Goal: Information Seeking & Learning: Compare options

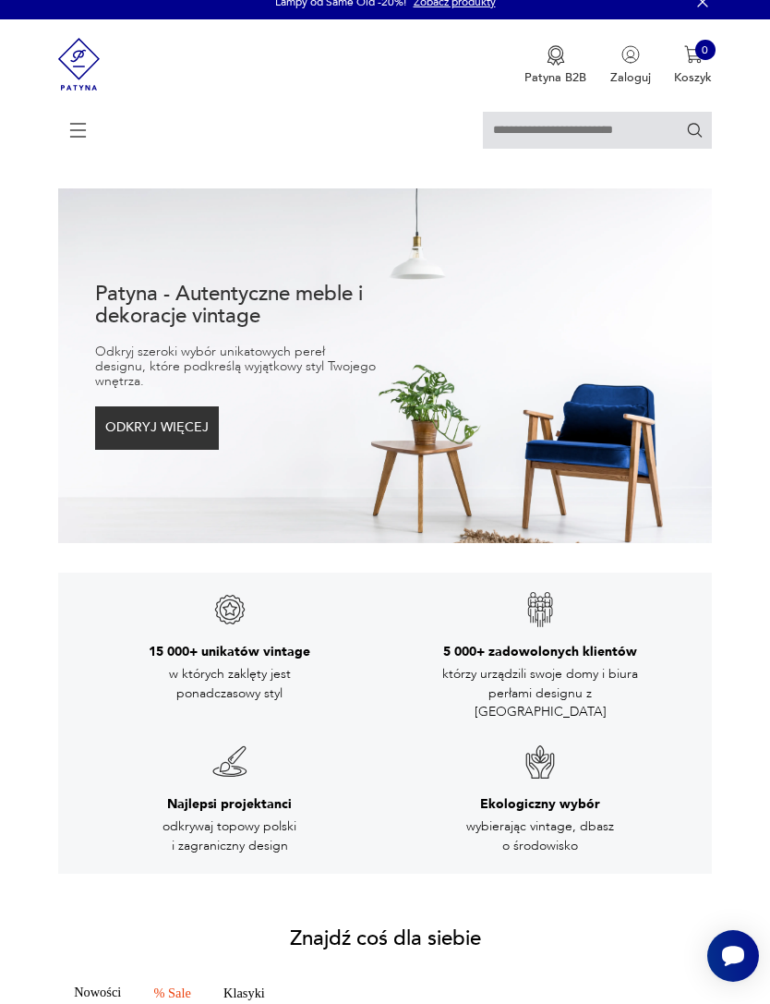
click at [151, 449] on button "ODKRYJ WIĘCEJ" at bounding box center [157, 427] width 124 height 42
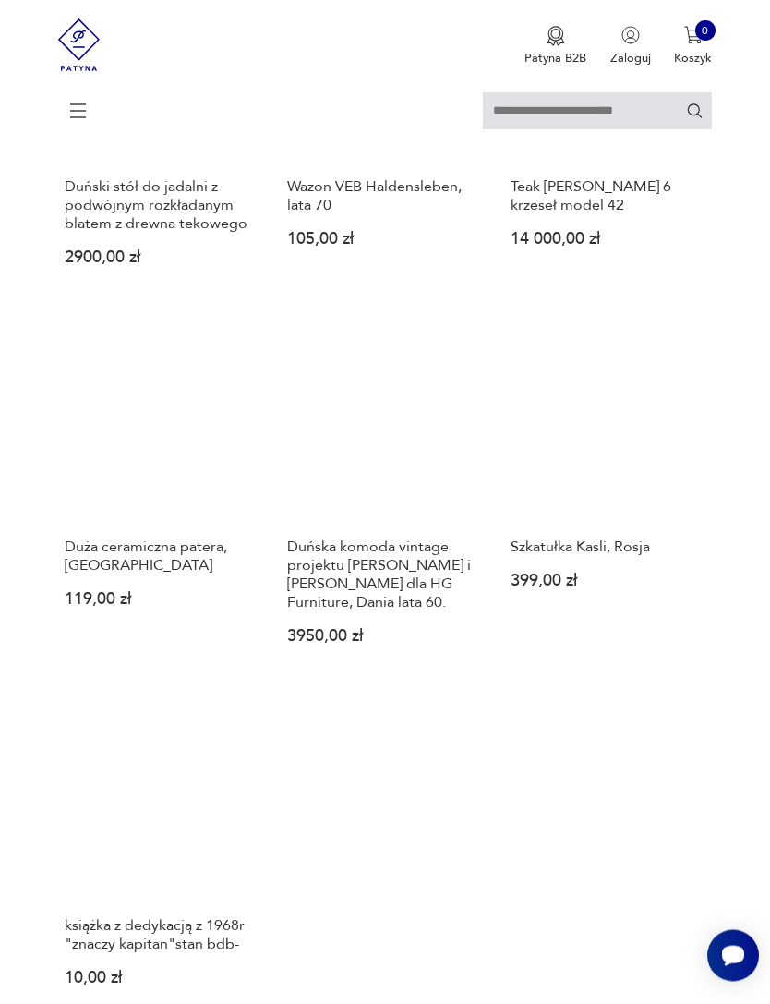
scroll to position [1451, 0]
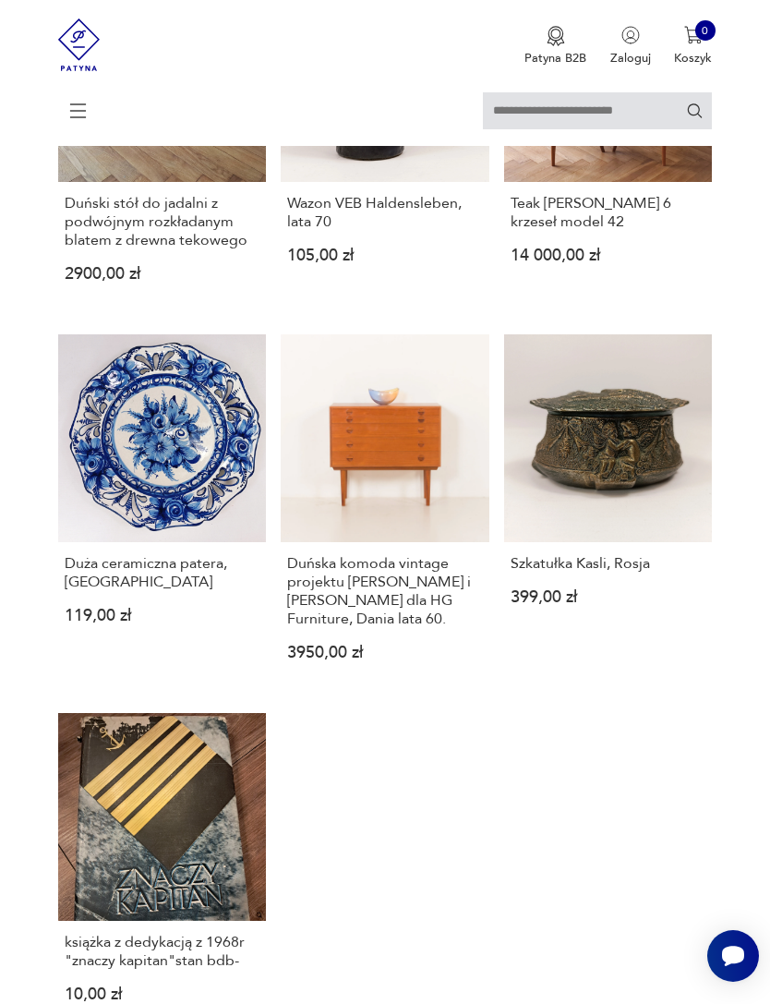
click at [436, 558] on link "Duńska komoda vintage projektu [PERSON_NAME] i [PERSON_NAME] dla HG Furniture, …" at bounding box center [385, 511] width 209 height 355
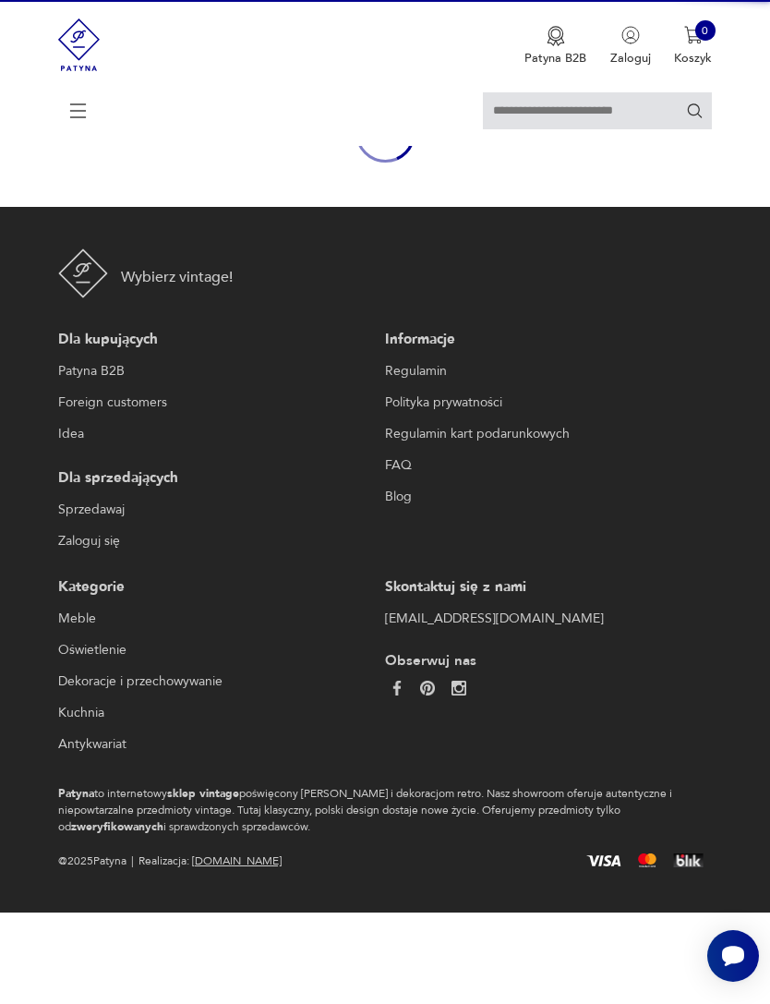
scroll to position [161, 0]
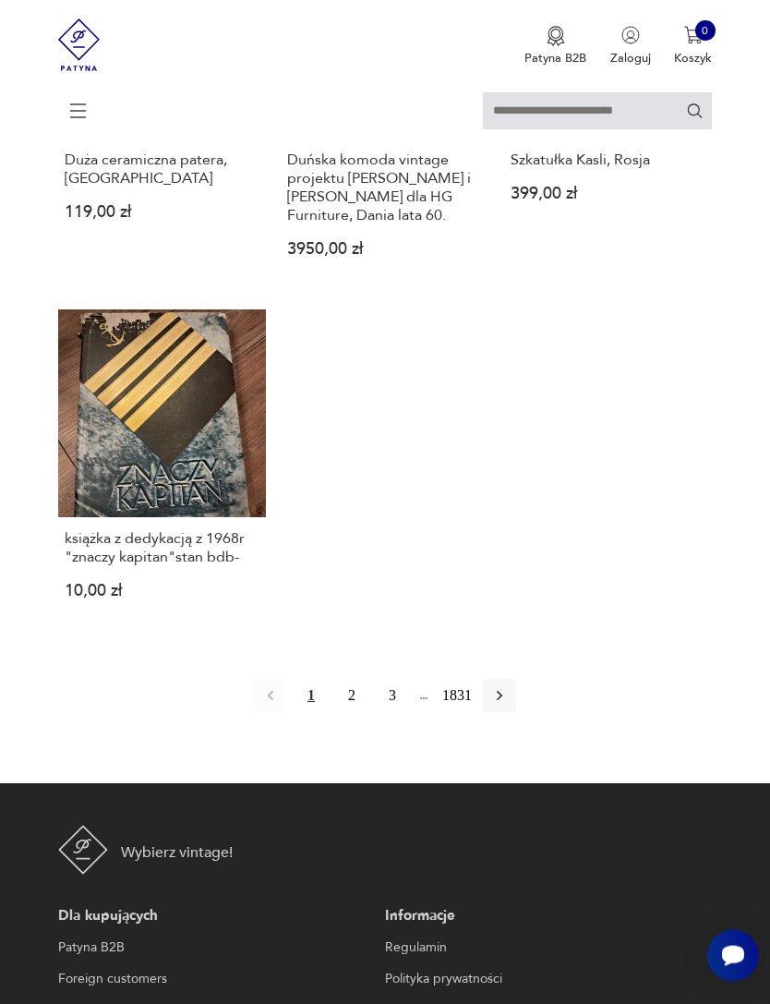
click at [351, 713] on button "2" at bounding box center [351, 696] width 33 height 33
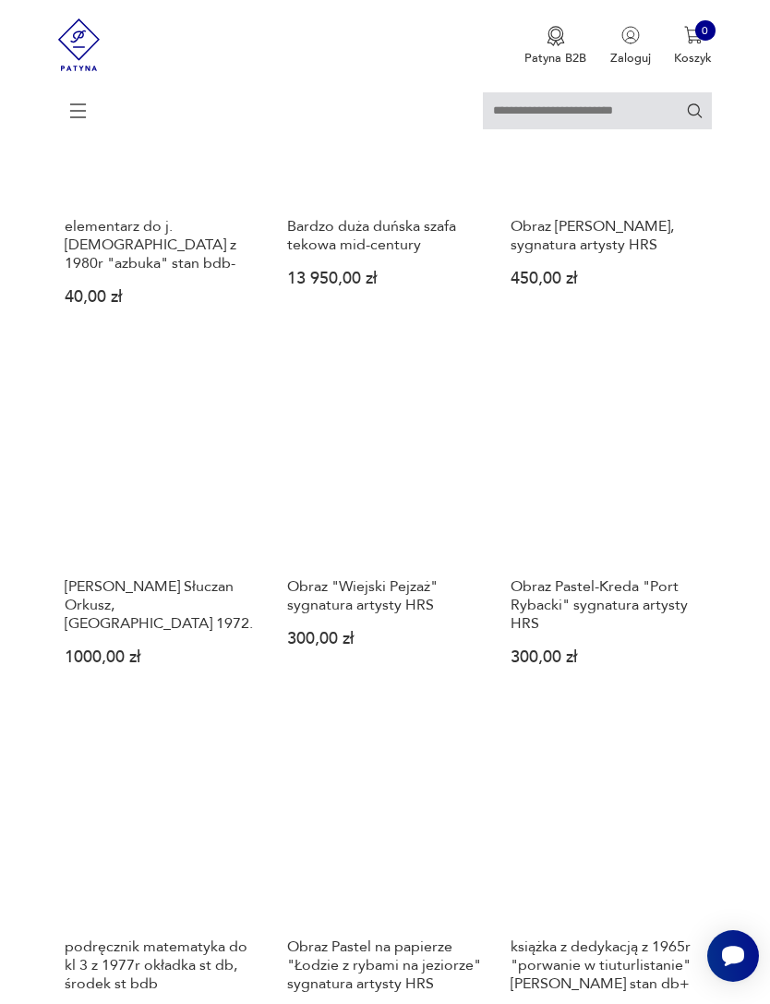
scroll to position [1099, 0]
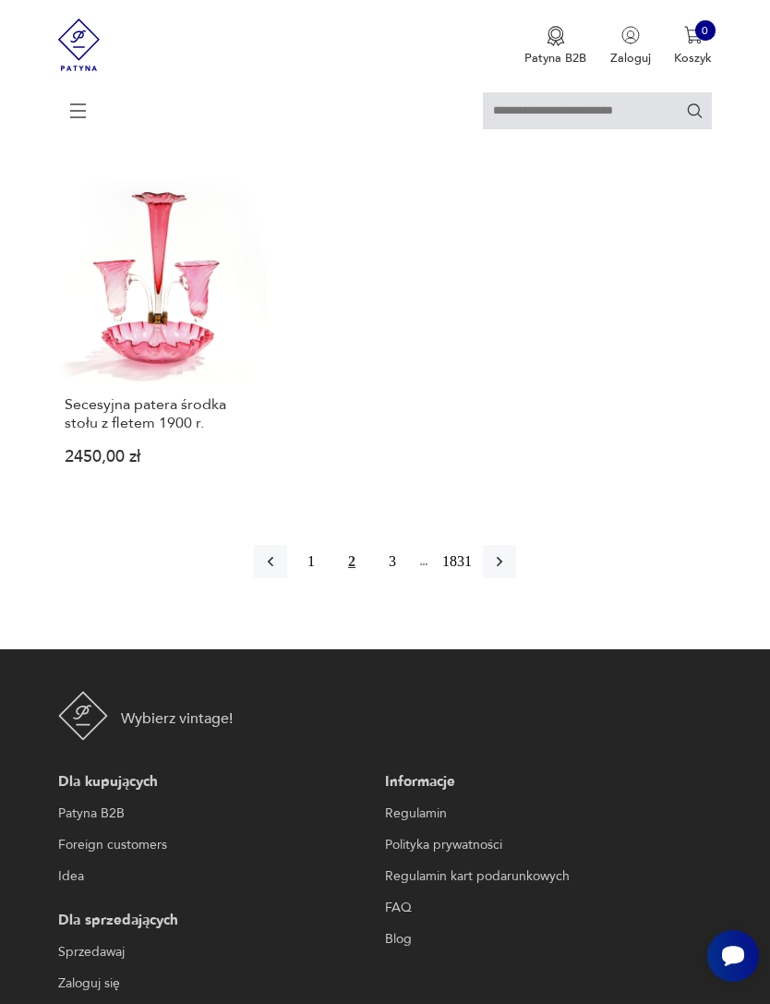
click at [395, 578] on button "3" at bounding box center [392, 561] width 33 height 33
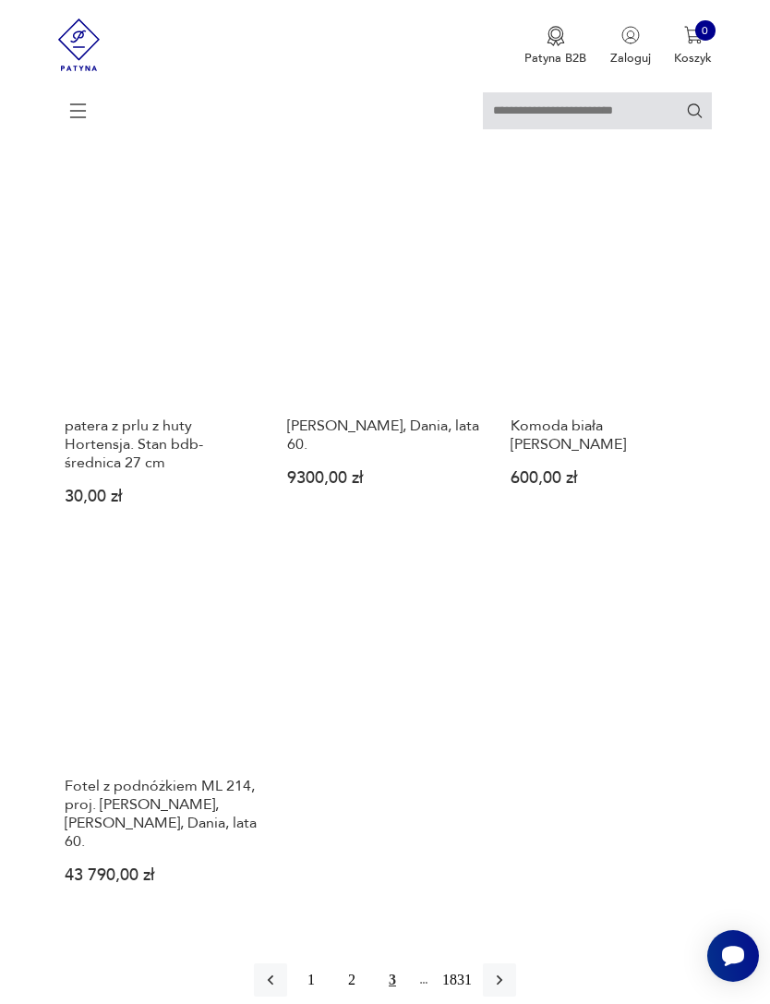
scroll to position [1661, 0]
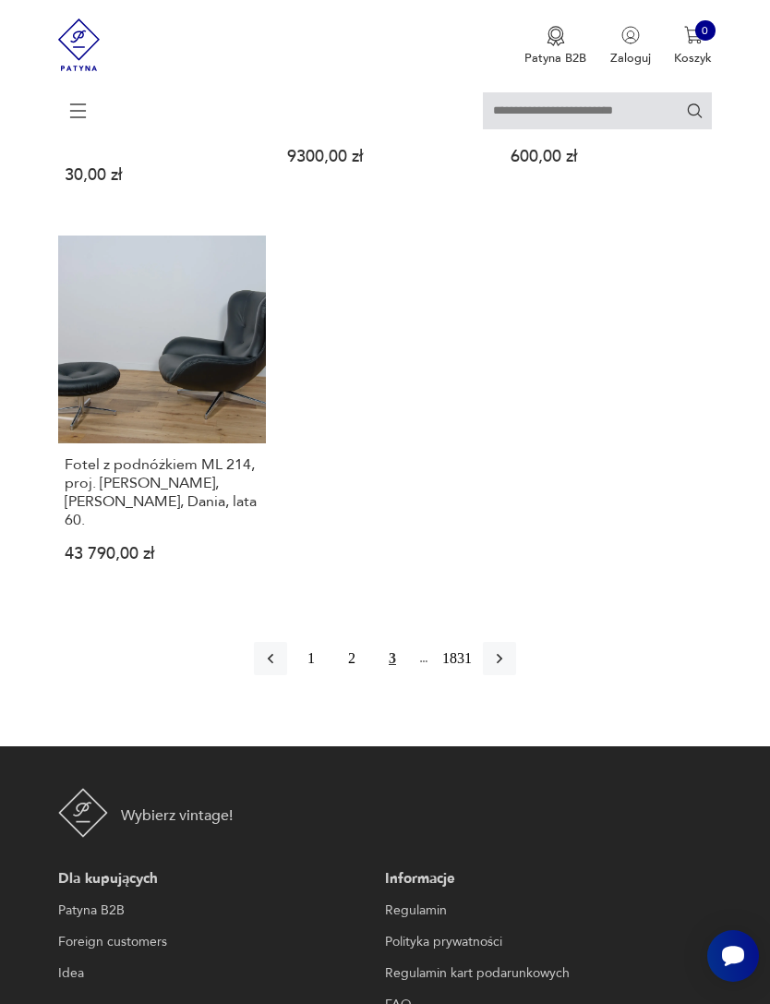
click at [502, 675] on button "button" at bounding box center [499, 658] width 33 height 33
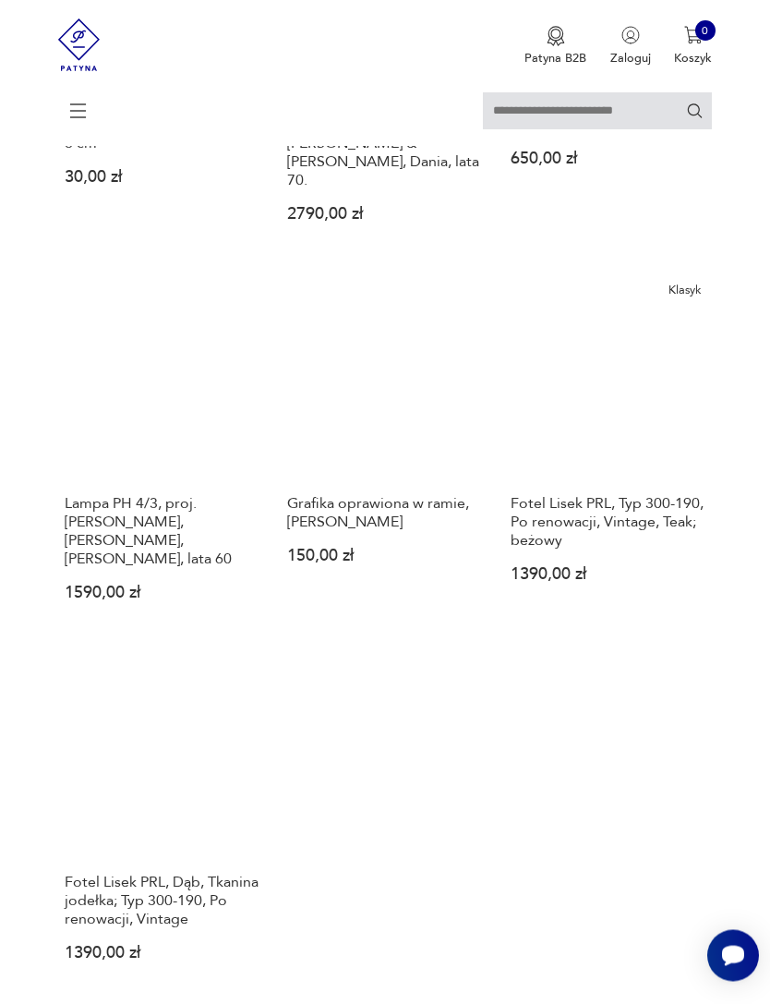
scroll to position [1586, 0]
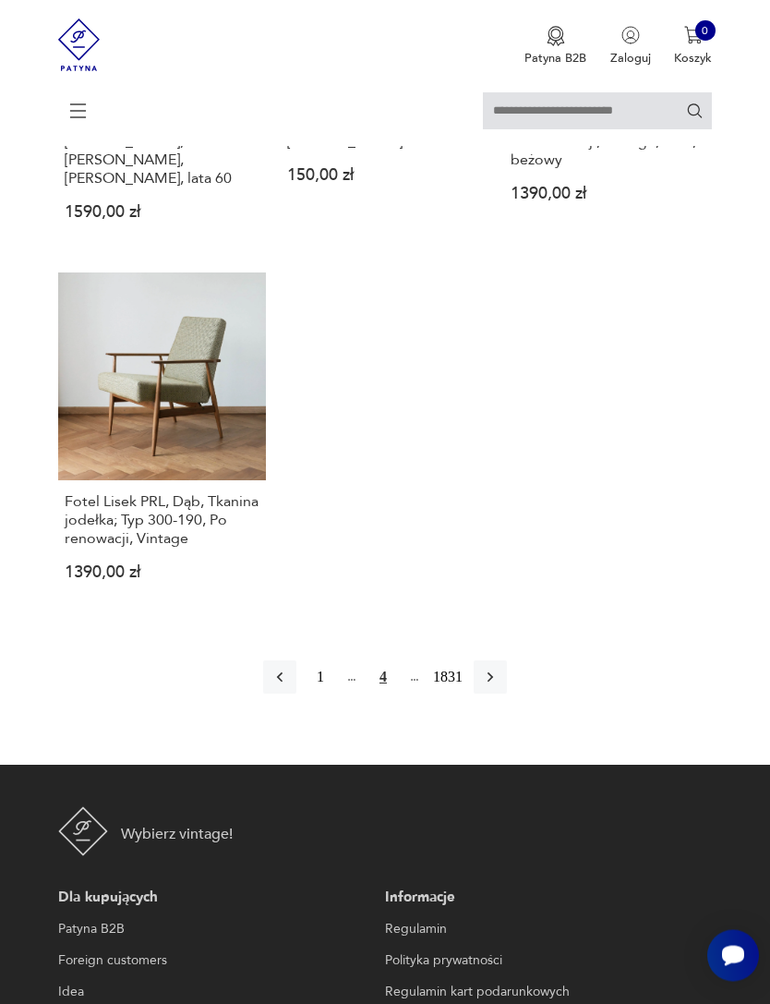
click at [500, 687] on icon "button" at bounding box center [490, 678] width 18 height 18
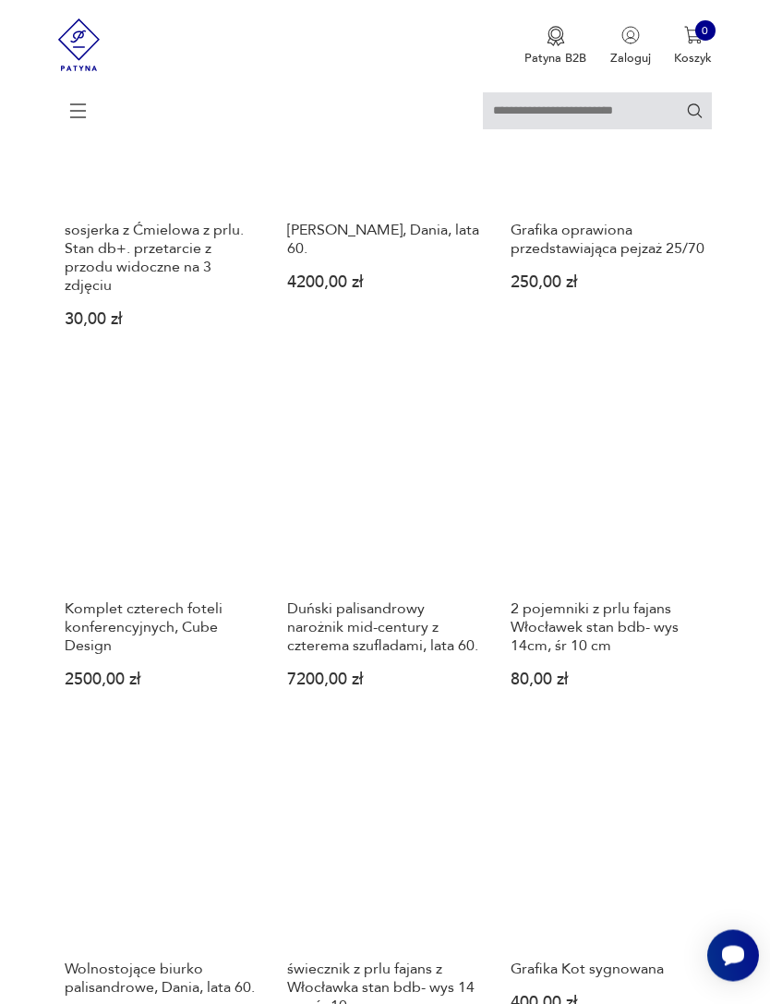
scroll to position [408, 0]
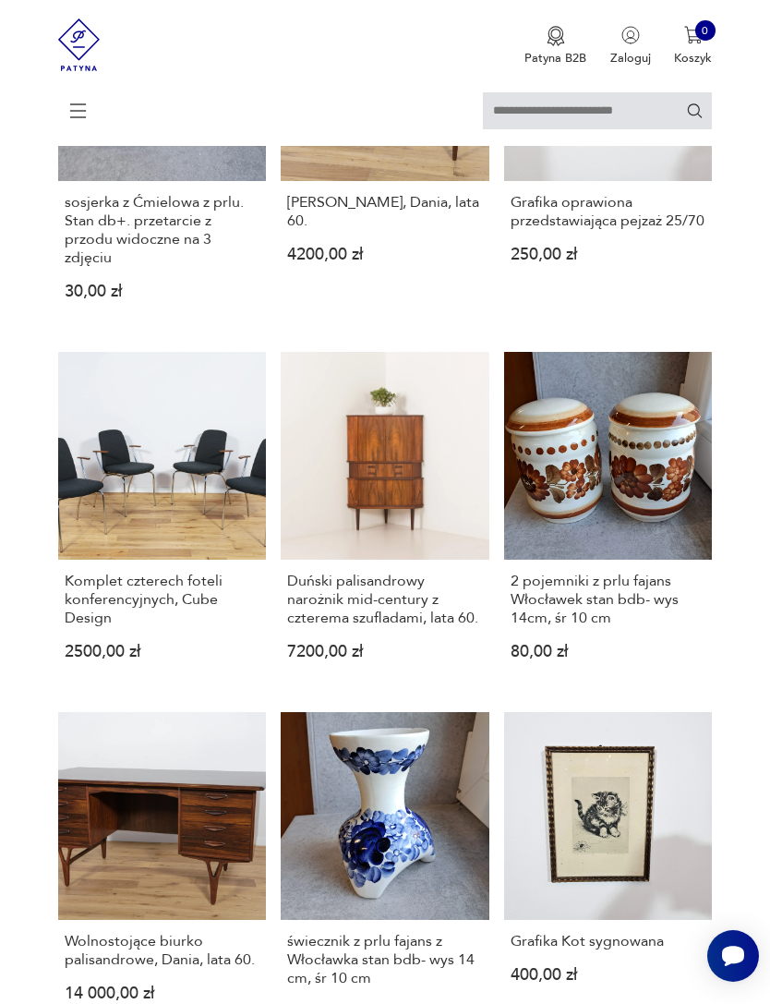
click at [410, 537] on link "Duński palisandrowy narożnik mid-century z czterema szufladami, lata 60. 7200,0…" at bounding box center [385, 520] width 209 height 336
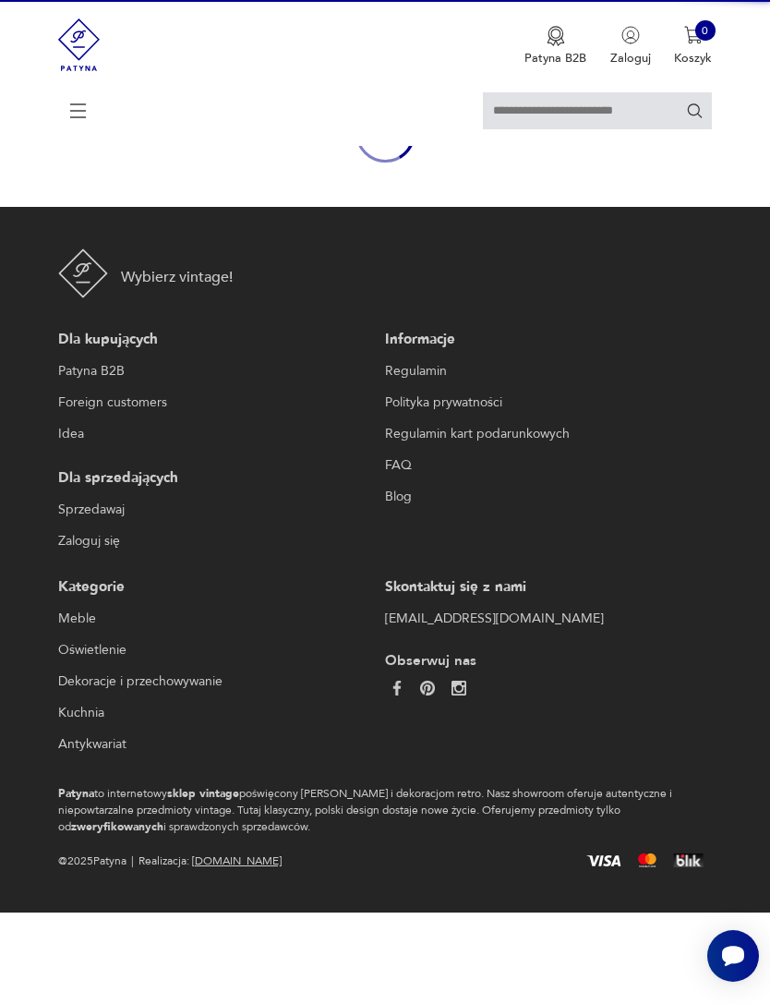
scroll to position [161, 0]
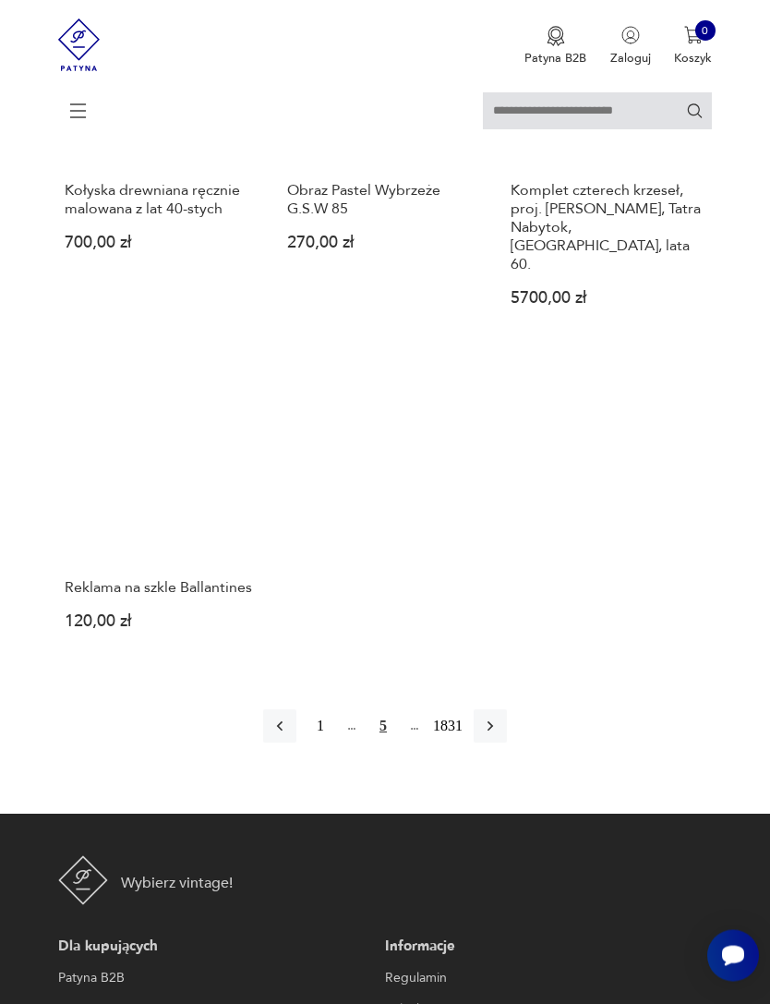
scroll to position [1916, 0]
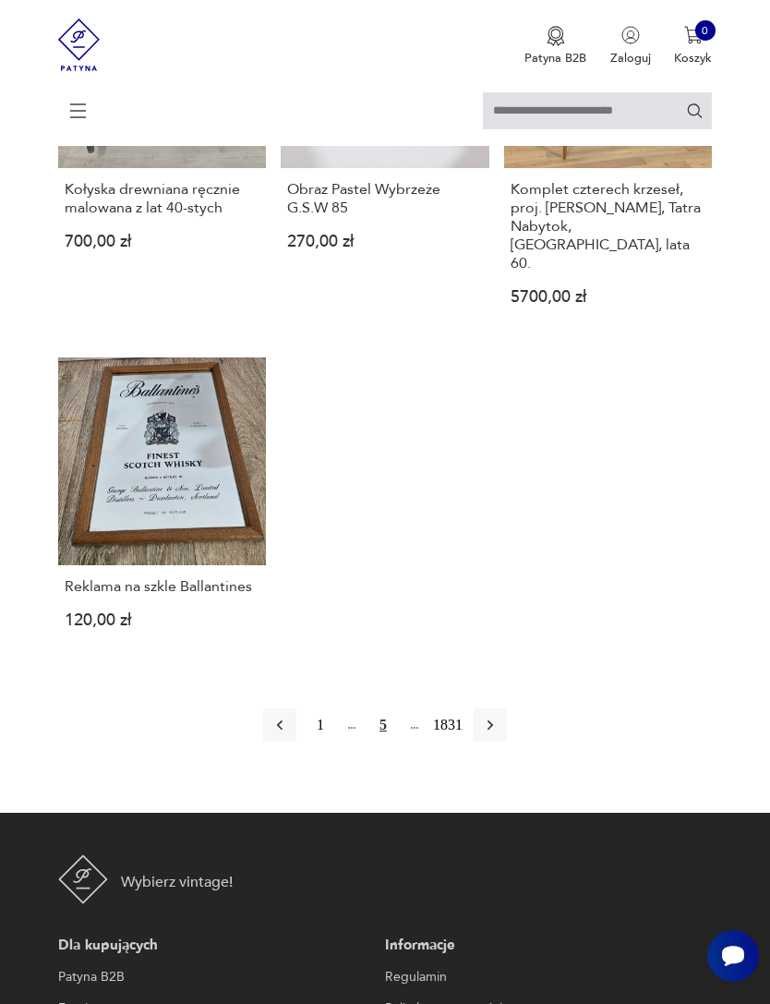
click at [500, 734] on icon "button" at bounding box center [490, 725] width 18 height 18
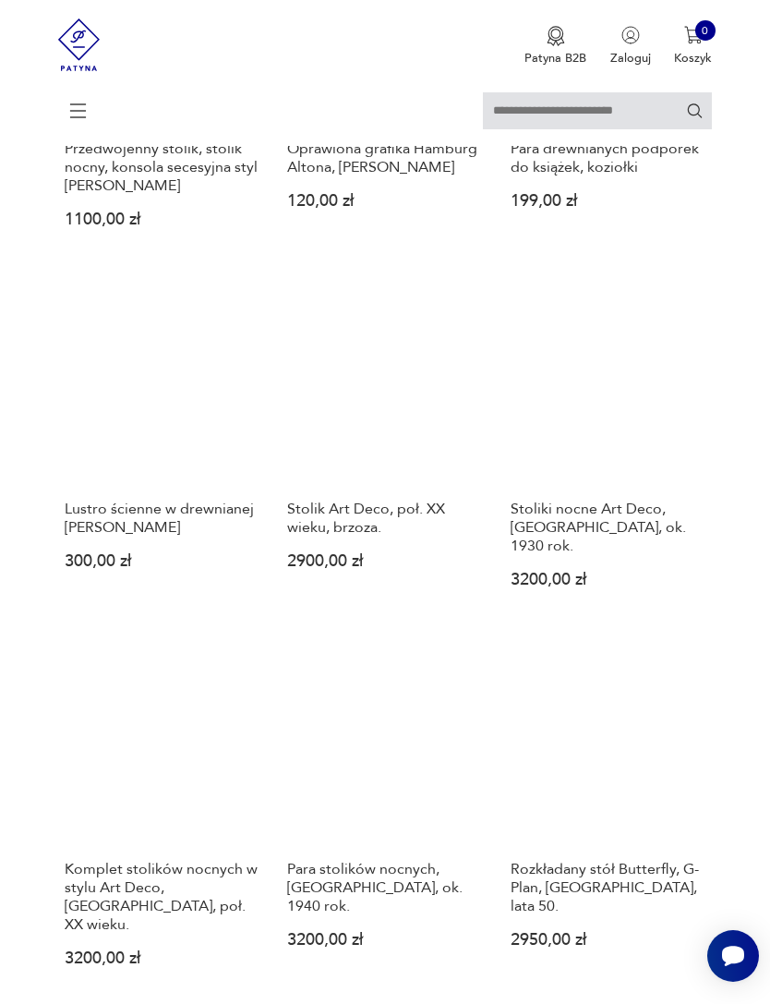
scroll to position [1221, 0]
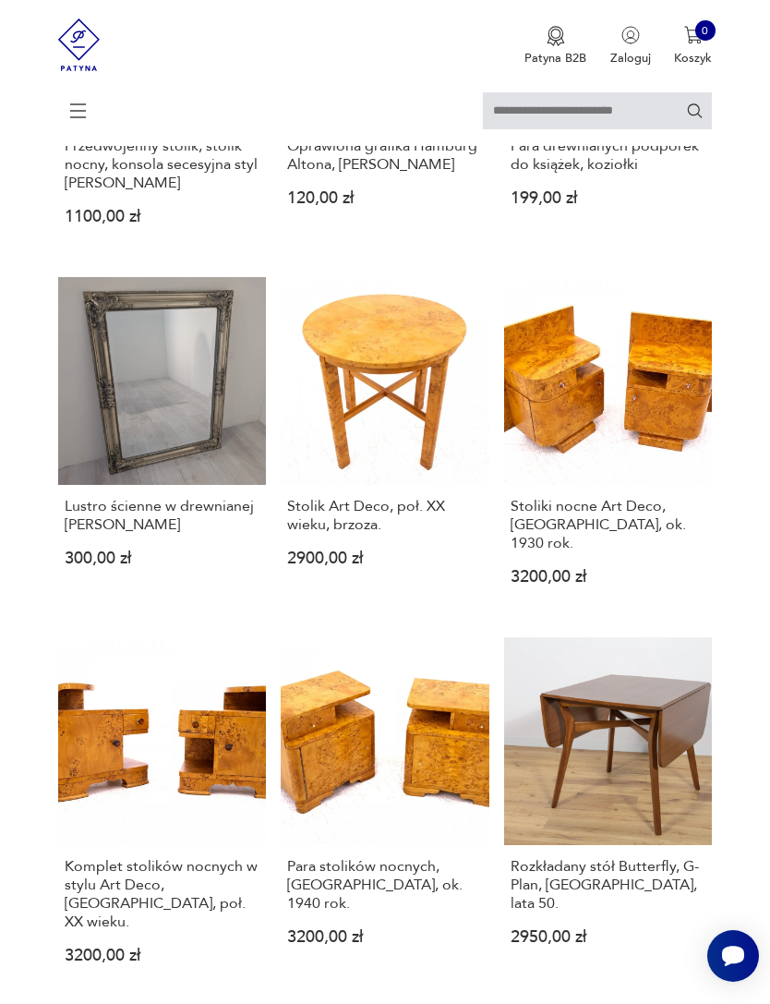
click at [626, 388] on link "Stoliki nocne Art Deco, [GEOGRAPHIC_DATA], ok. 1930 rok. 3200,00 zł" at bounding box center [608, 445] width 209 height 336
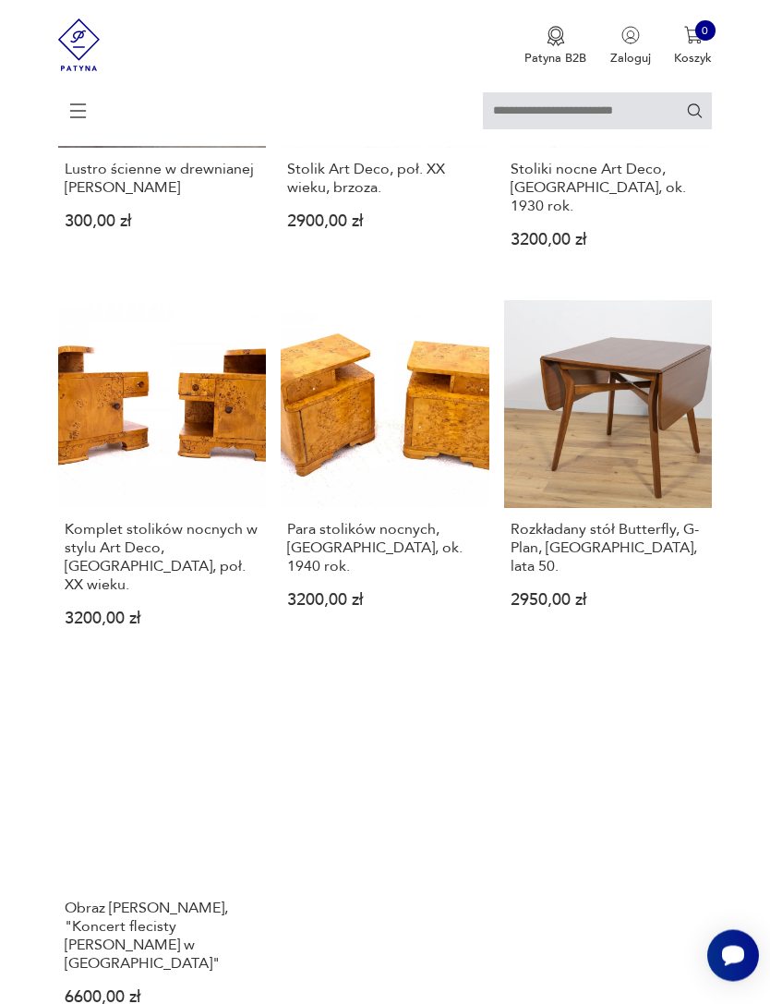
scroll to position [1561, 0]
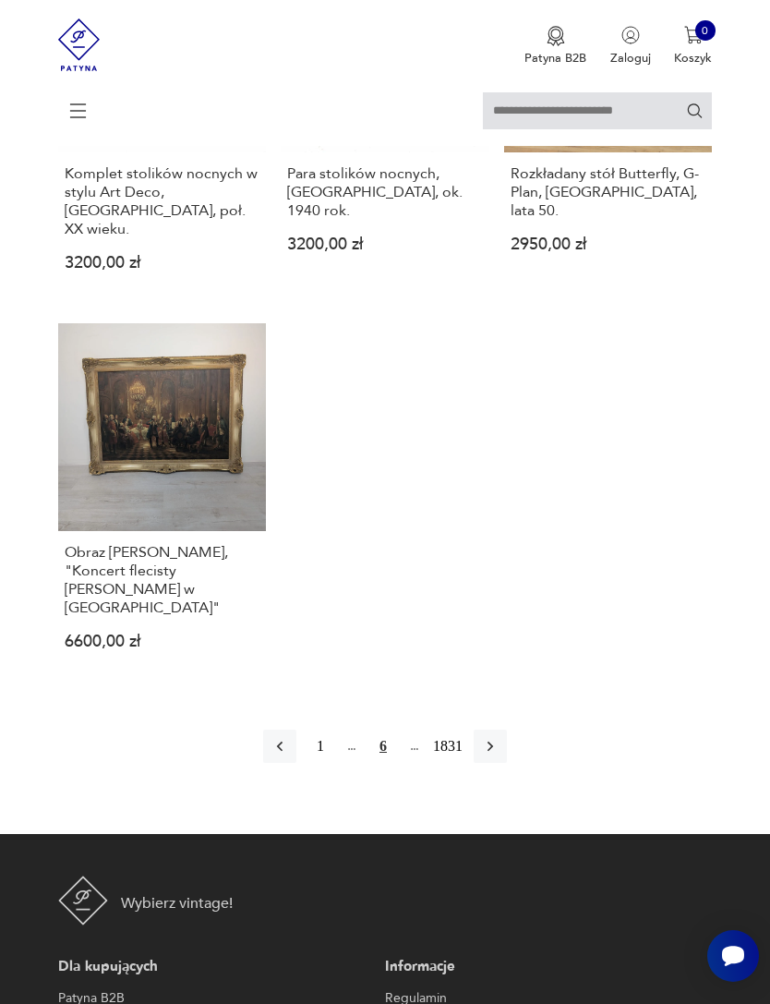
click at [493, 742] on icon "button" at bounding box center [491, 747] width 6 height 10
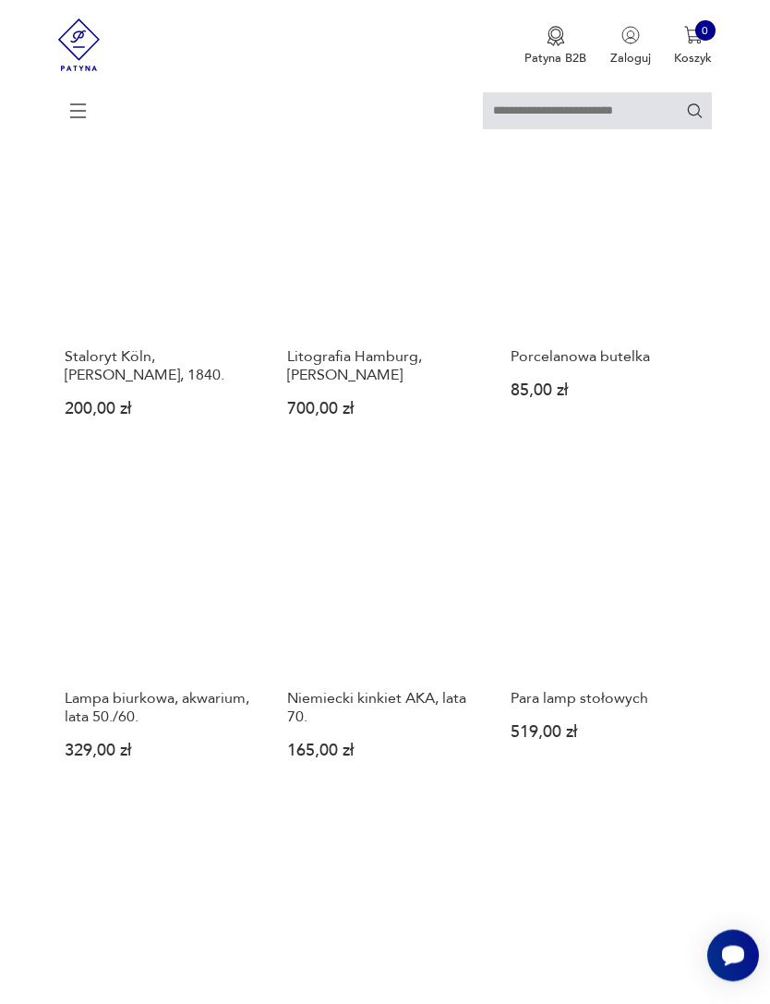
scroll to position [1011, 0]
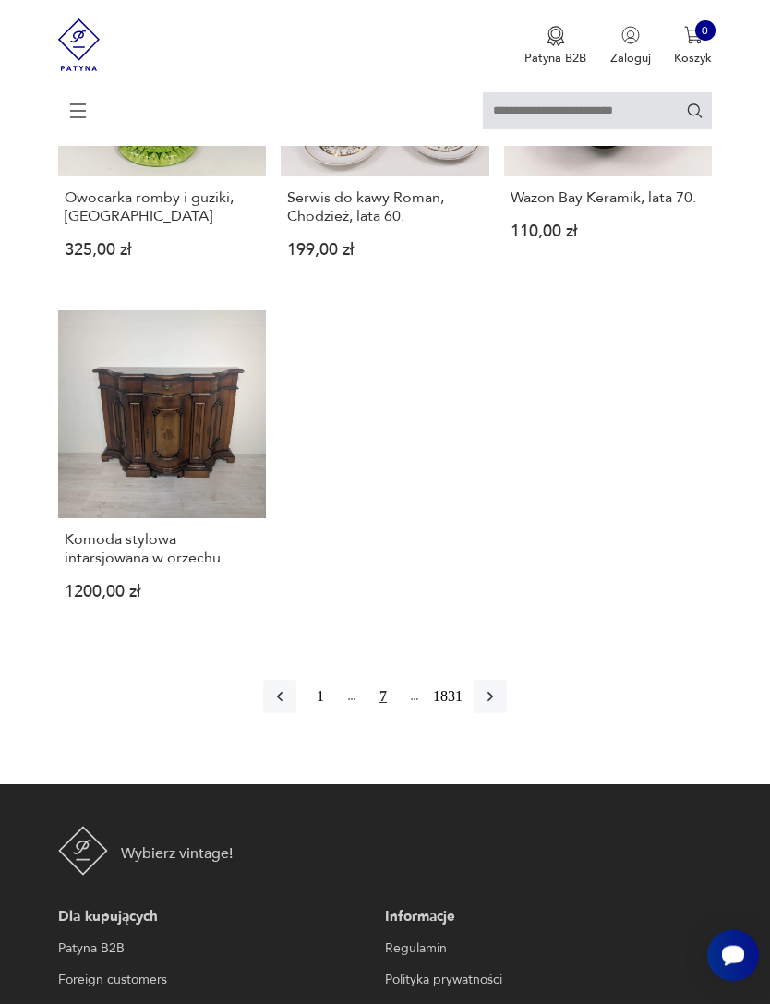
click at [500, 707] on icon "button" at bounding box center [490, 697] width 18 height 18
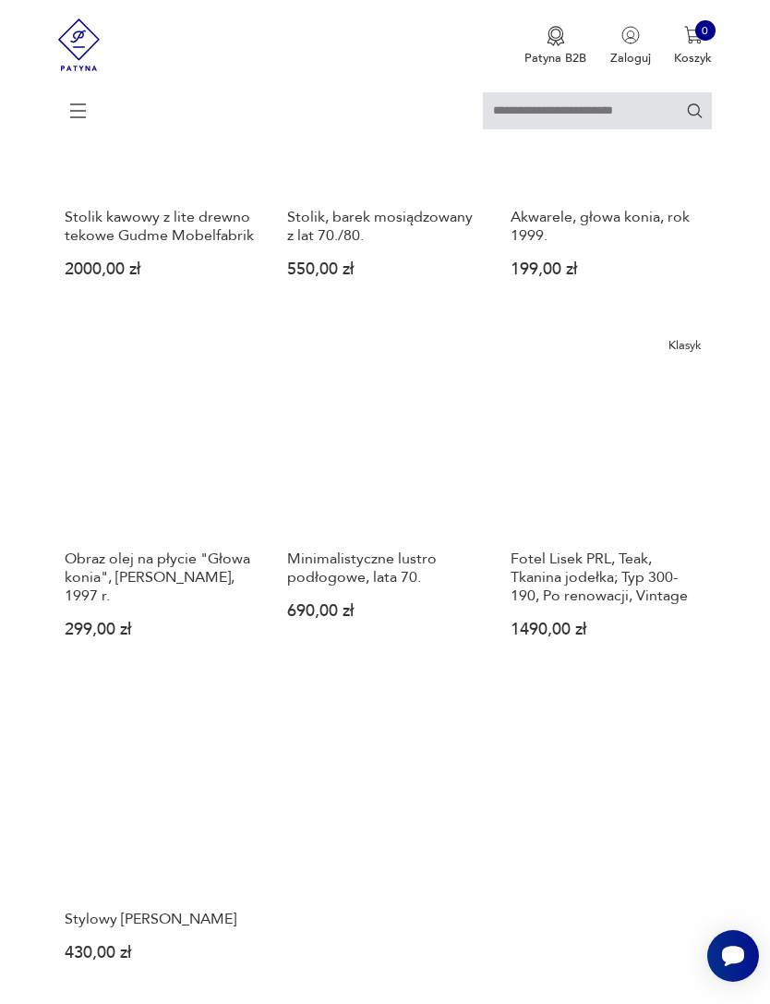
scroll to position [1435, 0]
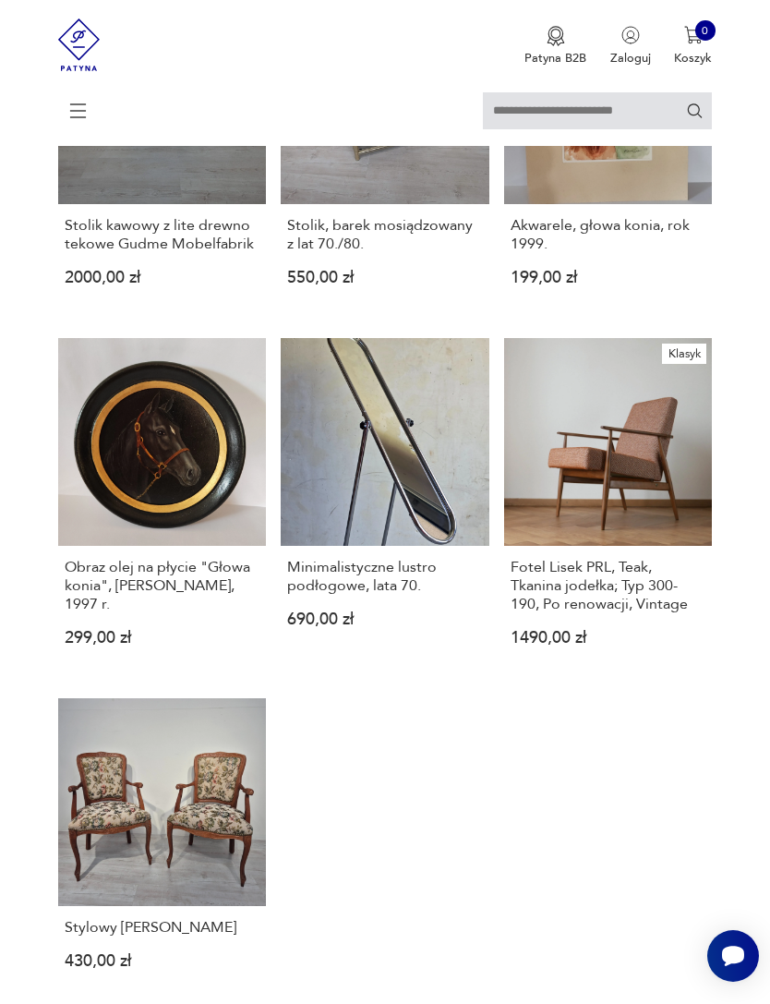
click at [443, 551] on link "Minimalistyczne lustro podłogowe, lata 70. 690,00 zł" at bounding box center [385, 506] width 209 height 336
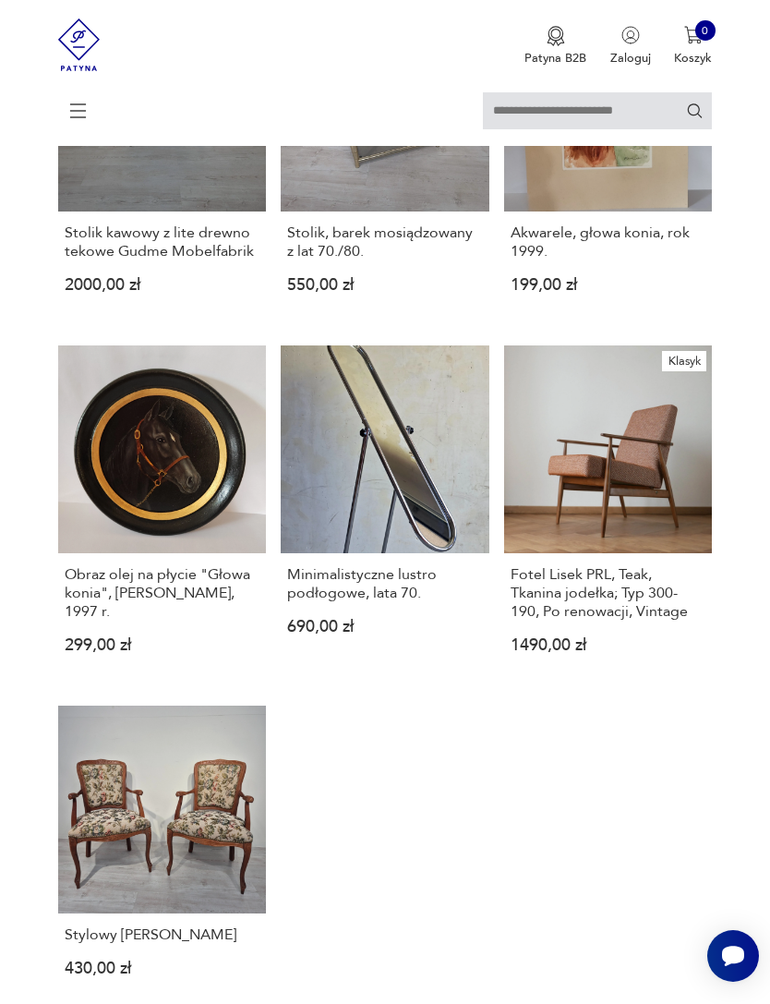
scroll to position [161, 0]
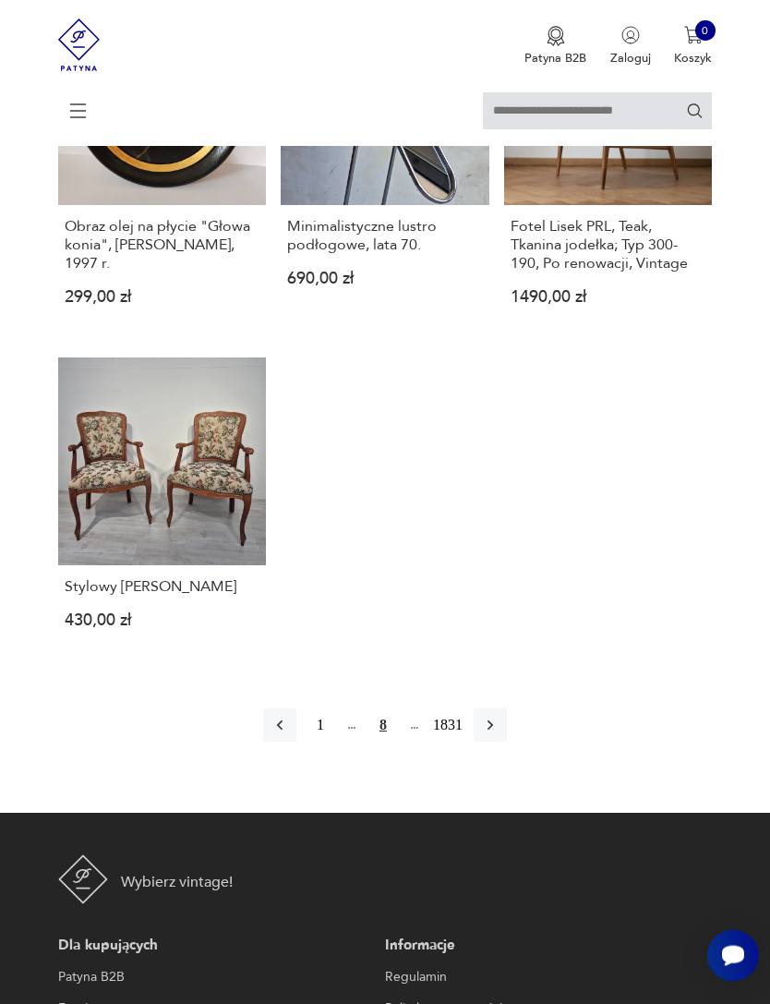
scroll to position [1771, 0]
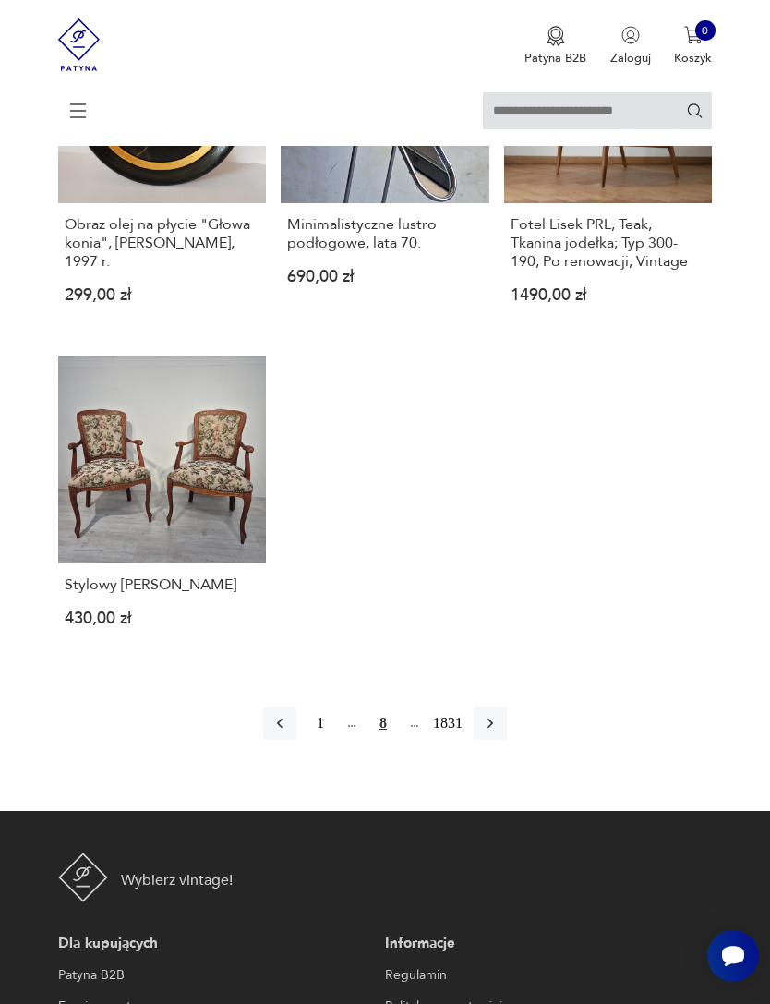
click at [493, 729] on icon "button" at bounding box center [491, 724] width 6 height 10
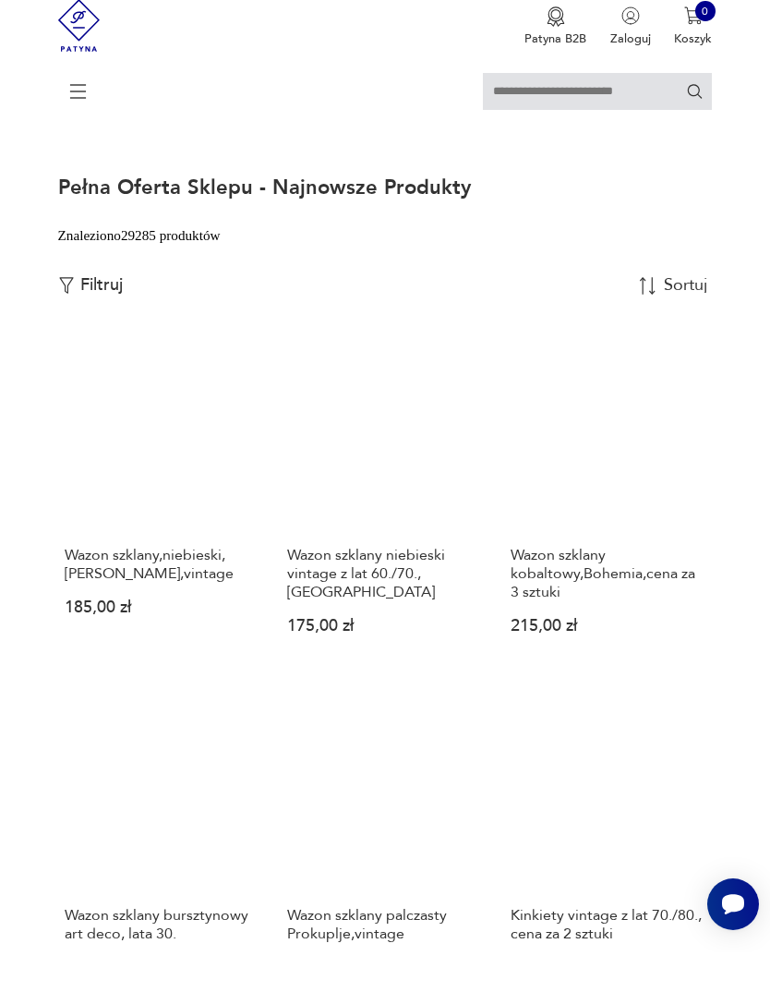
scroll to position [55, 0]
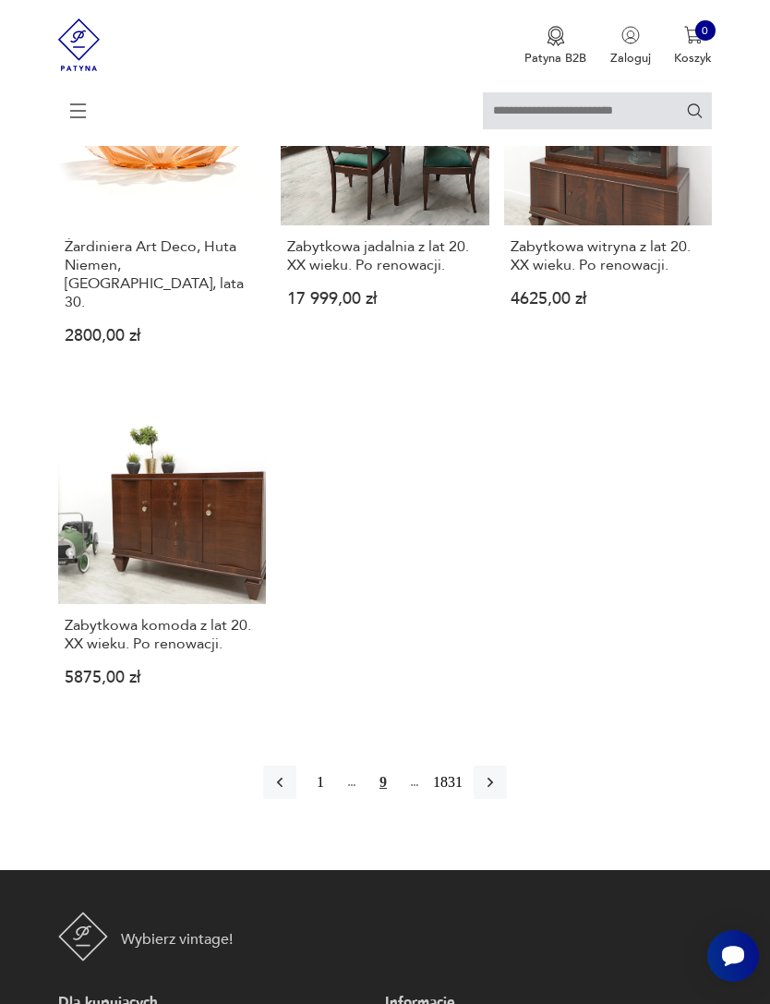
click at [500, 792] on icon "button" at bounding box center [490, 782] width 18 height 18
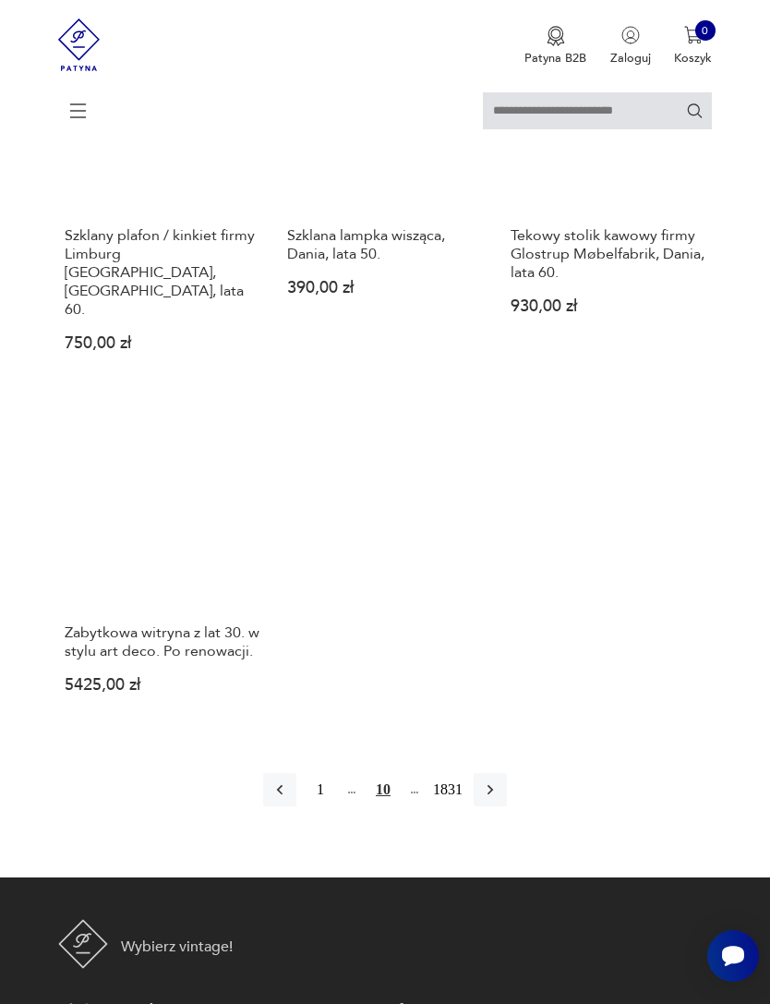
scroll to position [1926, 0]
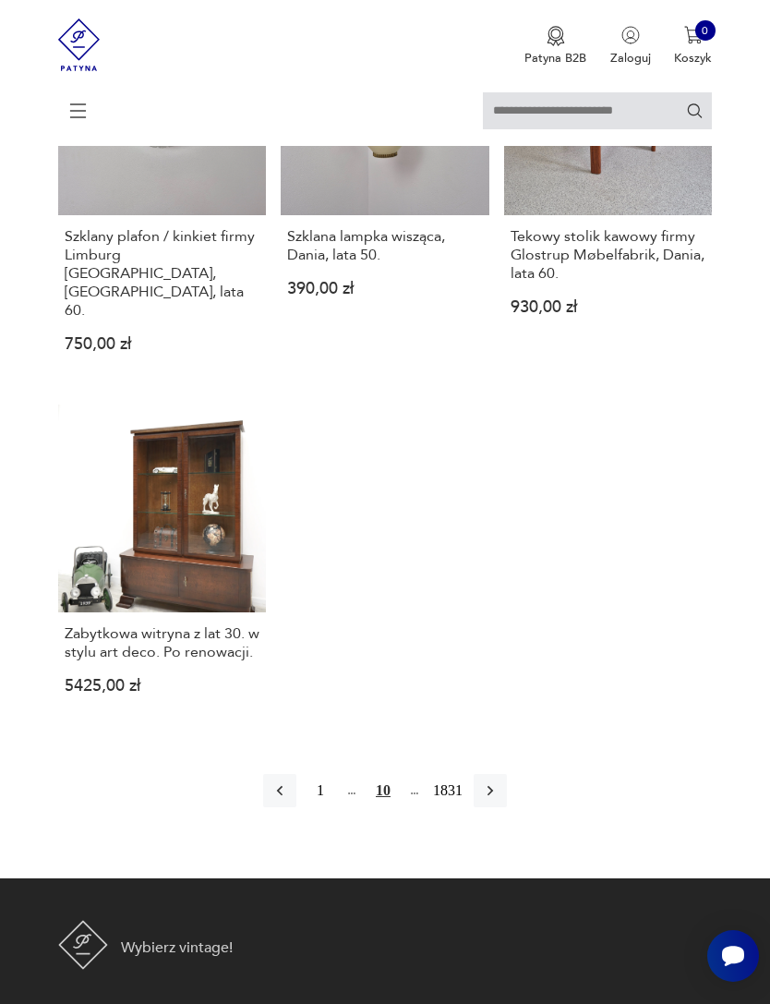
click at [500, 781] on icon "button" at bounding box center [490, 790] width 18 height 18
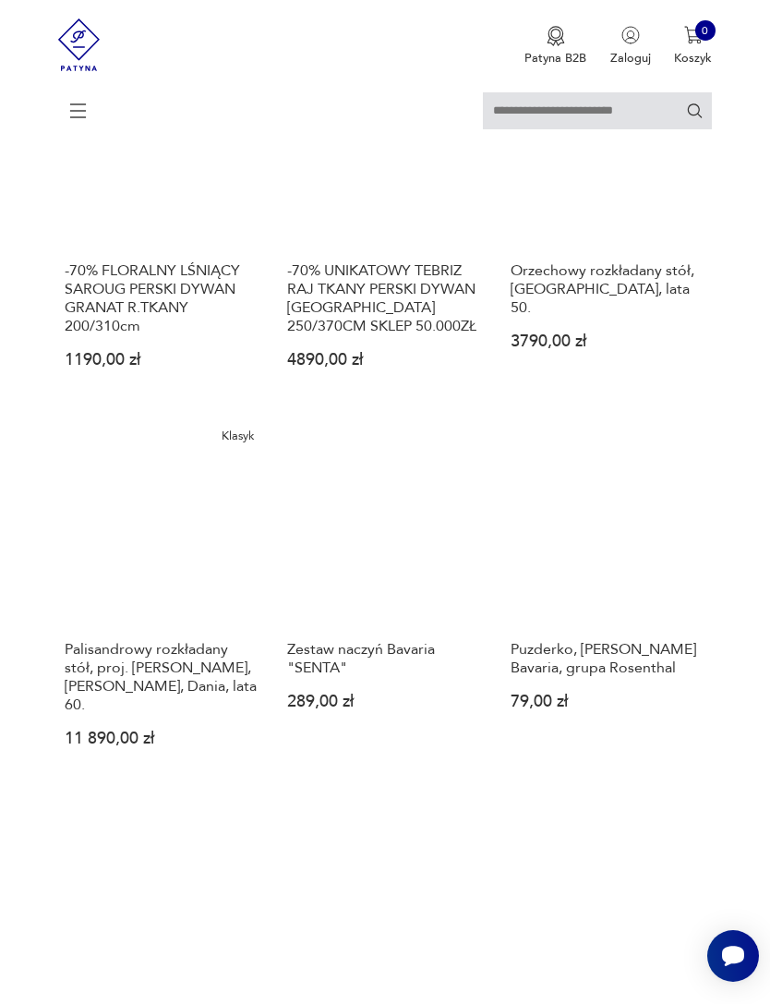
scroll to position [1470, 0]
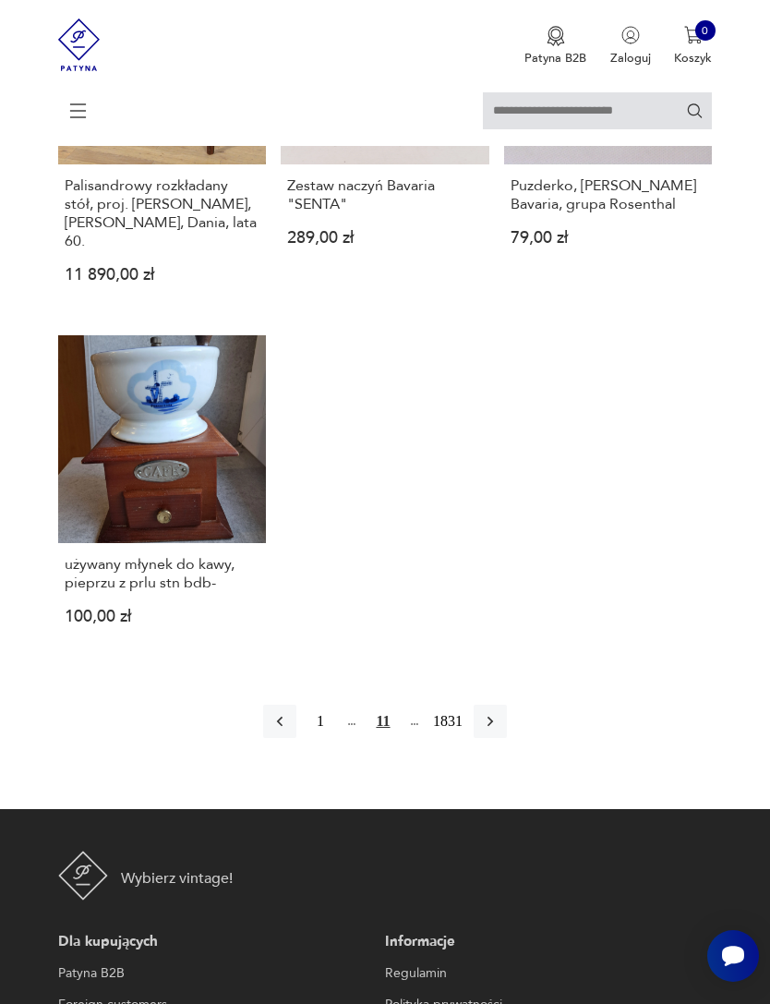
click at [493, 727] on icon "button" at bounding box center [491, 722] width 6 height 10
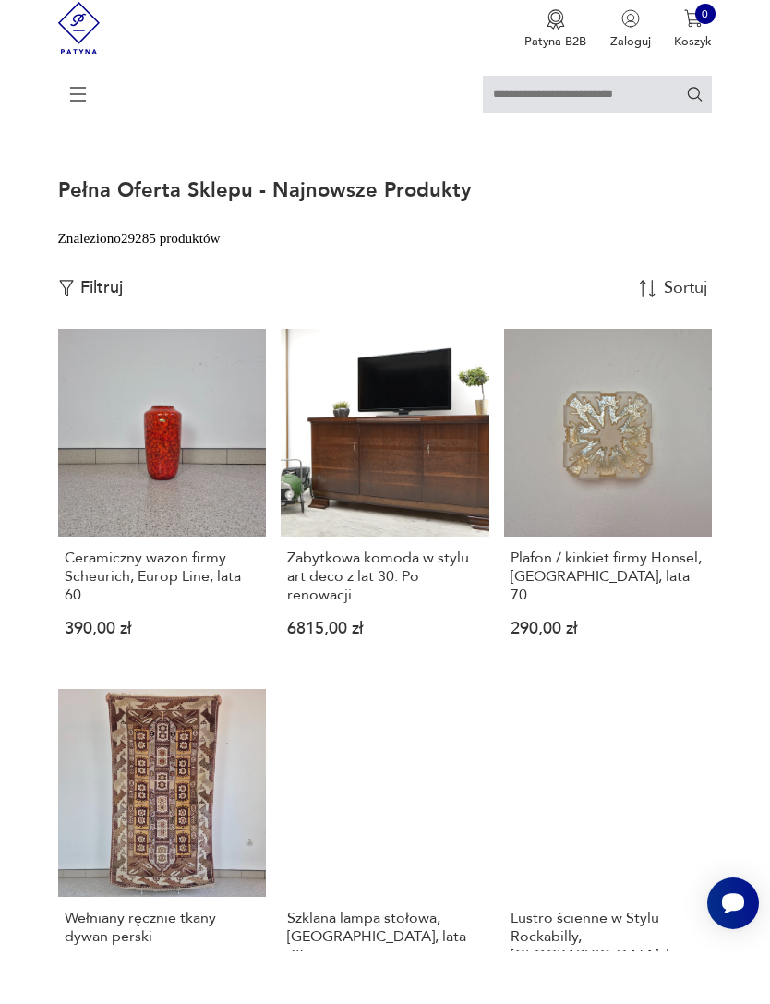
scroll to position [55, 0]
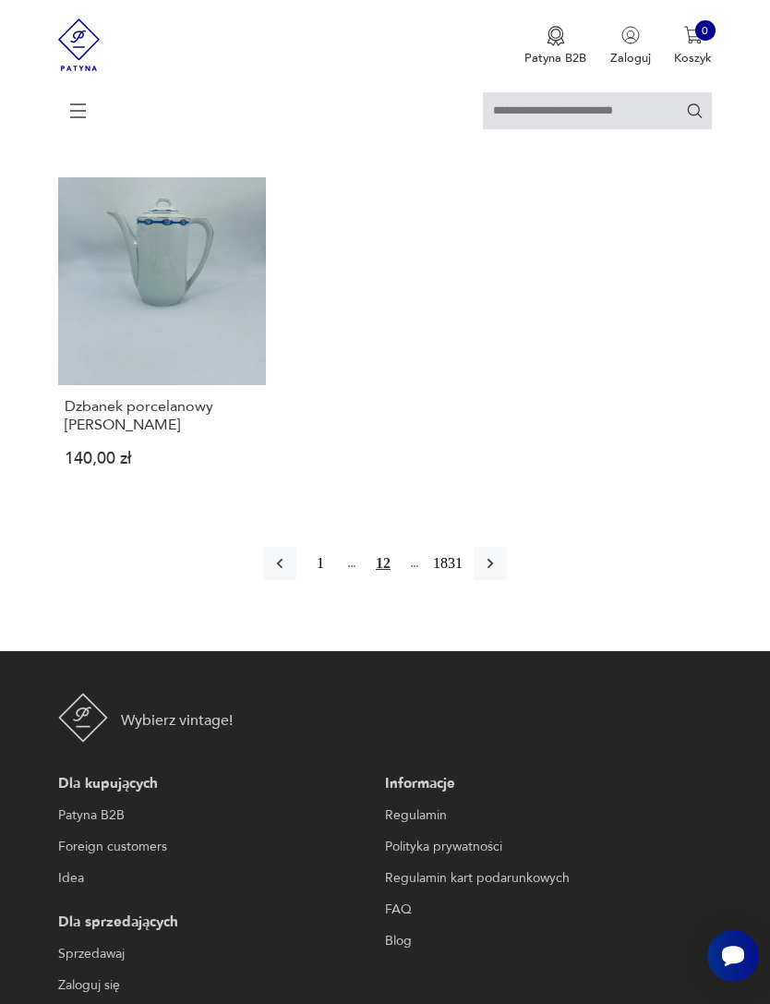
click at [507, 580] on button "button" at bounding box center [490, 563] width 33 height 33
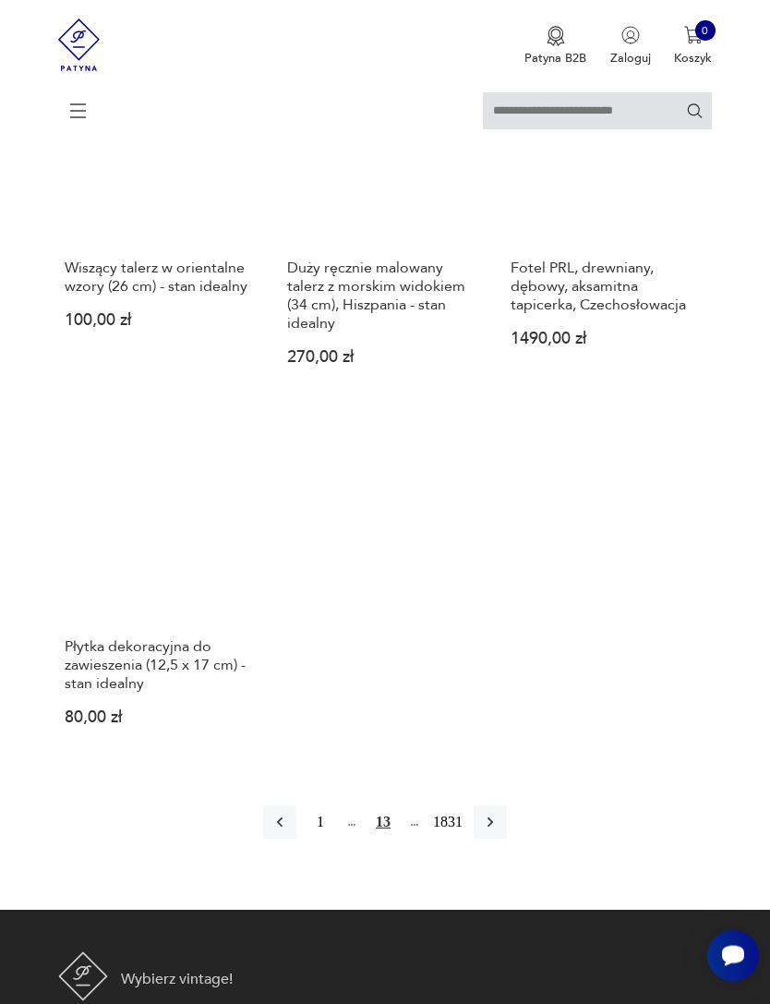
scroll to position [1820, 0]
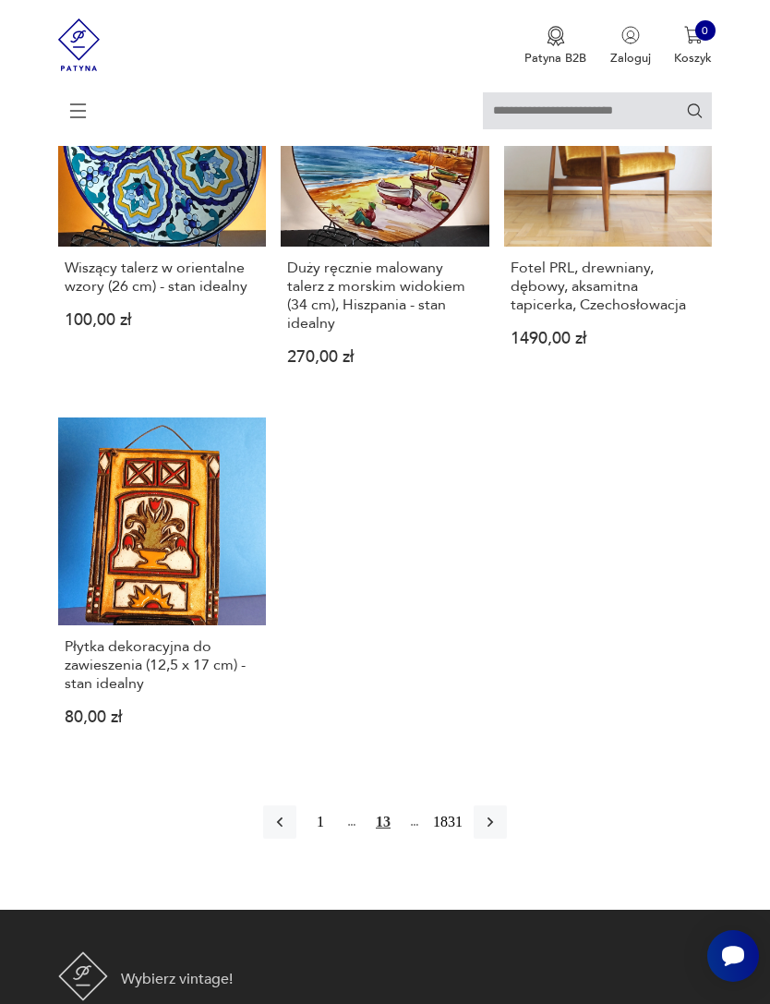
click at [500, 831] on icon "button" at bounding box center [490, 822] width 18 height 18
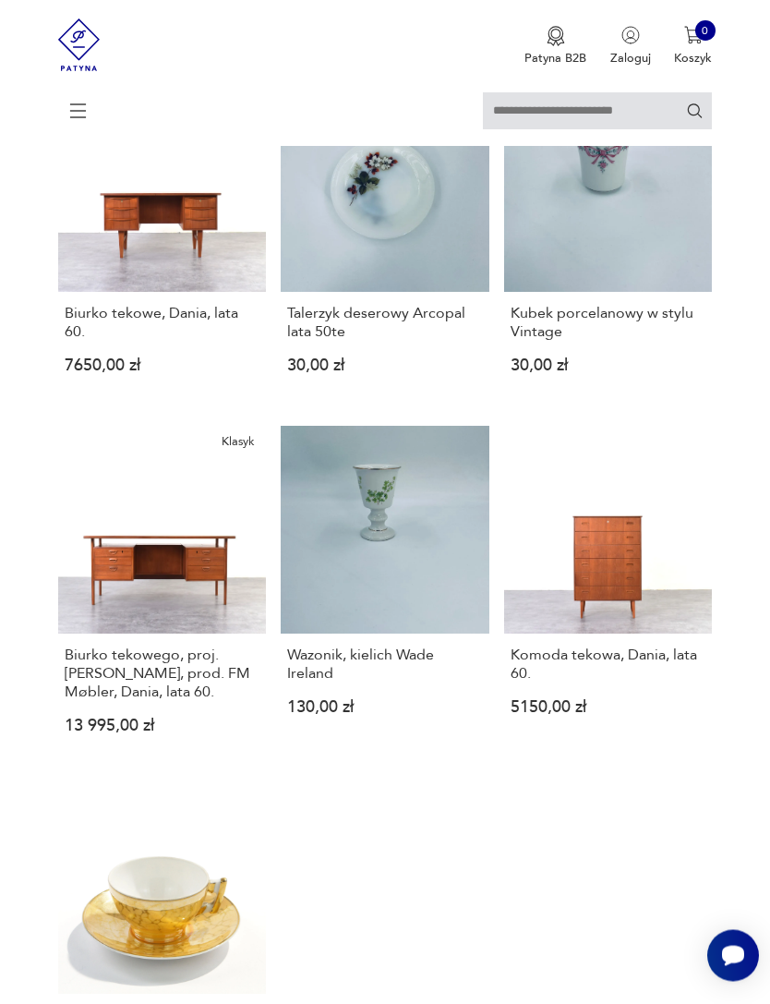
scroll to position [1360, 0]
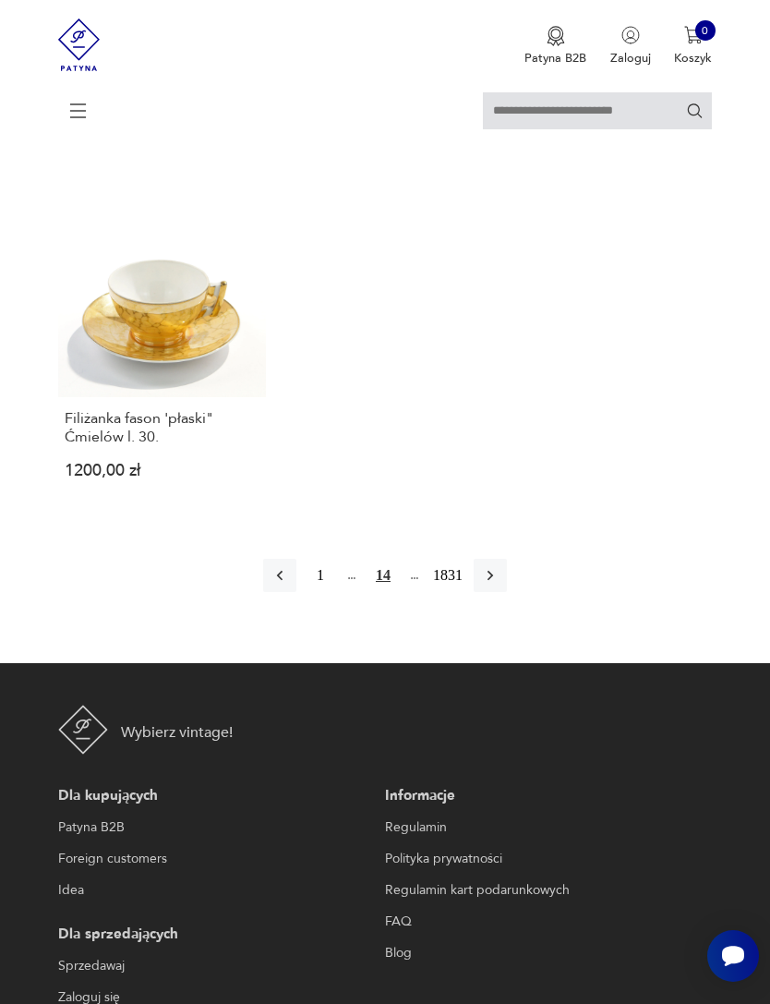
click at [507, 592] on button "button" at bounding box center [490, 575] width 33 height 33
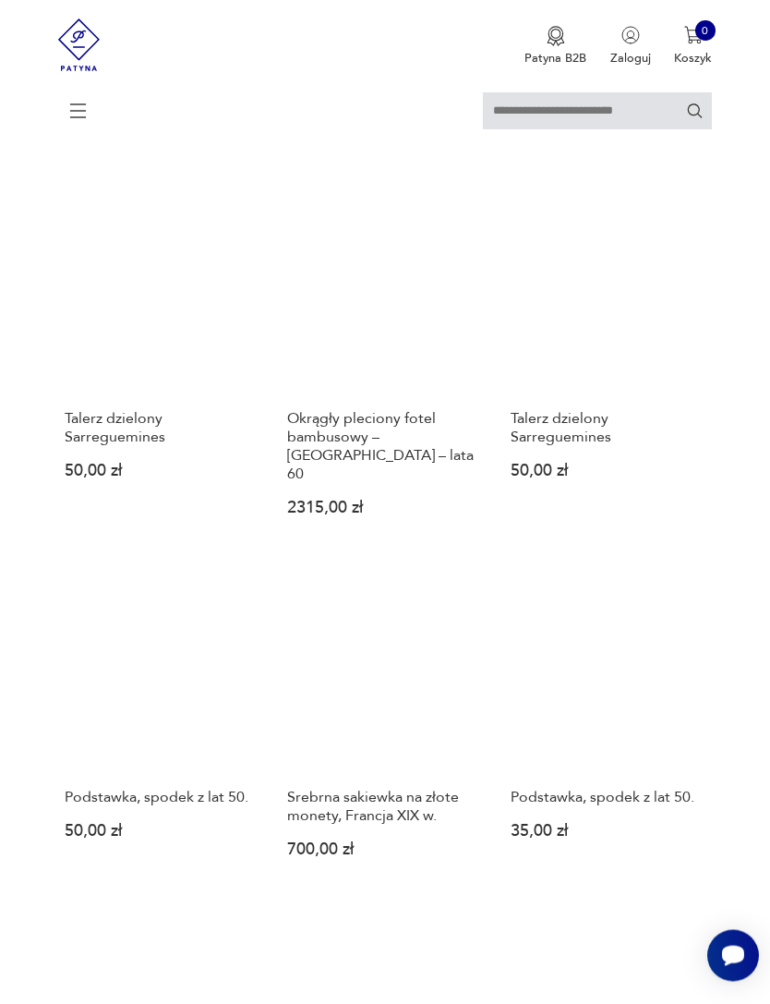
scroll to position [554, 0]
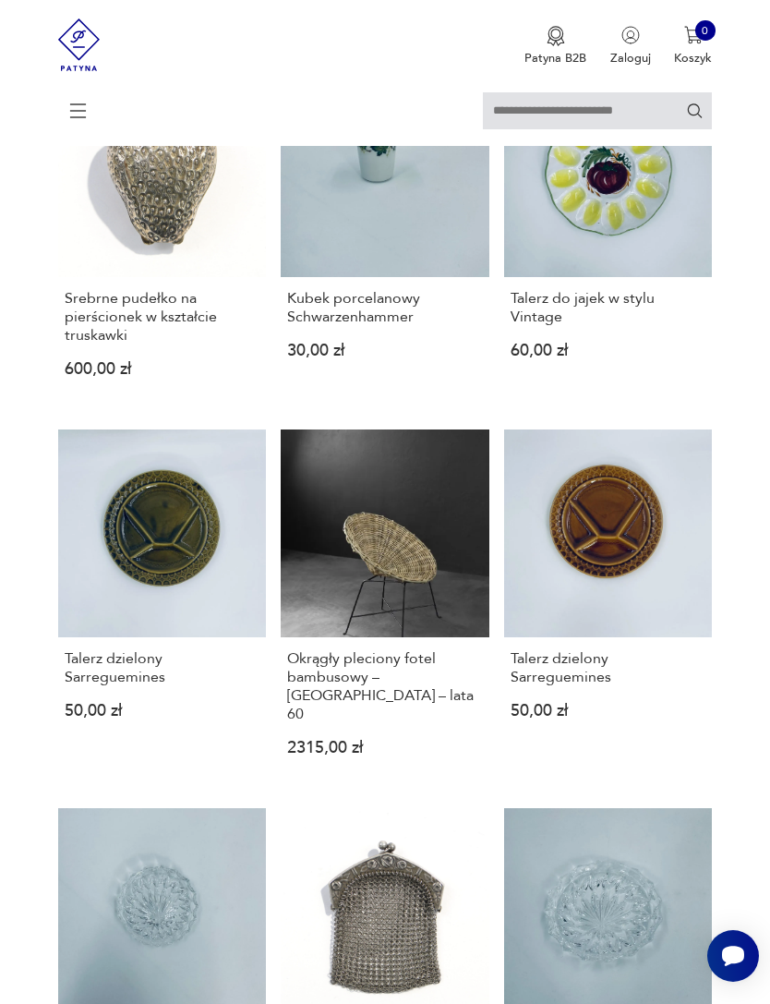
click at [447, 622] on link "Okrągły pleciony fotel bambusowy – [GEOGRAPHIC_DATA] – lata 60 2315,00 zł" at bounding box center [385, 606] width 209 height 355
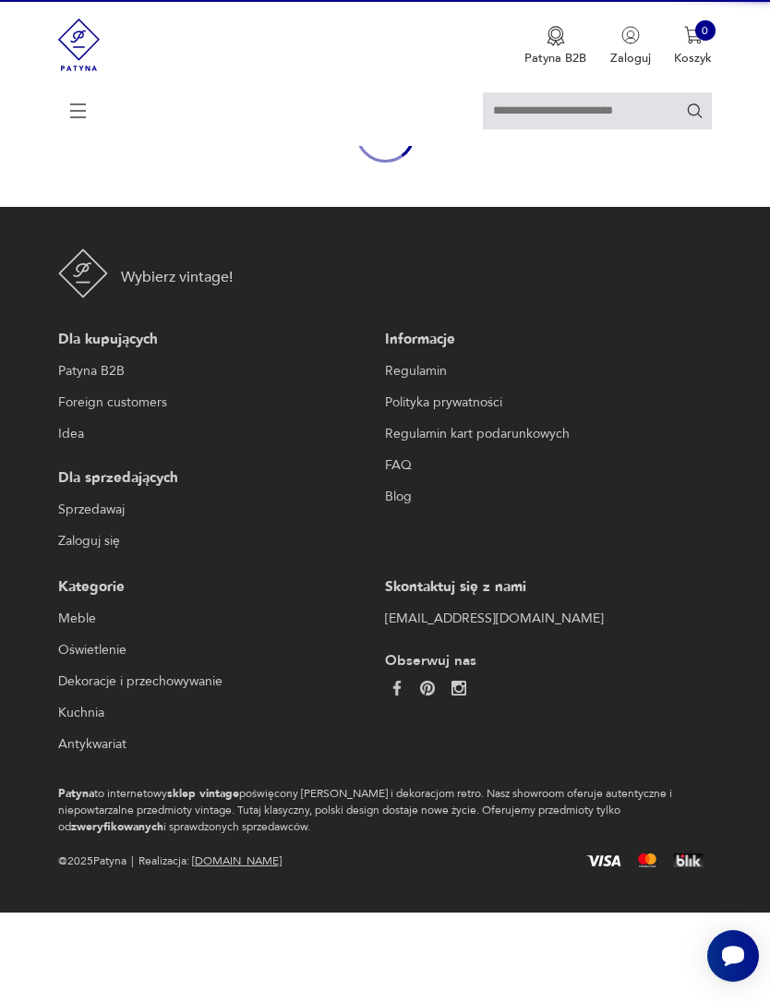
scroll to position [161, 0]
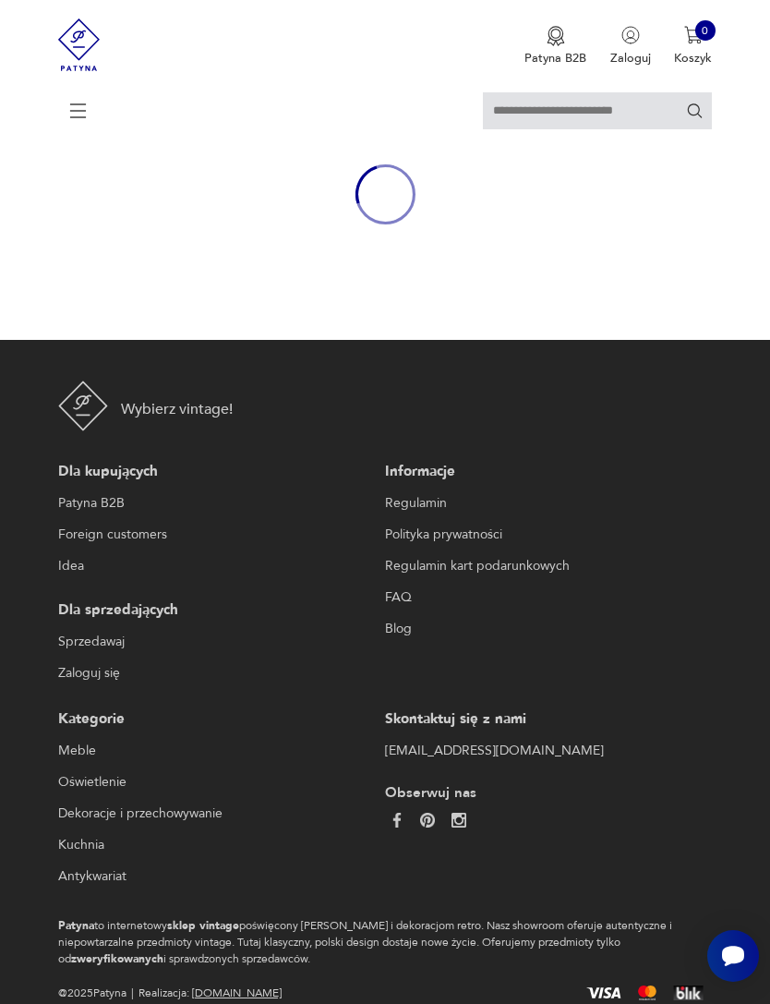
click at [0, 820] on html "Cenimy prywatność użytkowników Używamy plików cookie, aby poprawić jakość przeg…" at bounding box center [385, 442] width 770 height 1206
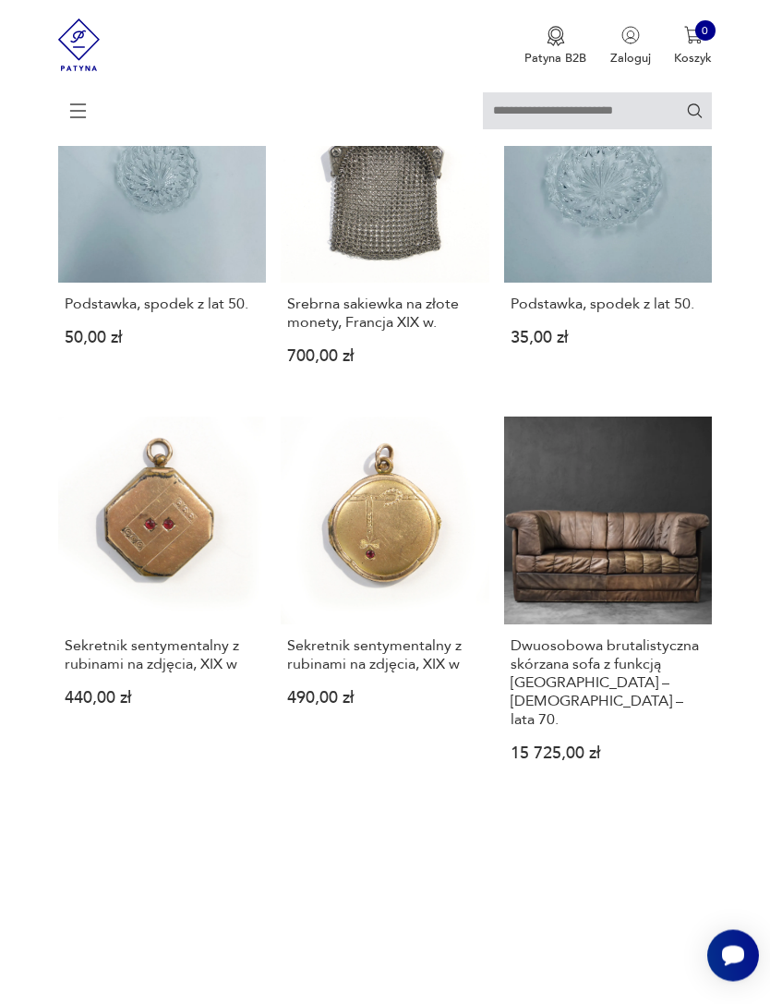
scroll to position [1045, 0]
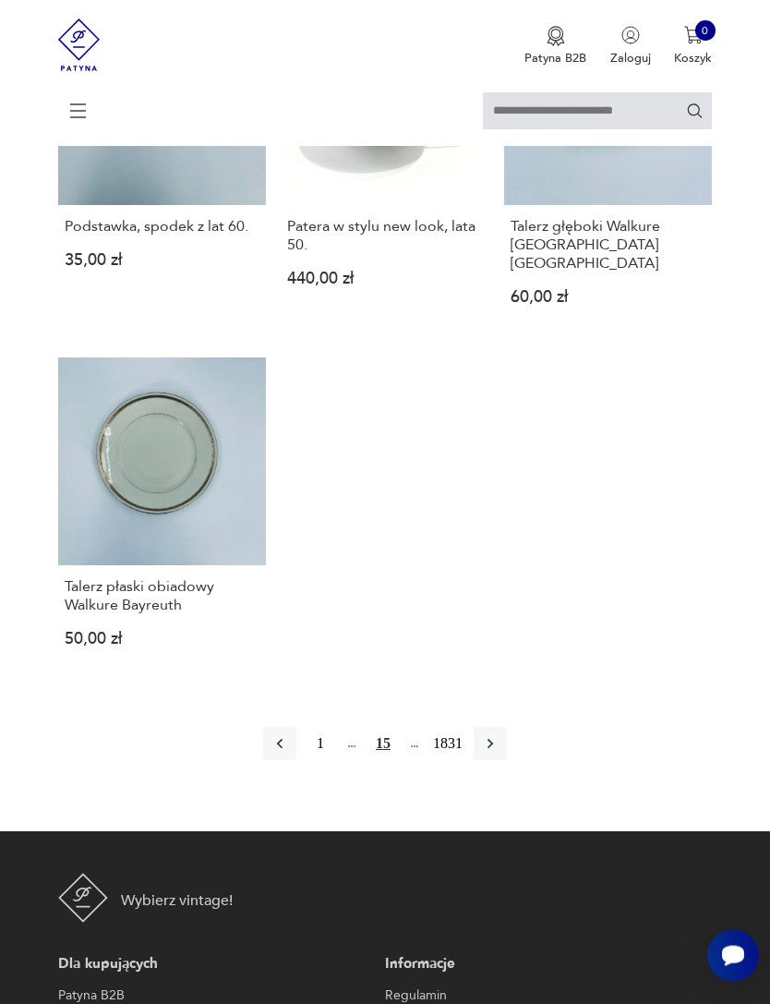
click at [497, 754] on icon "button" at bounding box center [490, 744] width 18 height 18
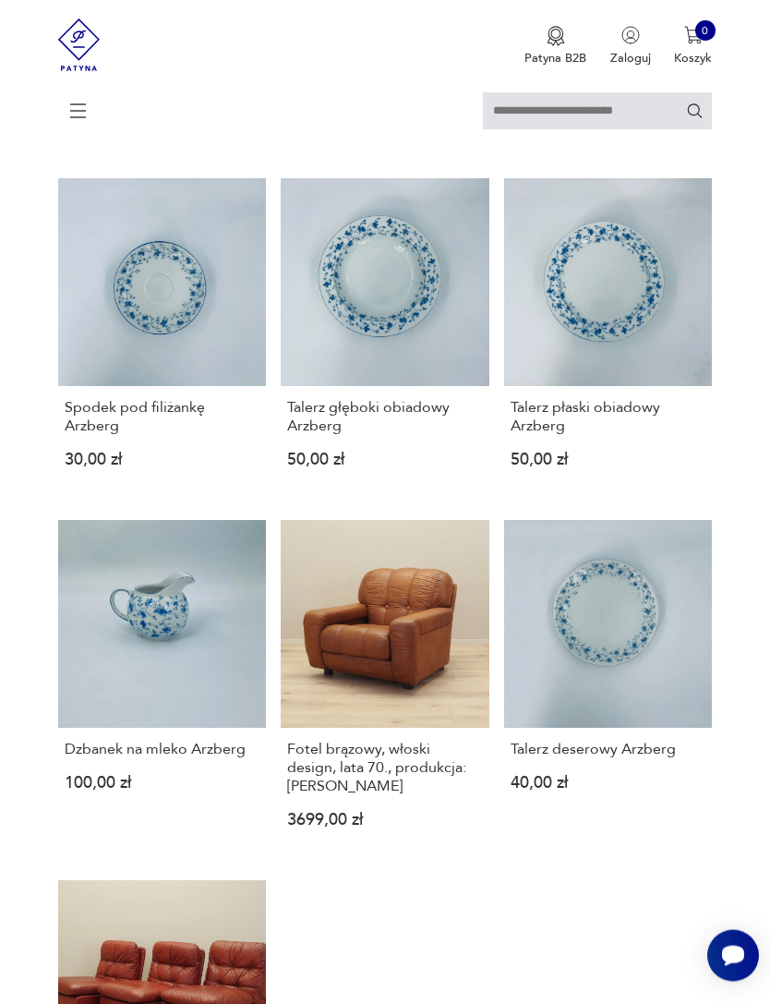
scroll to position [1346, 0]
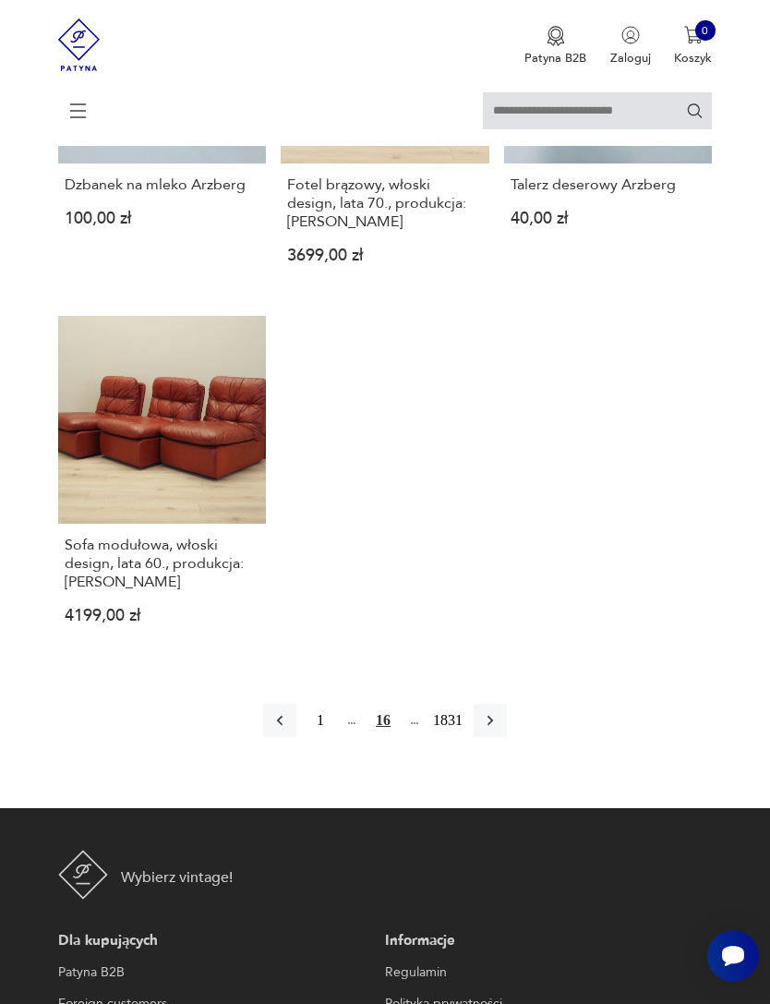
click at [500, 730] on icon "button" at bounding box center [490, 720] width 18 height 18
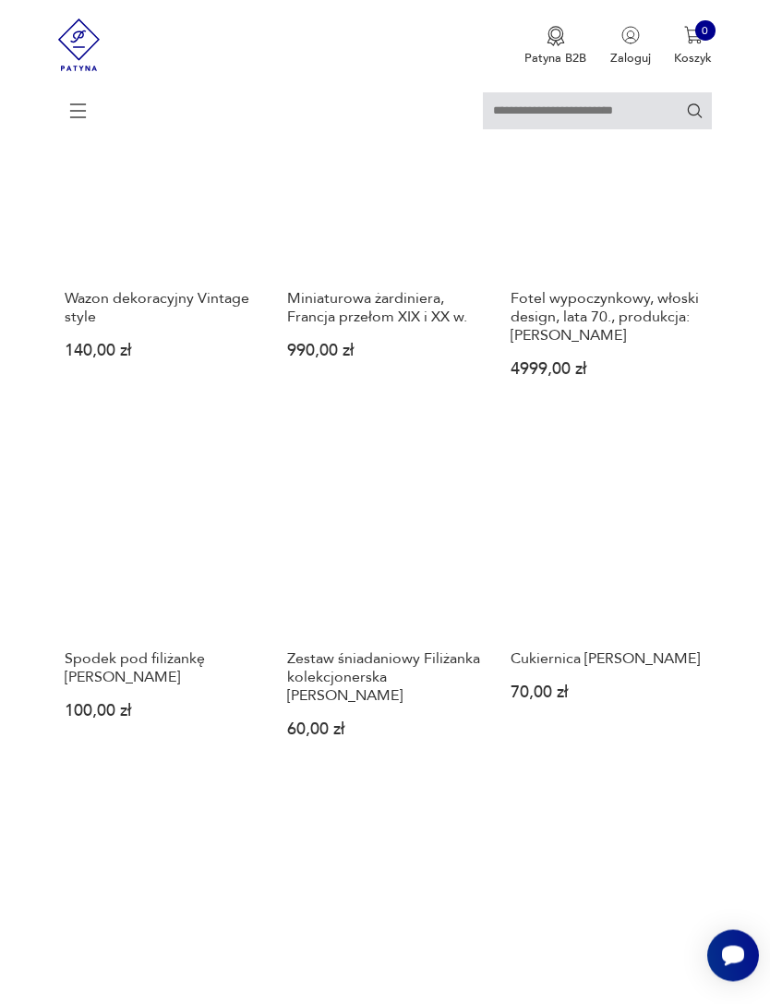
scroll to position [1394, 0]
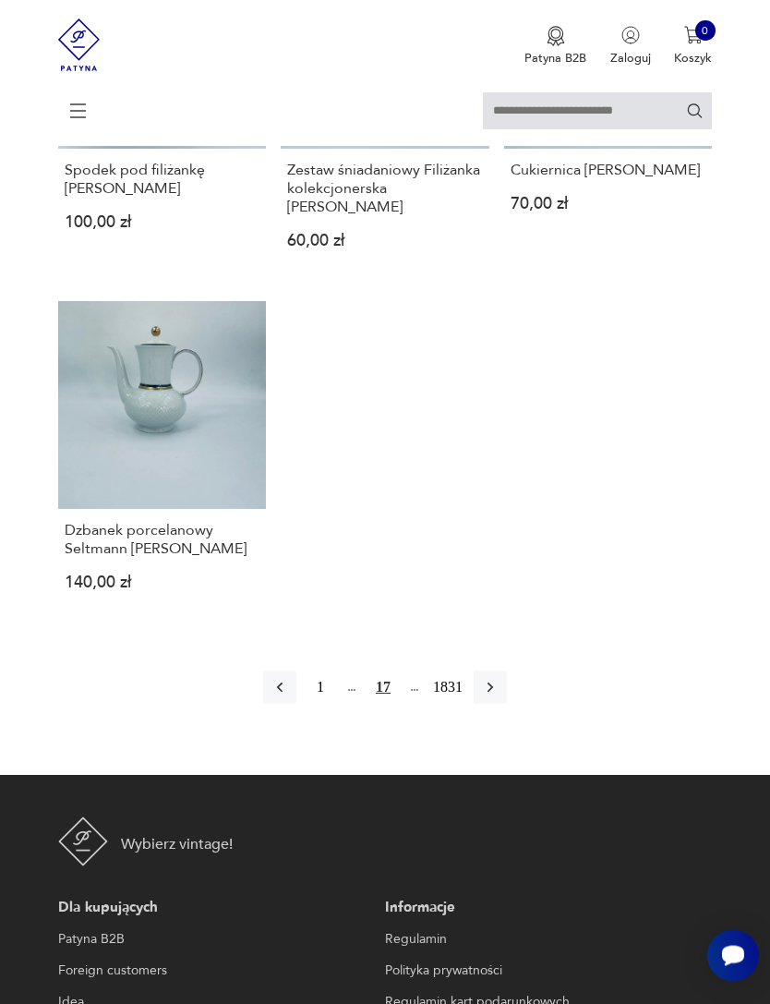
click at [500, 697] on icon "button" at bounding box center [490, 688] width 18 height 18
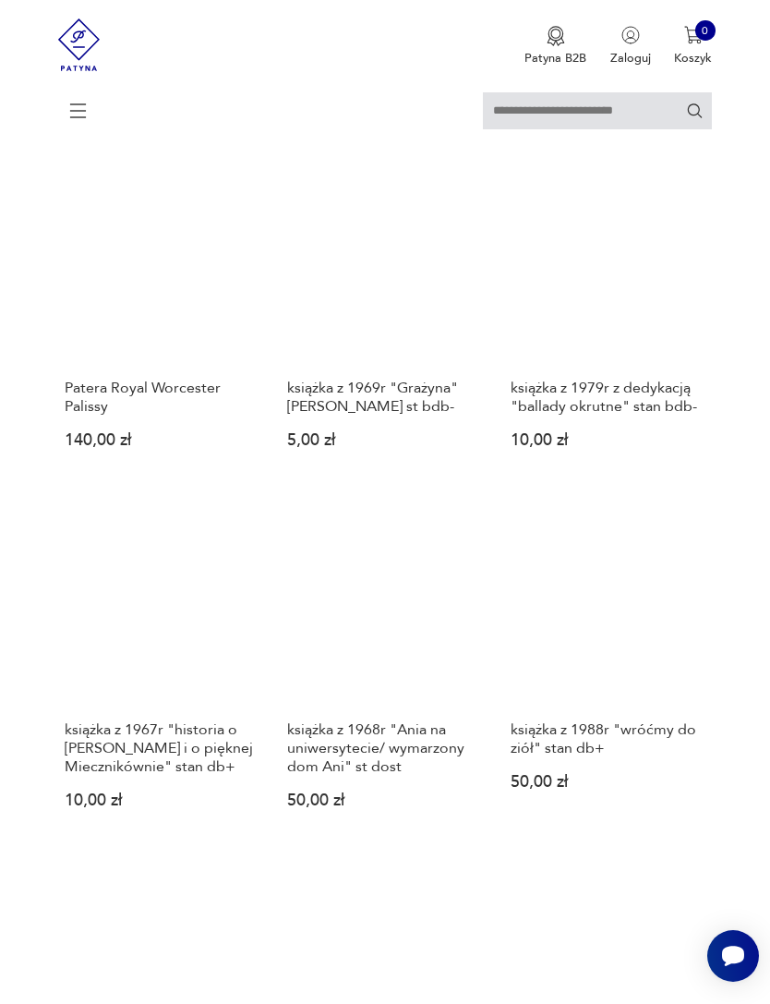
scroll to position [978, 0]
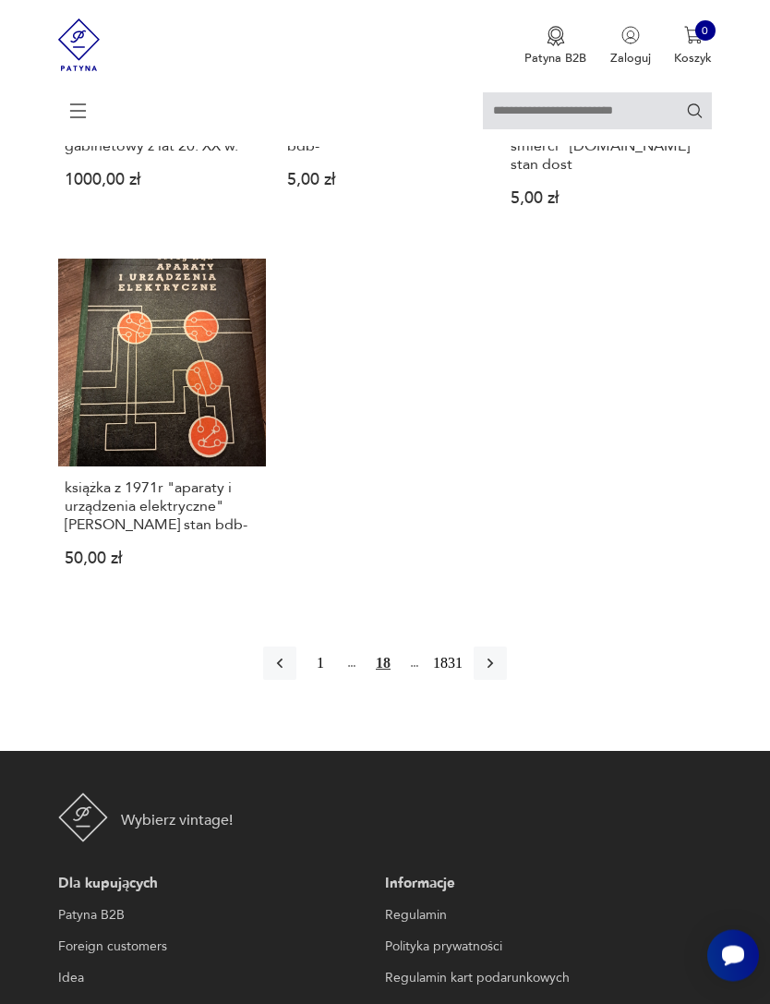
click at [500, 673] on icon "button" at bounding box center [490, 664] width 18 height 18
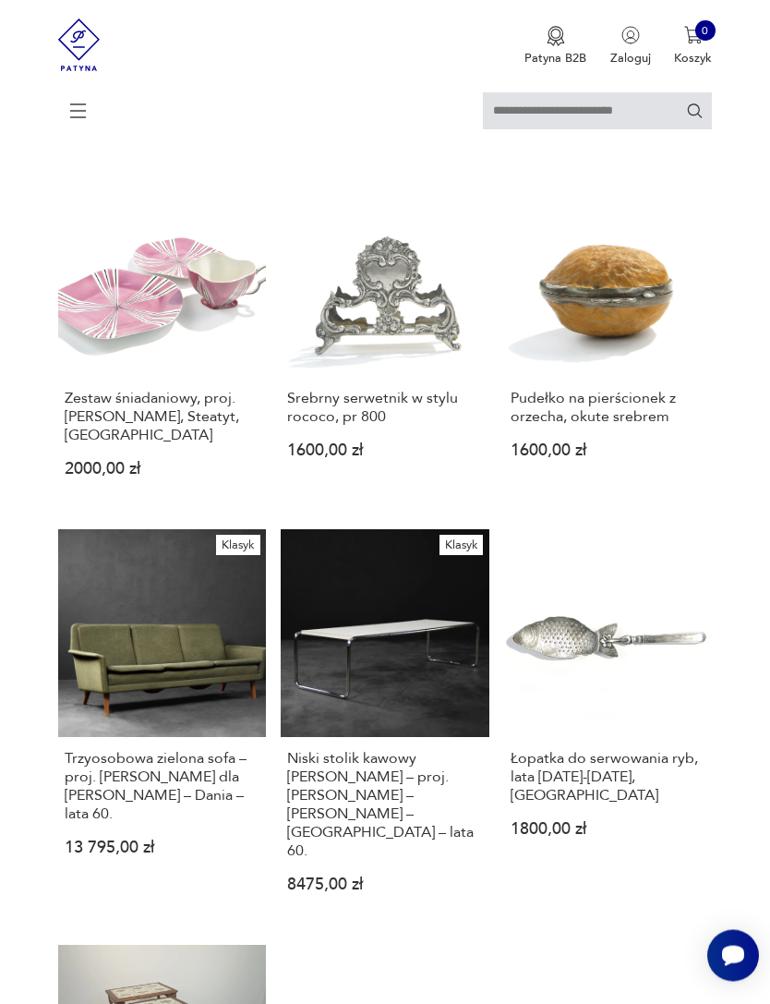
scroll to position [1330, 0]
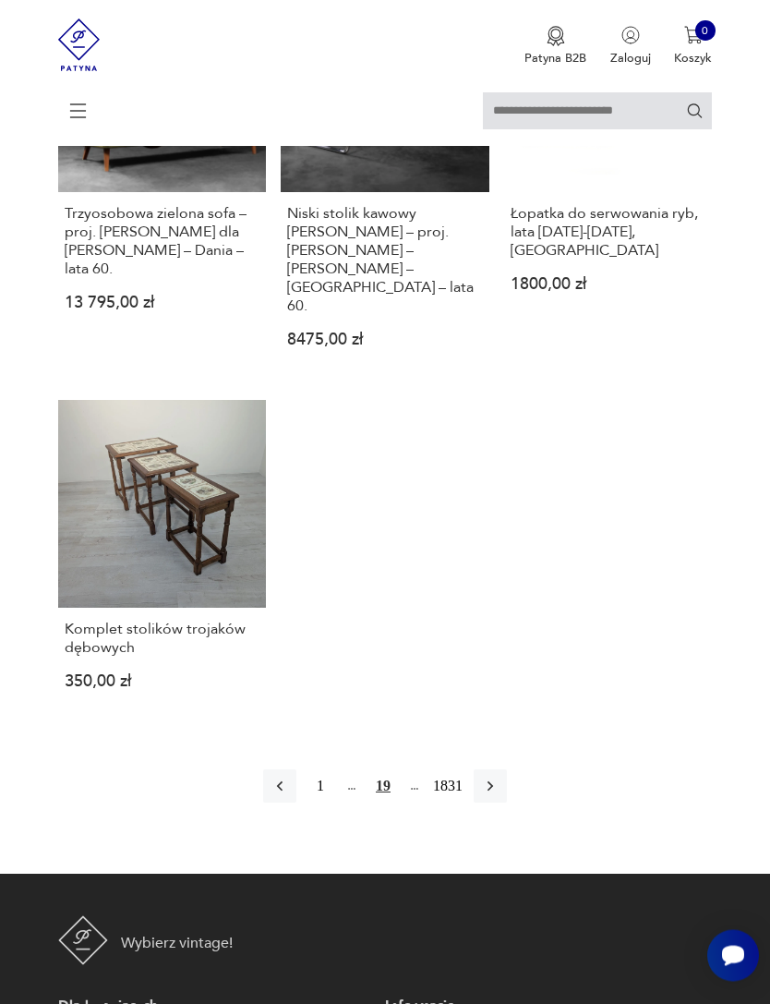
click at [500, 778] on icon "button" at bounding box center [490, 787] width 18 height 18
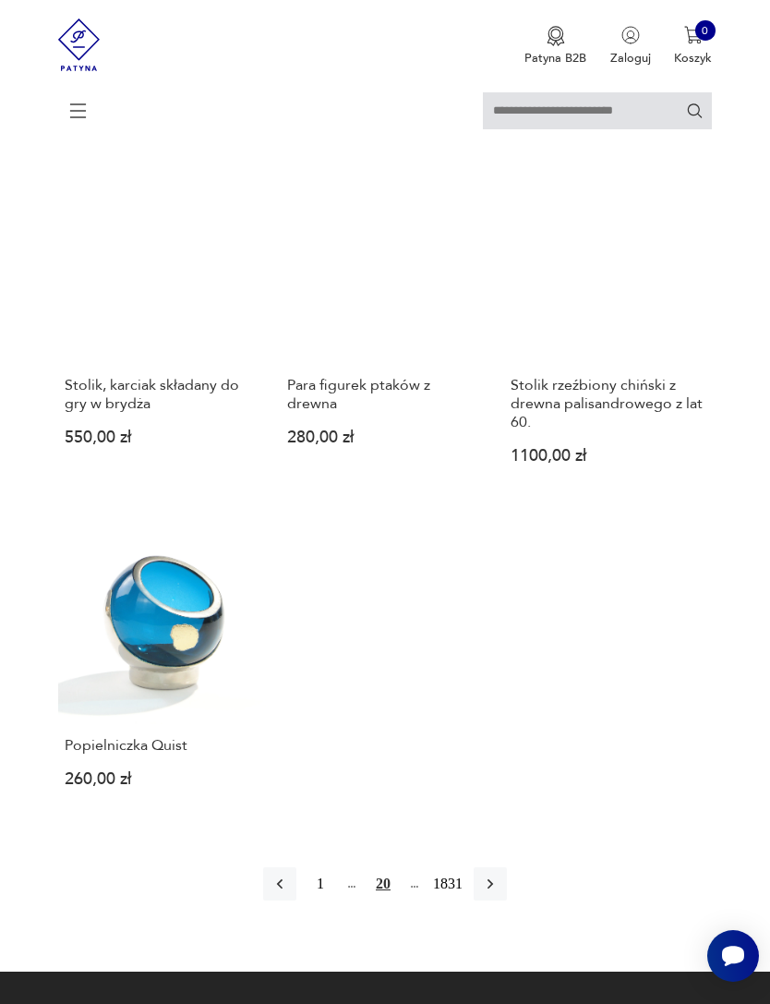
scroll to position [1830, 0]
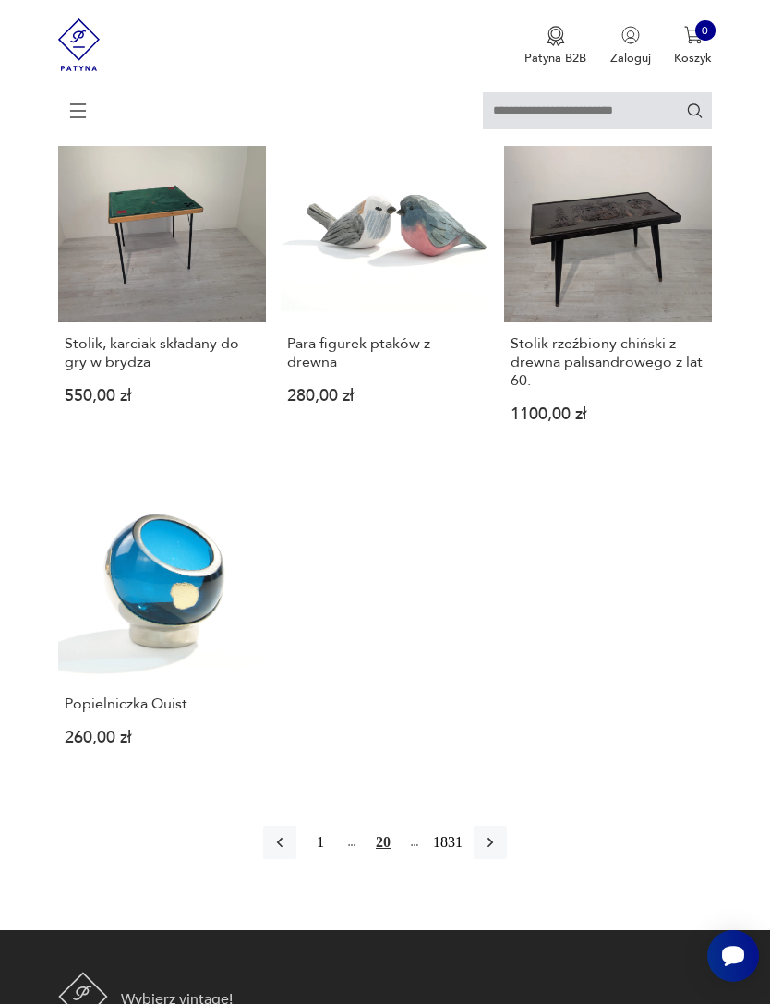
click at [144, 653] on link "Popielniczka Quist 260,00 zł" at bounding box center [162, 624] width 209 height 299
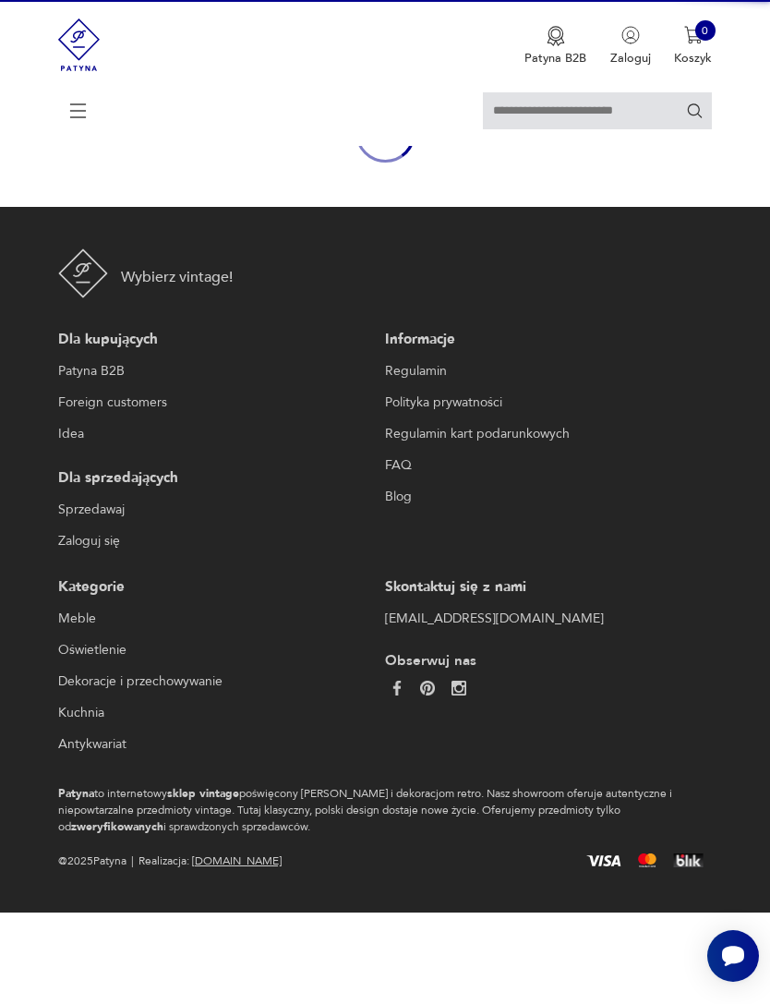
scroll to position [161, 0]
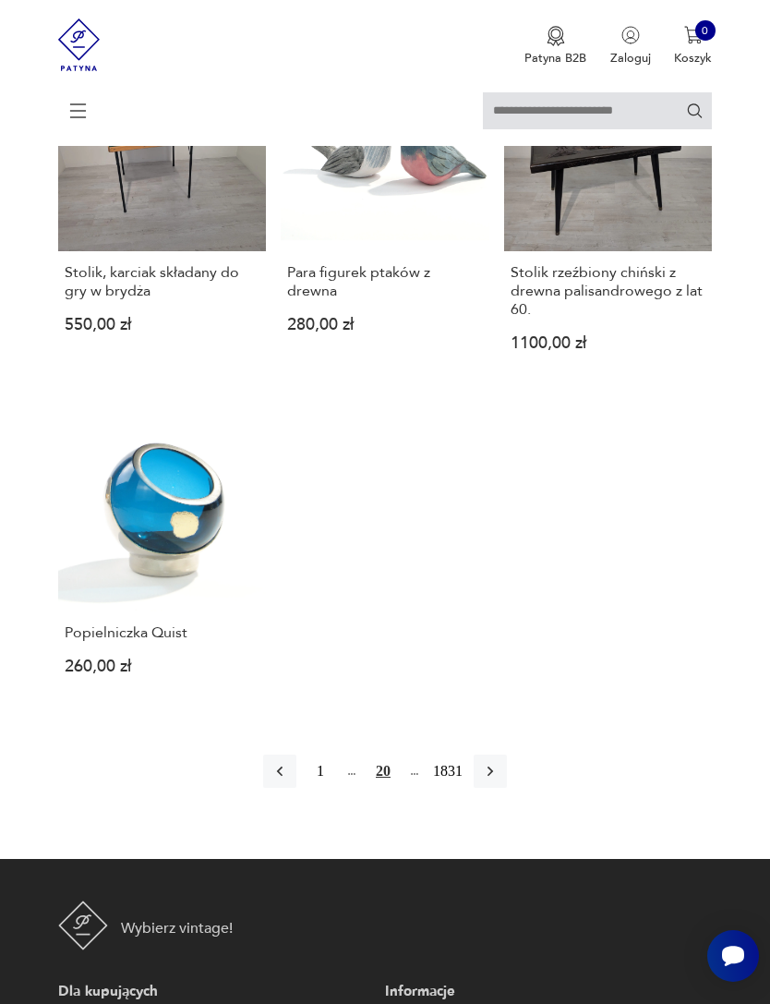
scroll to position [1896, 0]
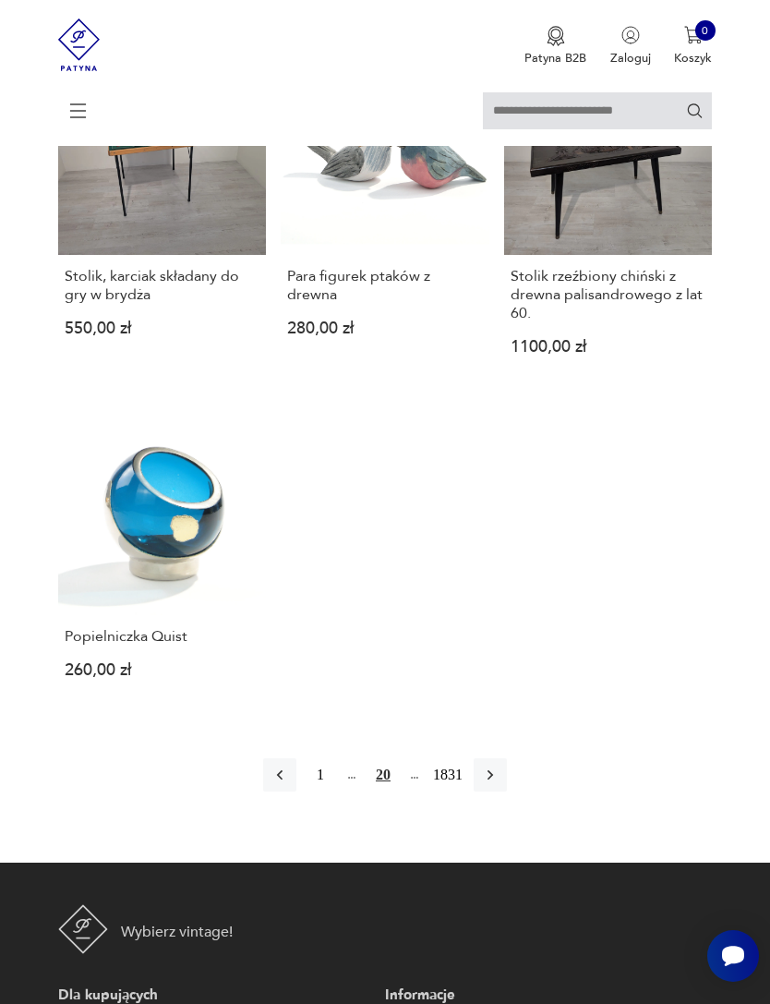
click at [497, 784] on icon "button" at bounding box center [490, 775] width 18 height 18
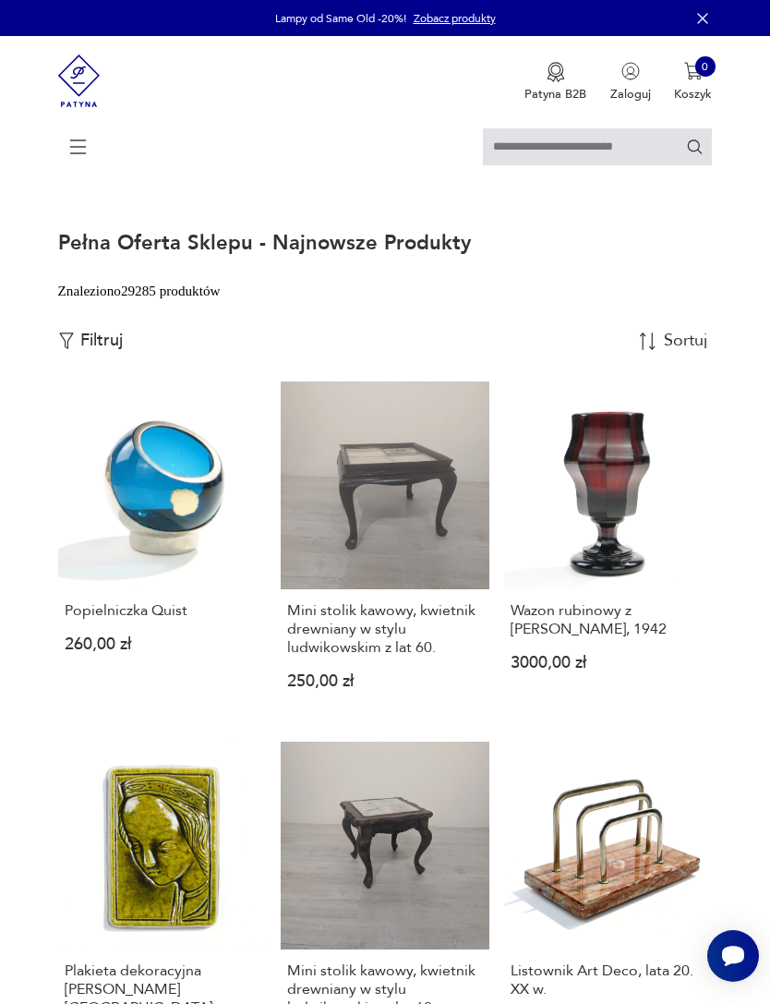
click at [595, 153] on input "text" at bounding box center [597, 146] width 229 height 37
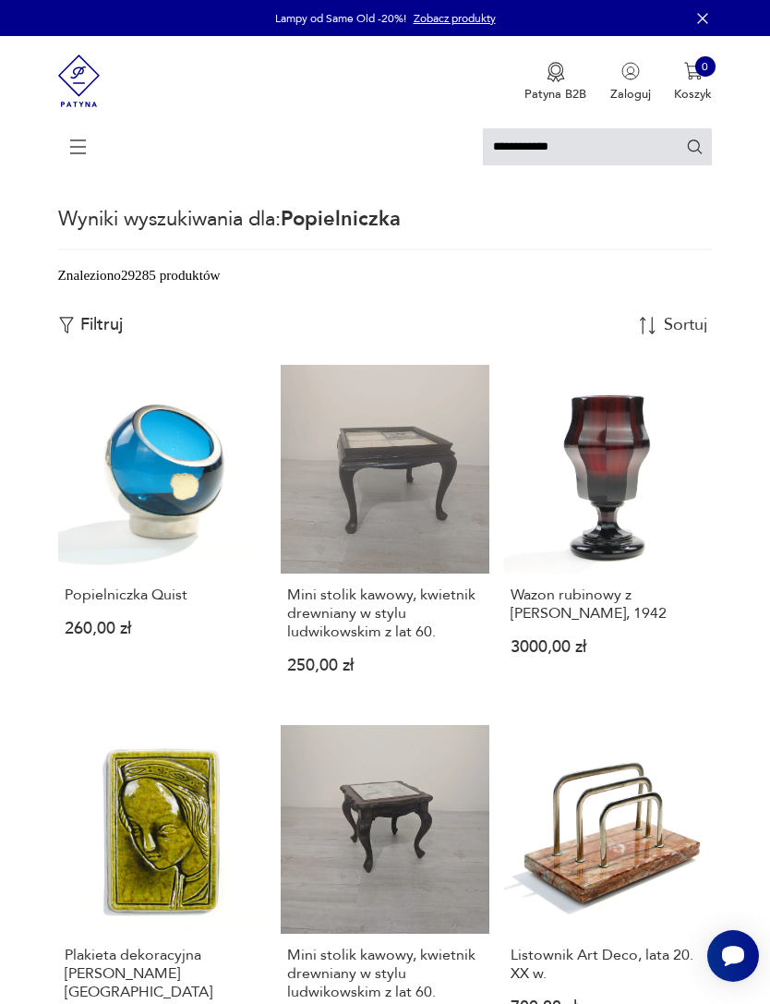
type input "**********"
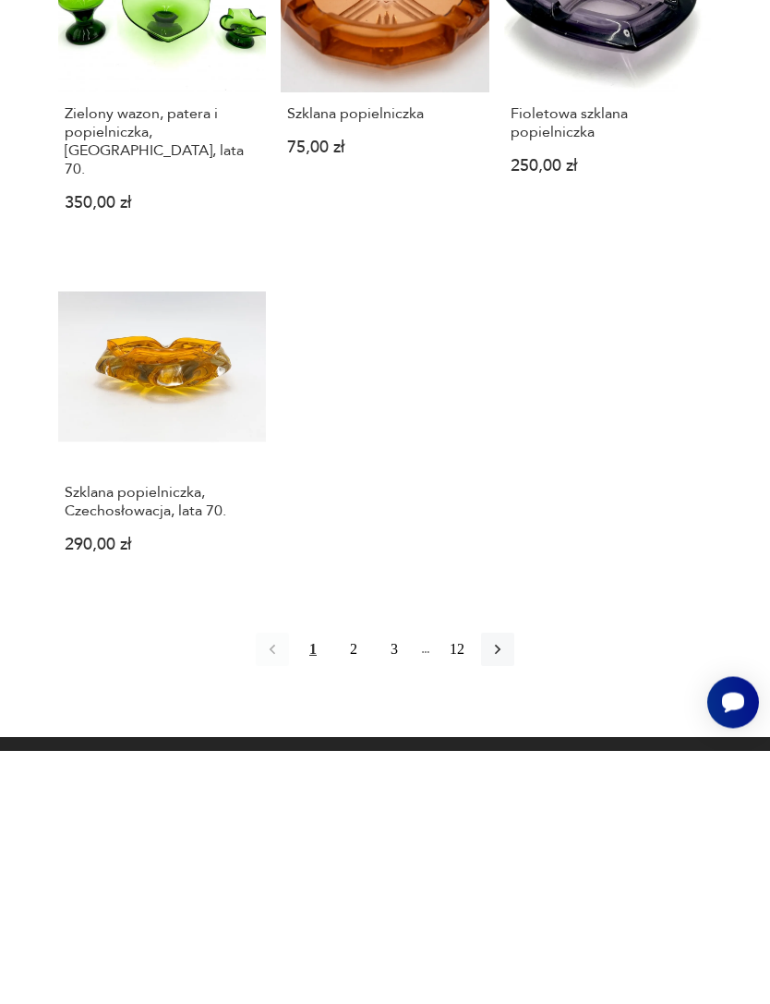
click at [503, 894] on icon "button" at bounding box center [498, 903] width 18 height 18
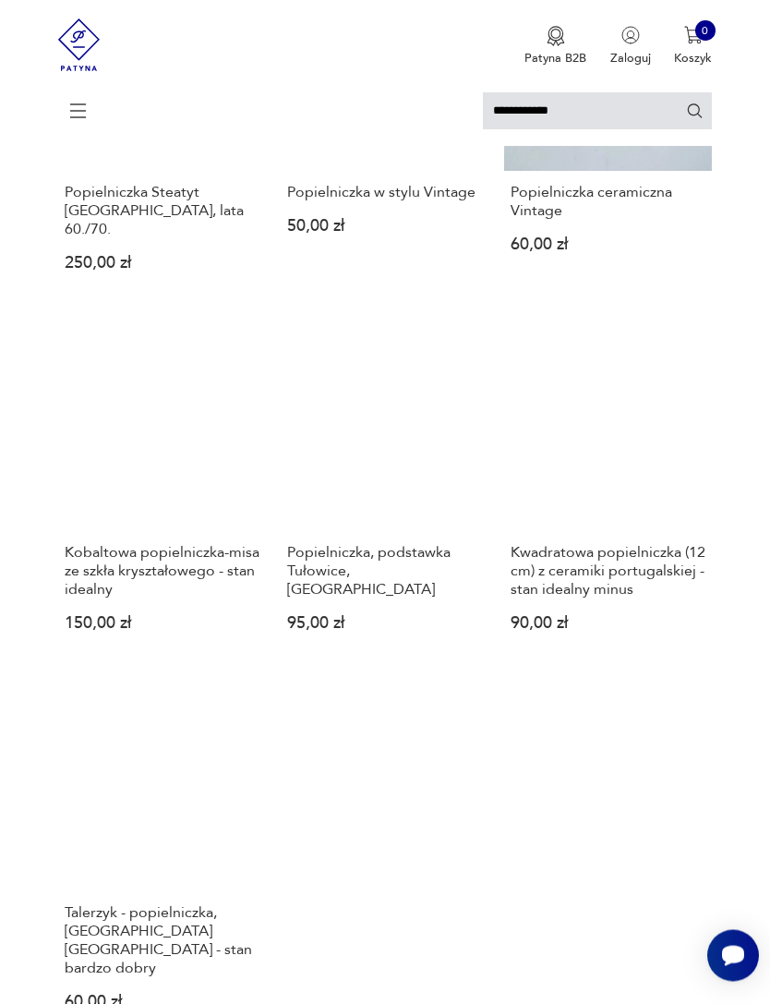
scroll to position [1579, 0]
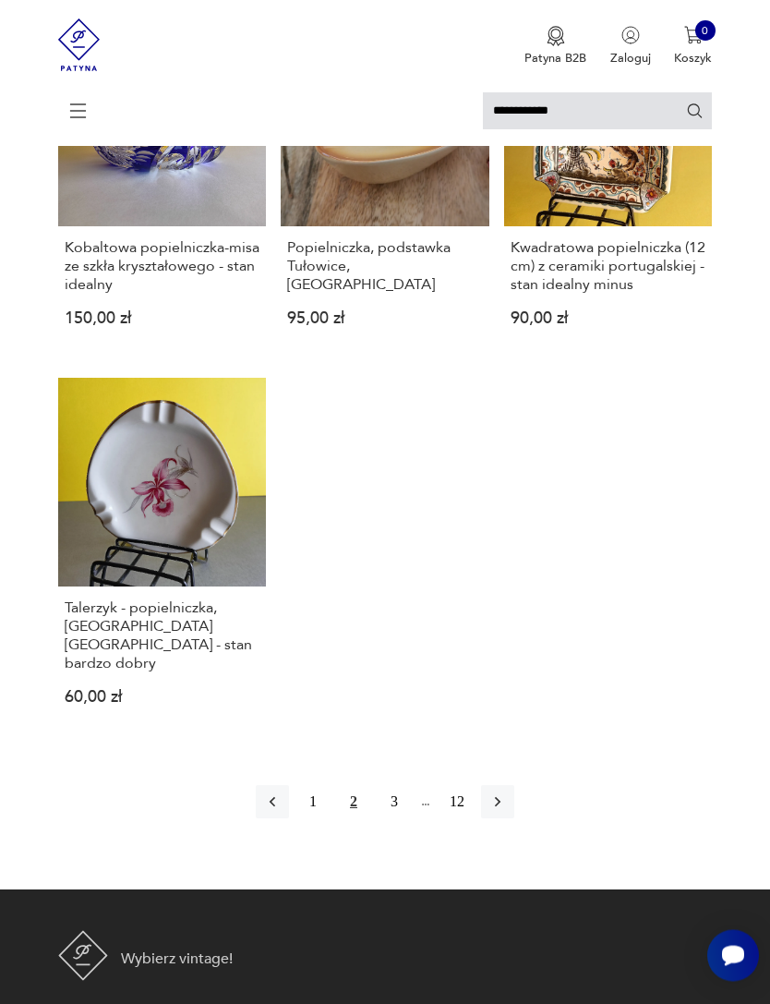
click at [507, 812] on icon "button" at bounding box center [498, 802] width 18 height 18
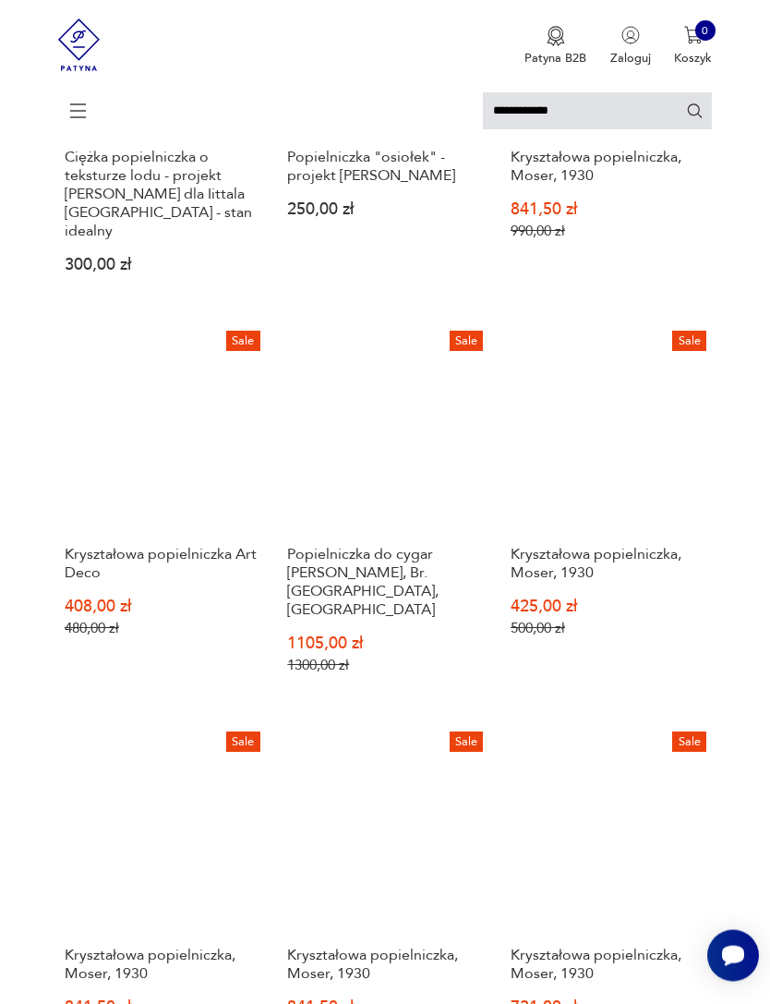
scroll to position [817, 0]
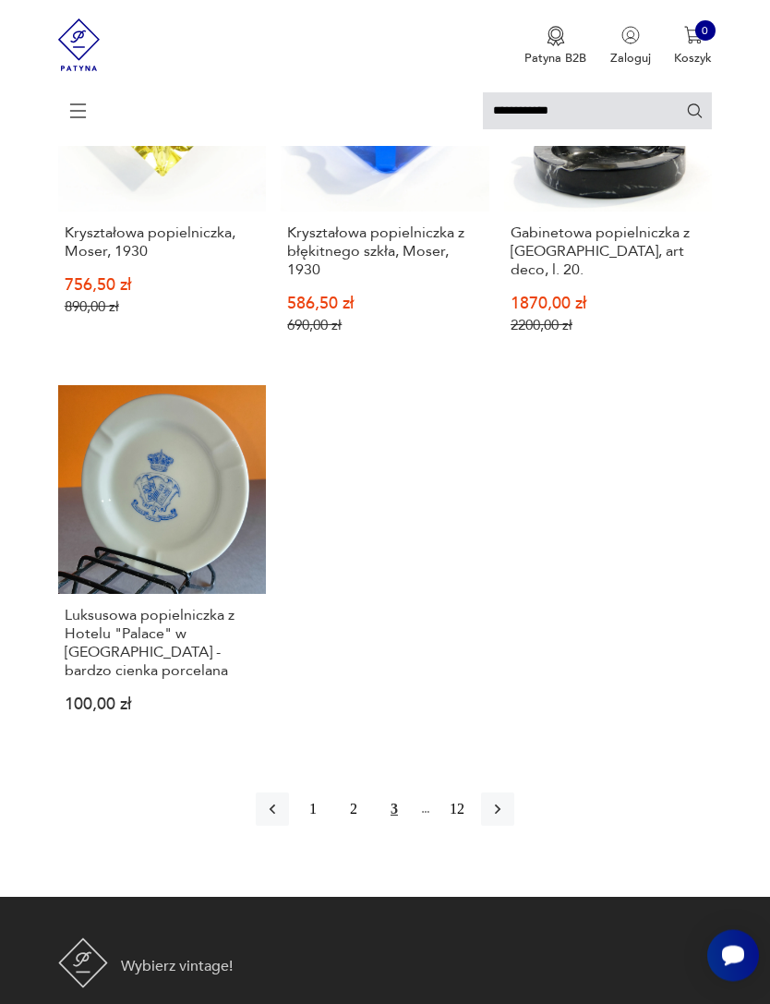
click at [514, 827] on button "button" at bounding box center [497, 809] width 33 height 33
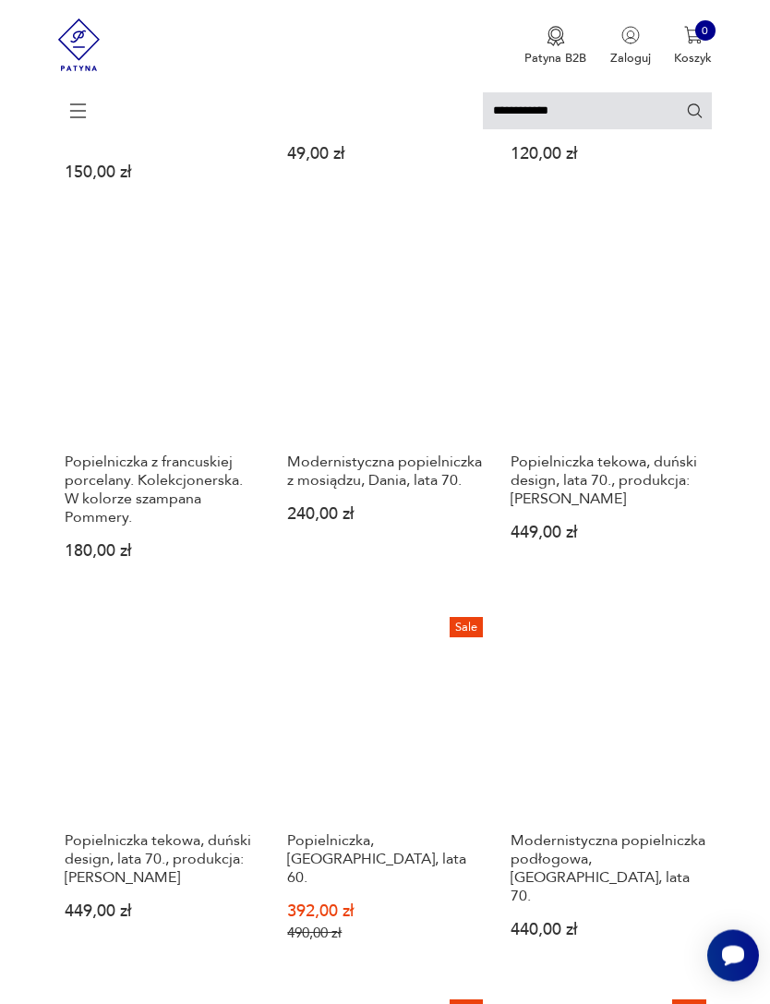
scroll to position [161, 0]
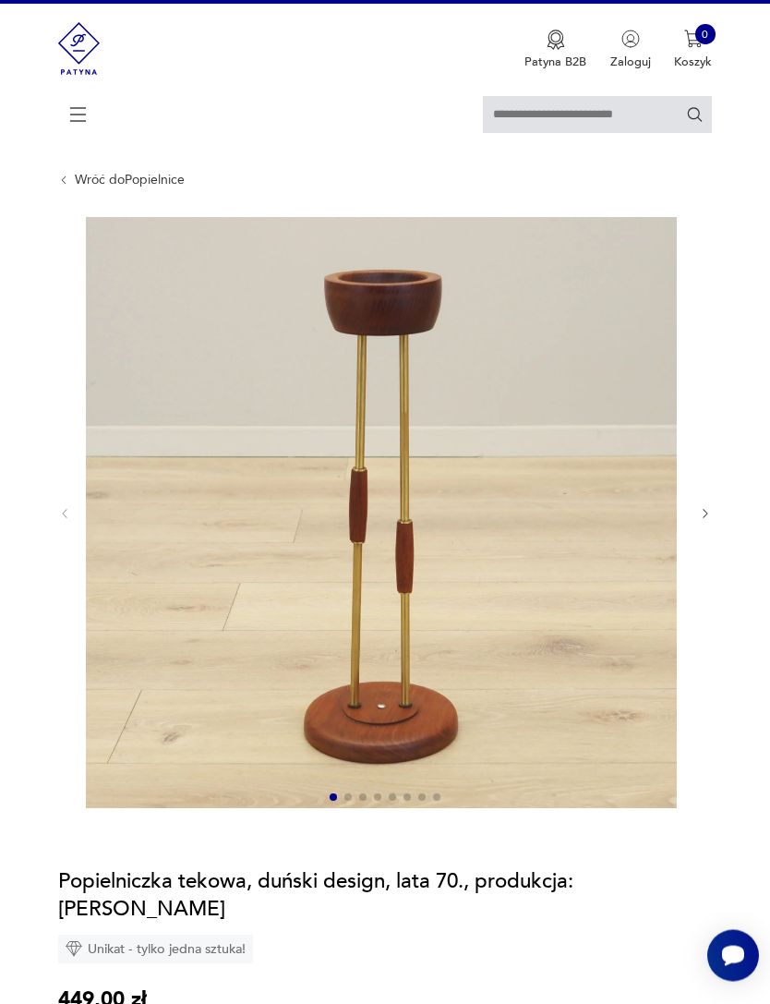
scroll to position [32, 0]
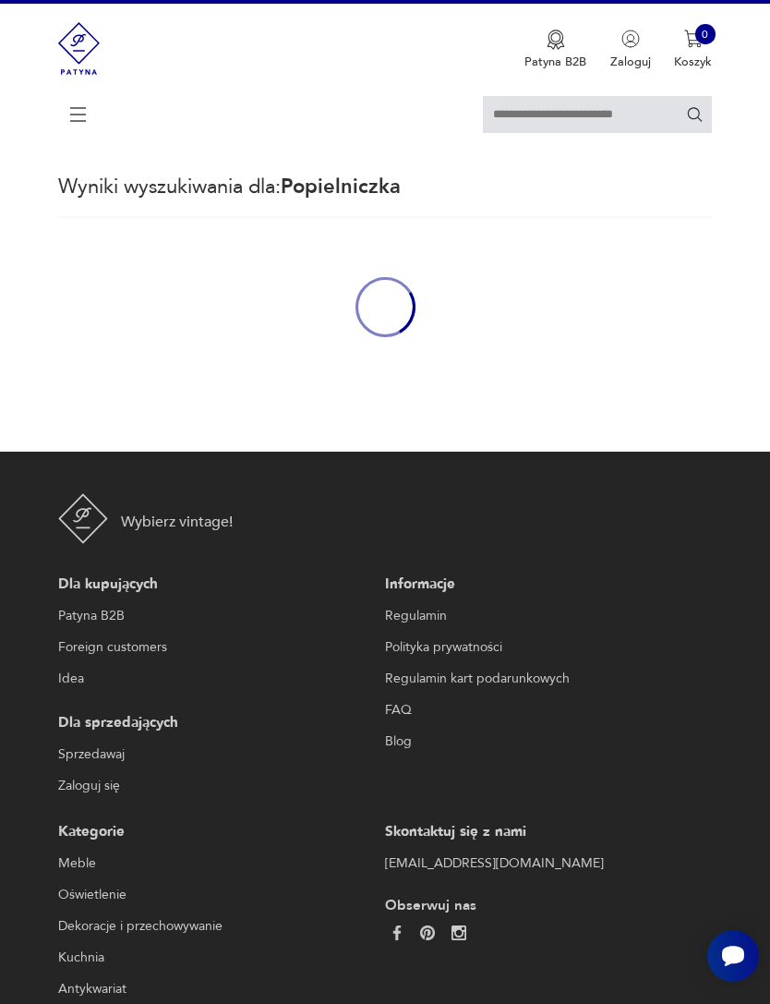
type input "**********"
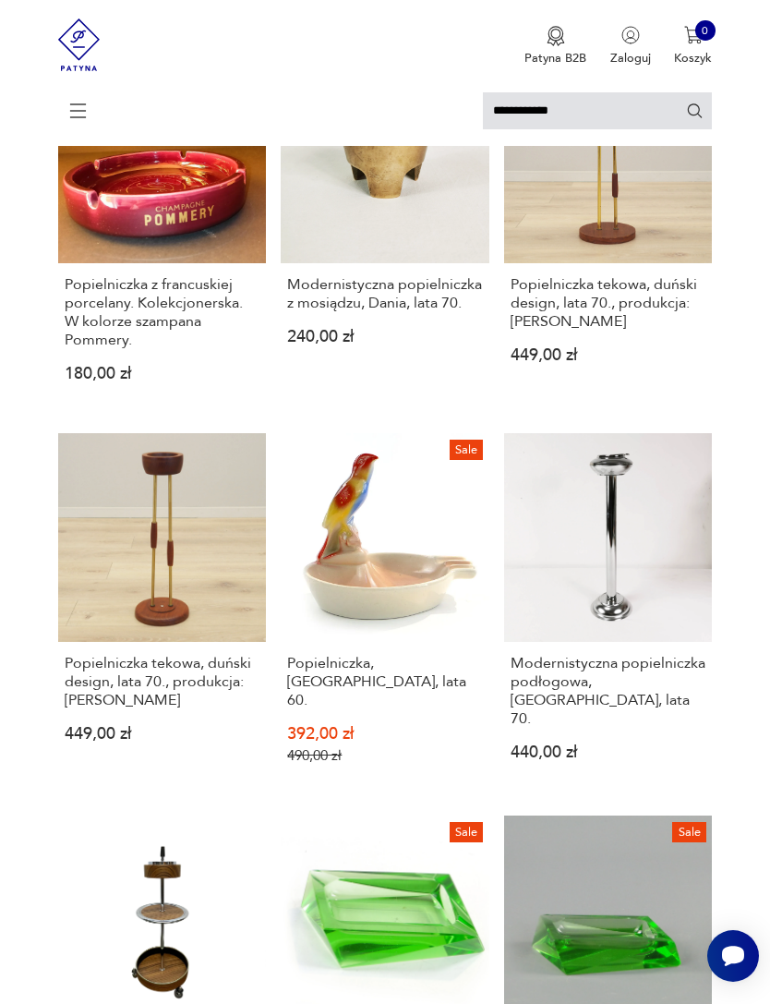
click at [638, 625] on link "Modernistyczna popielniczka podłogowa, [GEOGRAPHIC_DATA], lata 70. 440,00 zł" at bounding box center [608, 612] width 209 height 358
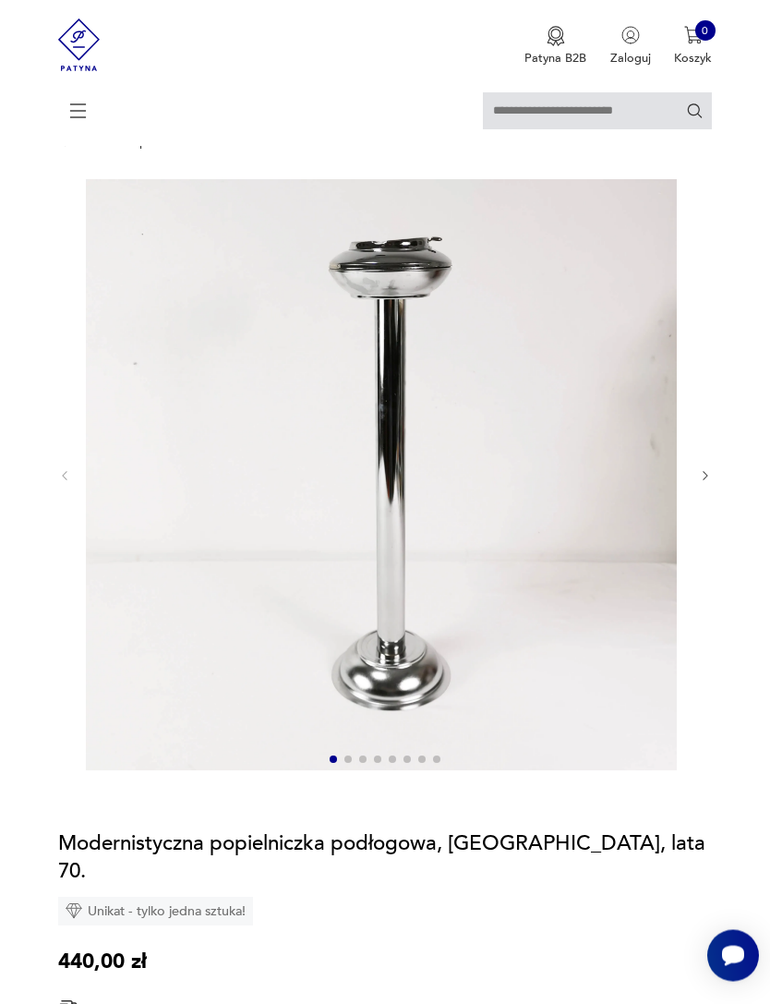
scroll to position [65, 0]
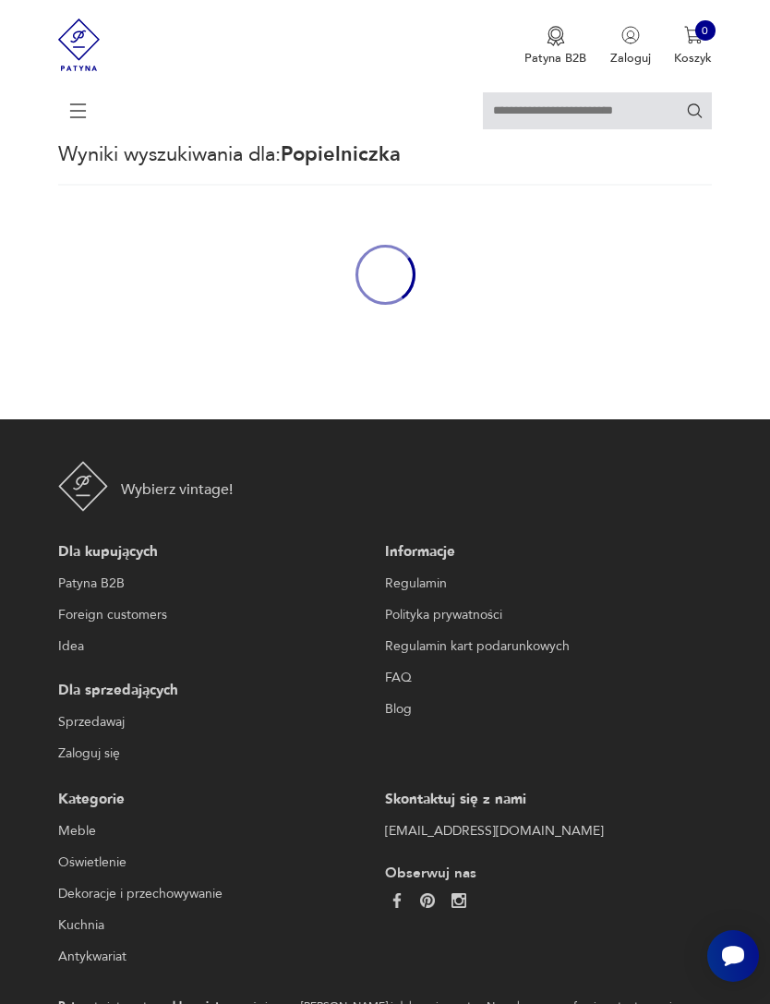
type input "**********"
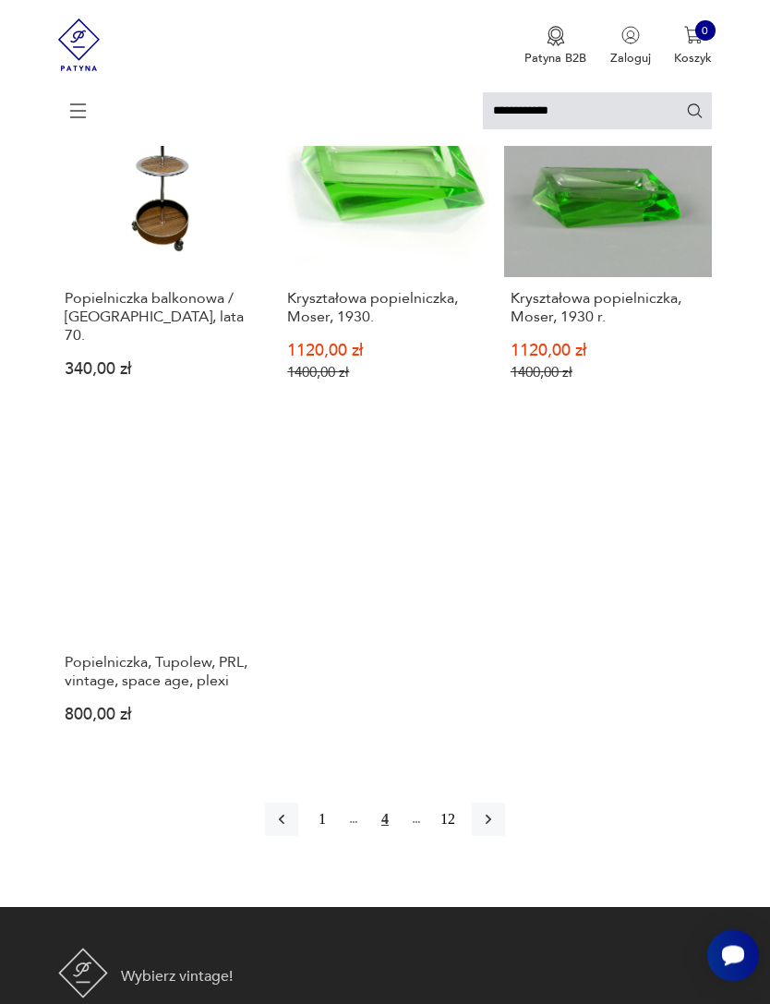
scroll to position [1874, 0]
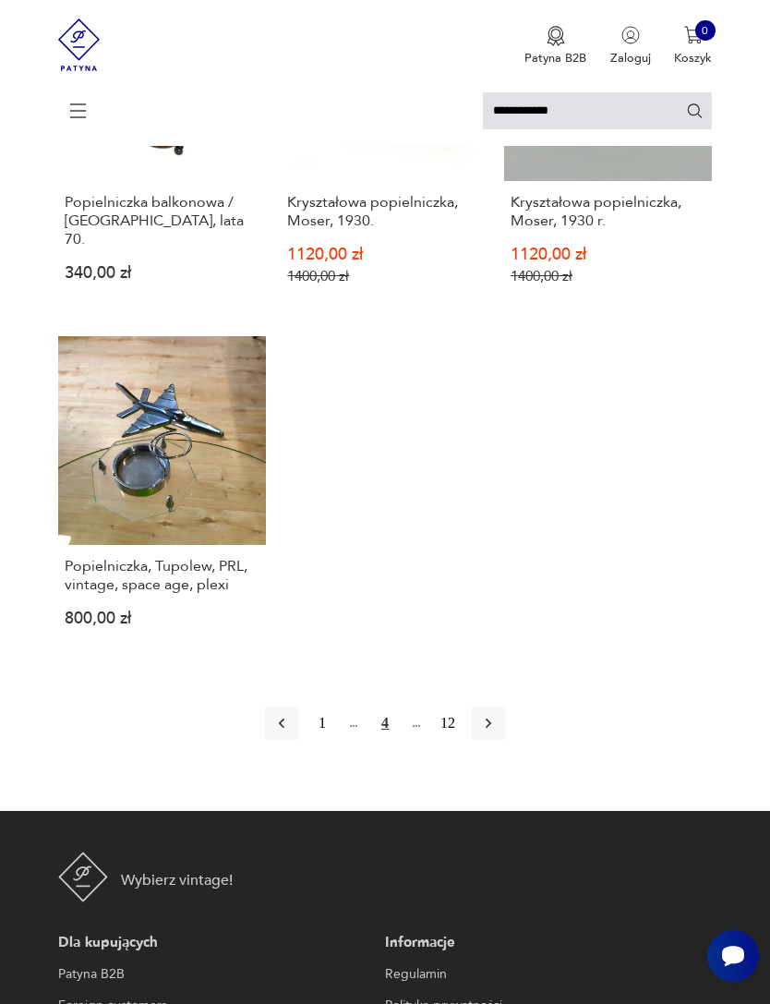
click at [498, 732] on icon "button" at bounding box center [488, 723] width 18 height 18
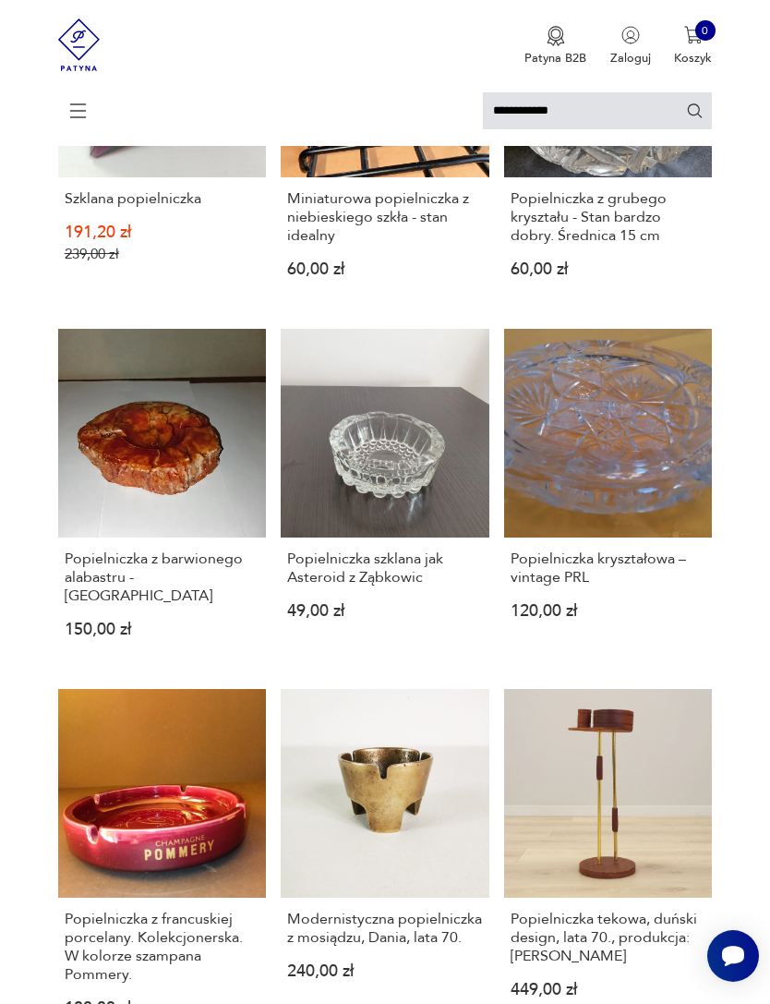
scroll to position [4, 0]
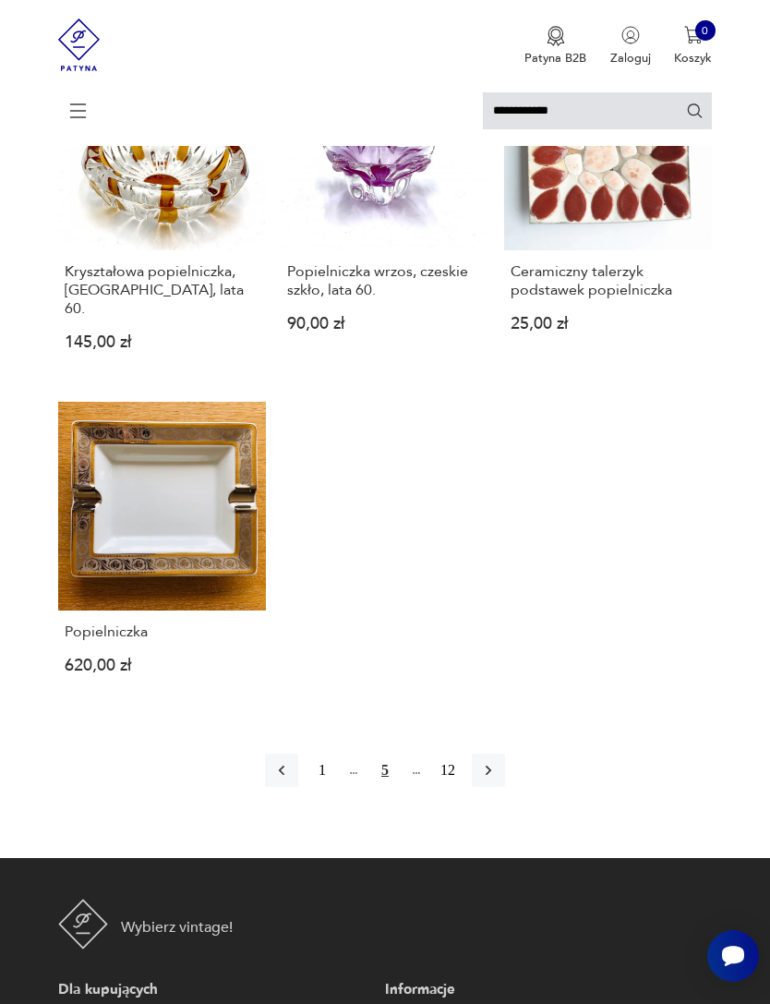
click at [491, 776] on icon "button" at bounding box center [489, 771] width 6 height 10
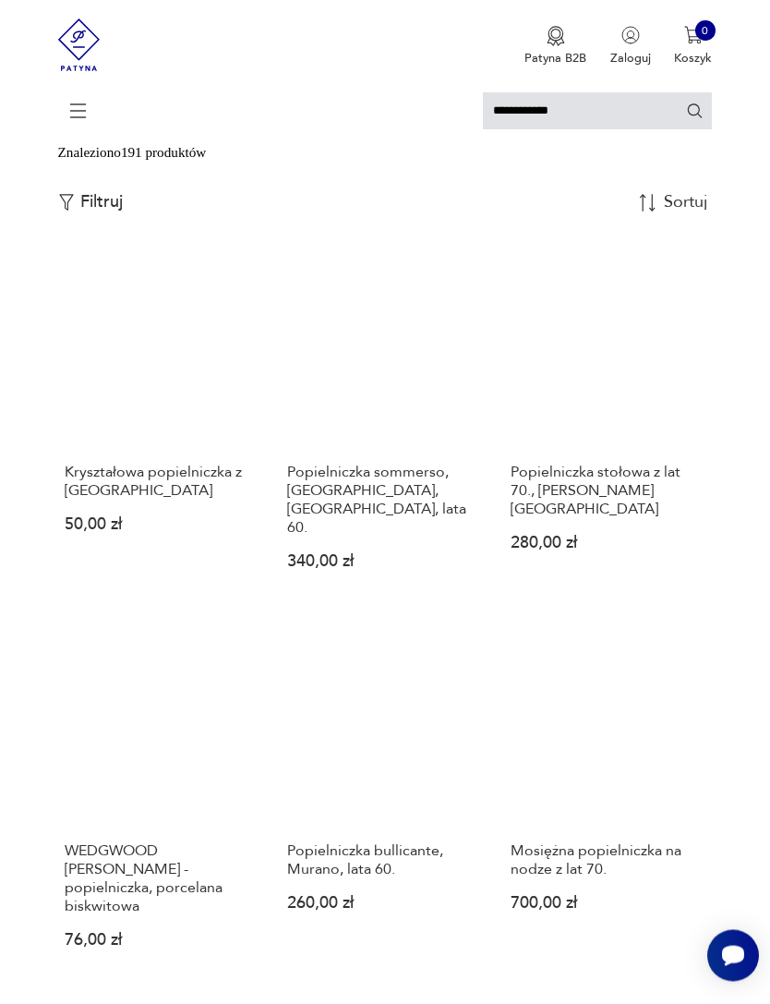
scroll to position [123, 0]
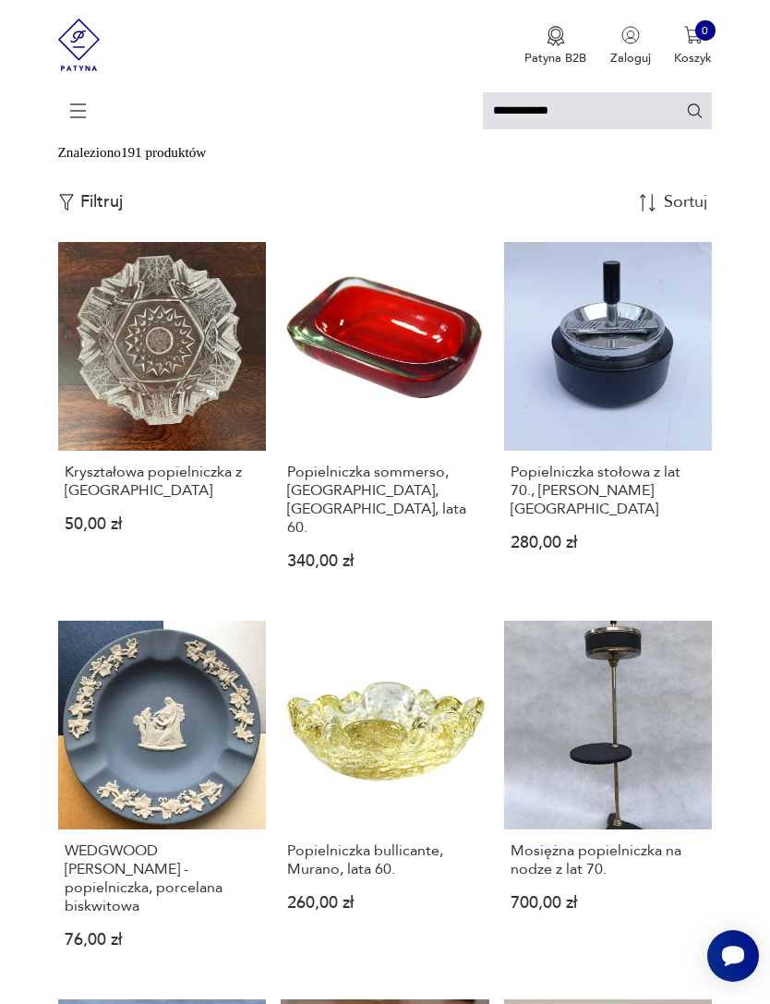
click at [662, 743] on link "Mosiężna popielniczka na nodze z lat 70. 700,00 zł" at bounding box center [608, 798] width 209 height 355
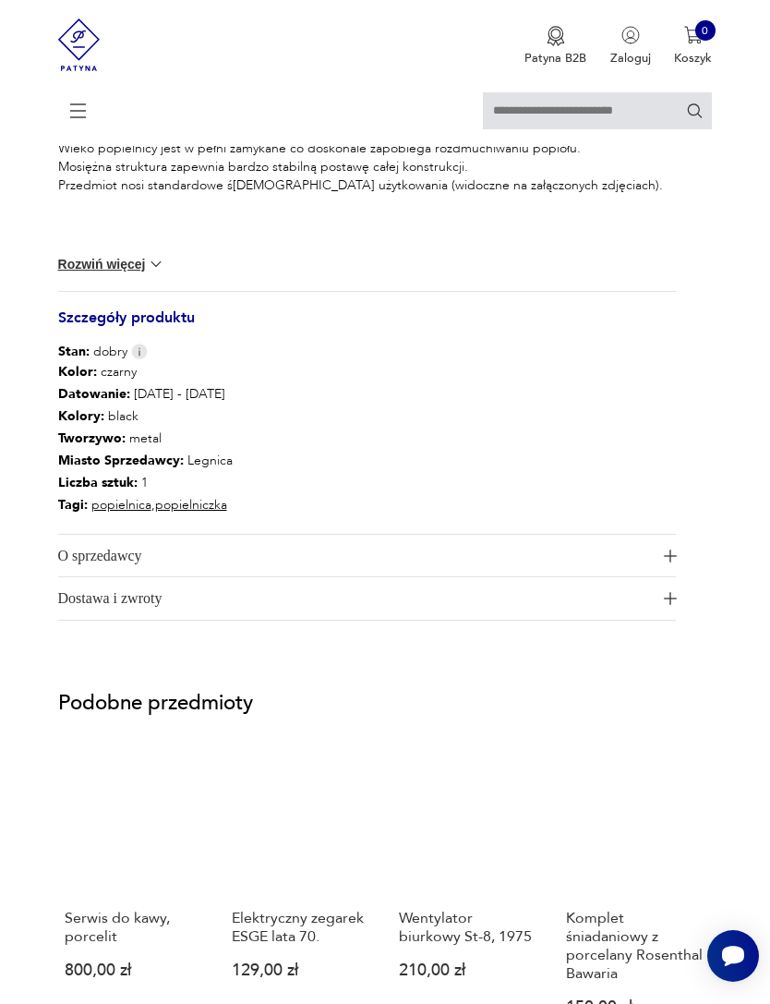
scroll to position [1458, 0]
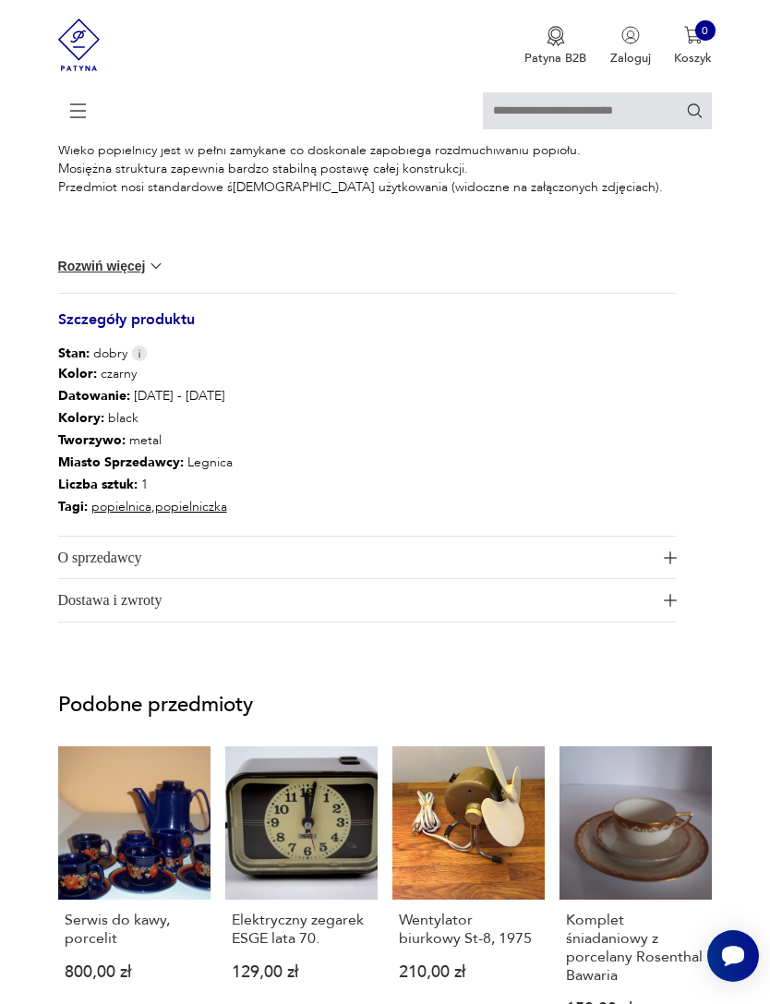
click at [667, 564] on img "button" at bounding box center [670, 557] width 13 height 13
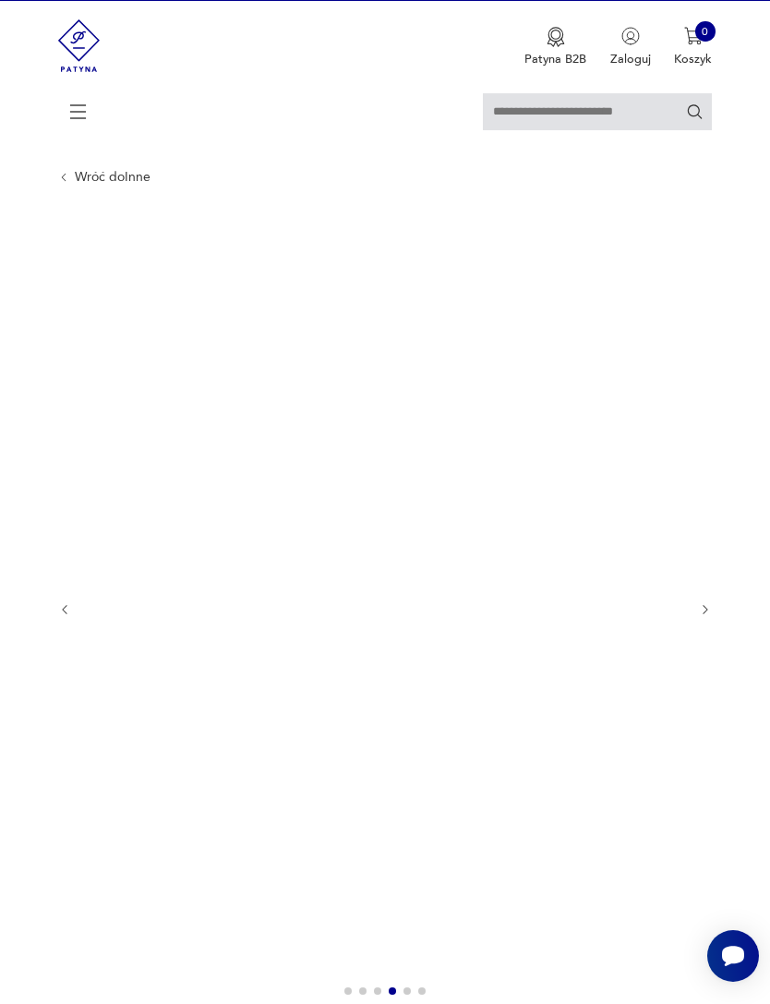
scroll to position [36, 0]
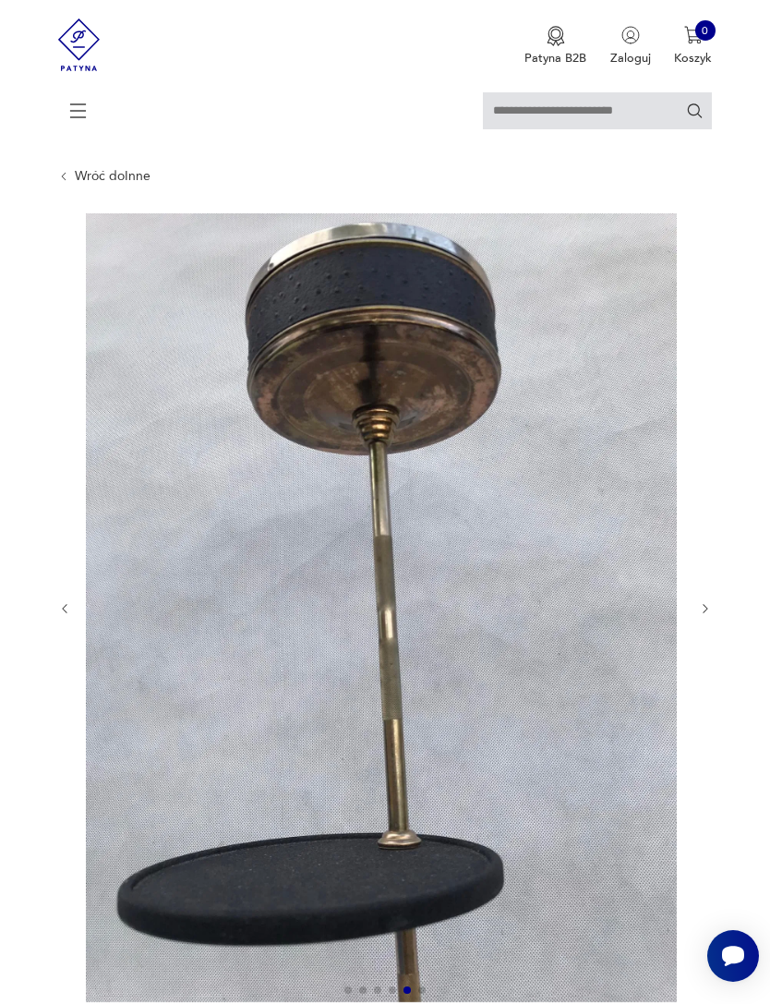
click at [609, 686] on img at bounding box center [381, 607] width 591 height 788
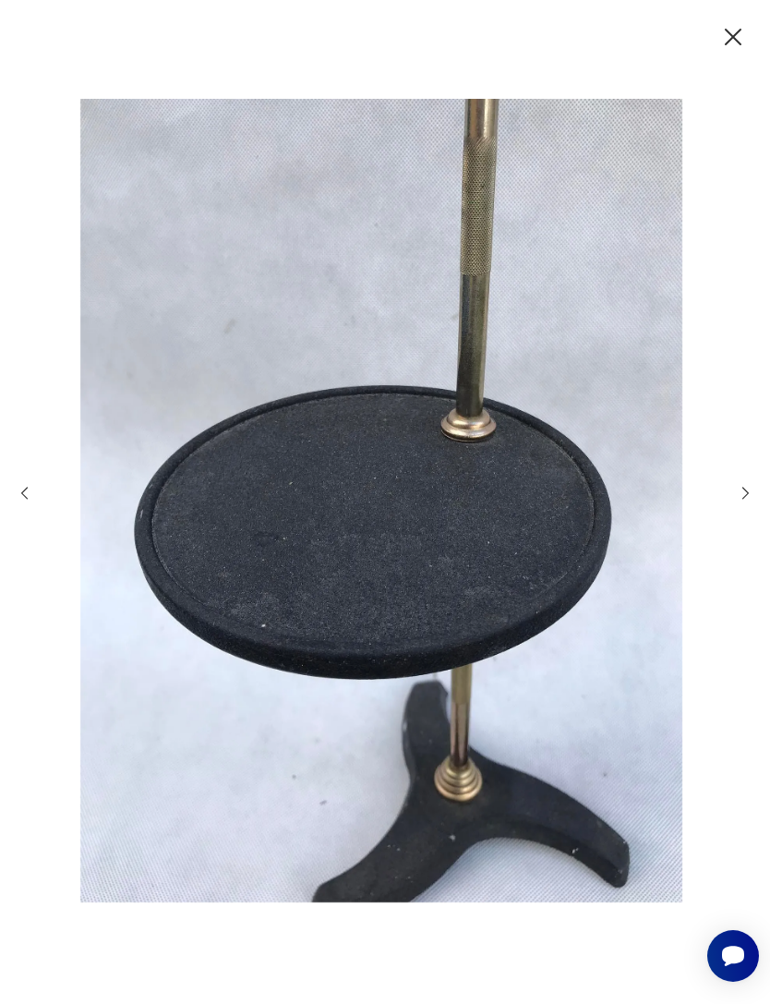
click at [727, 52] on icon "button" at bounding box center [734, 37] width 30 height 30
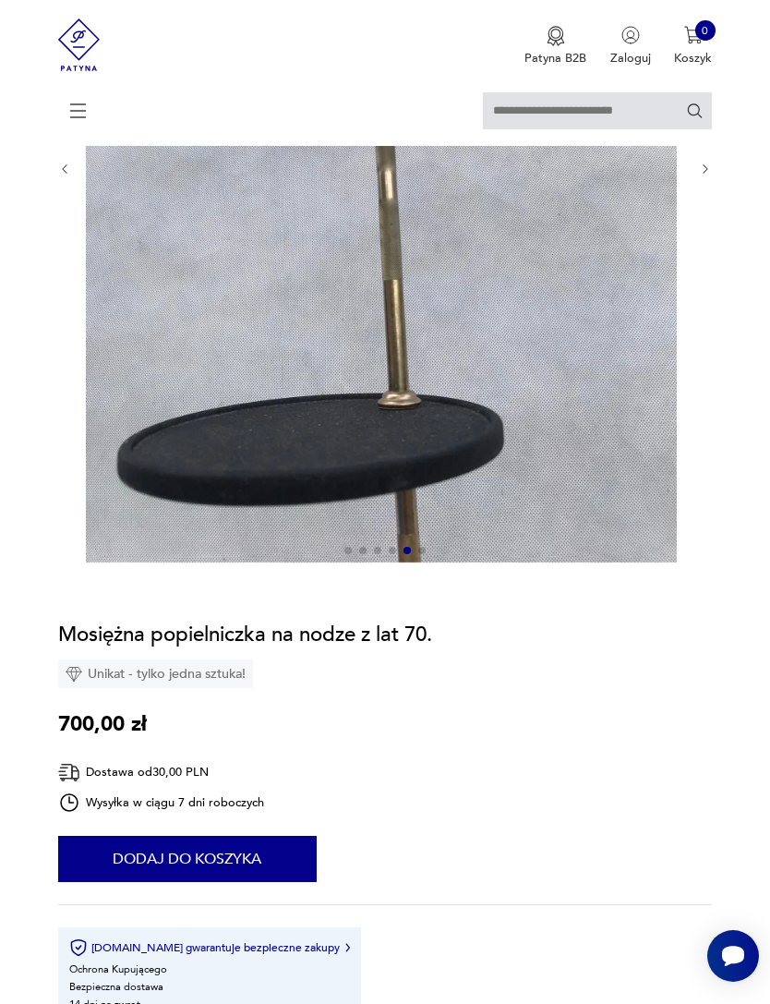
scroll to position [475, 0]
click at [1, 883] on section "Opis produktu Mosiężna popielniczka na nodze z lat 70-tych. Całokształt uzupełn…" at bounding box center [385, 708] width 770 height 1867
type input "**********"
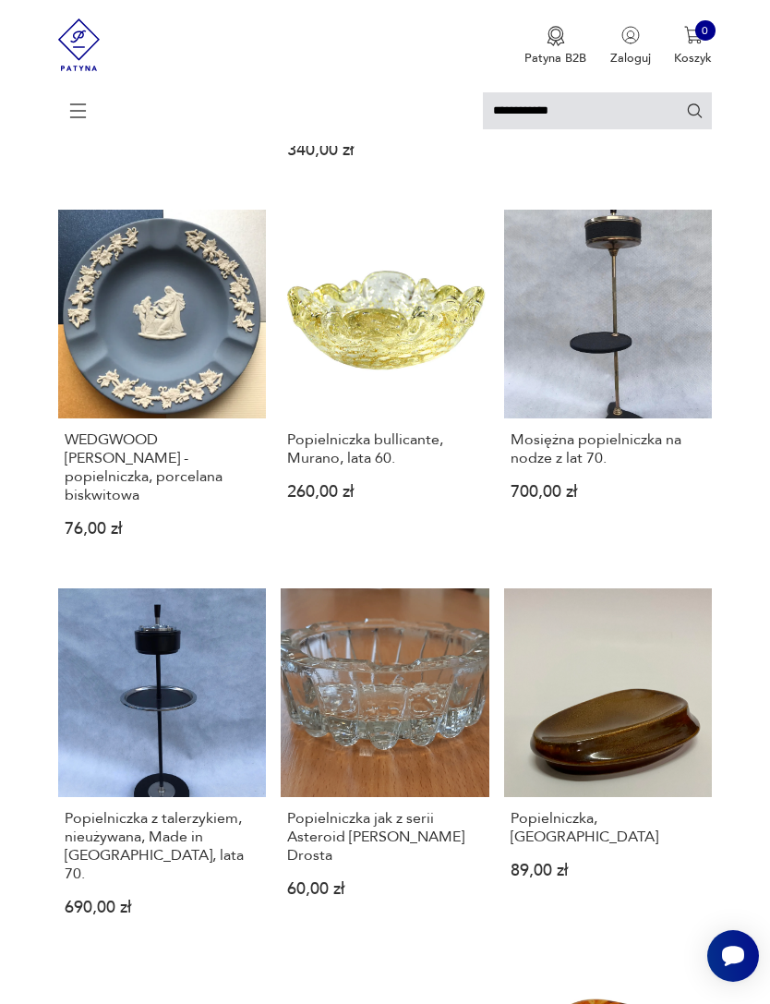
scroll to position [560, 0]
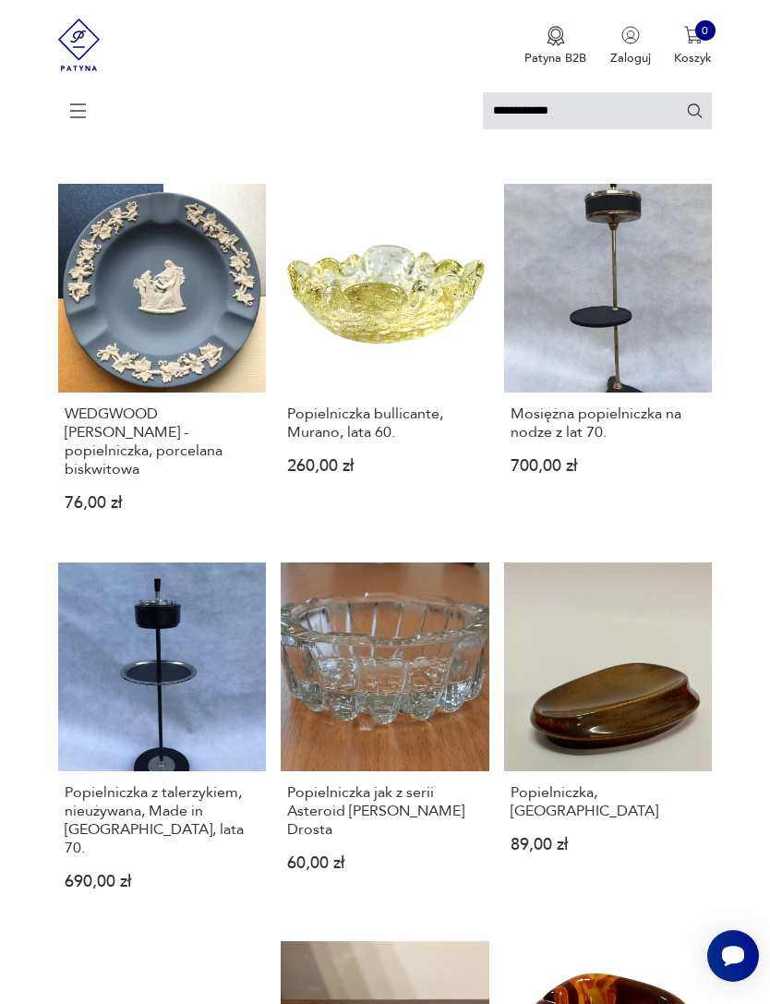
click at [124, 726] on link "Popielniczka z talerzykiem, nieużywana, Made in [GEOGRAPHIC_DATA], lata 70. 690…" at bounding box center [162, 739] width 209 height 355
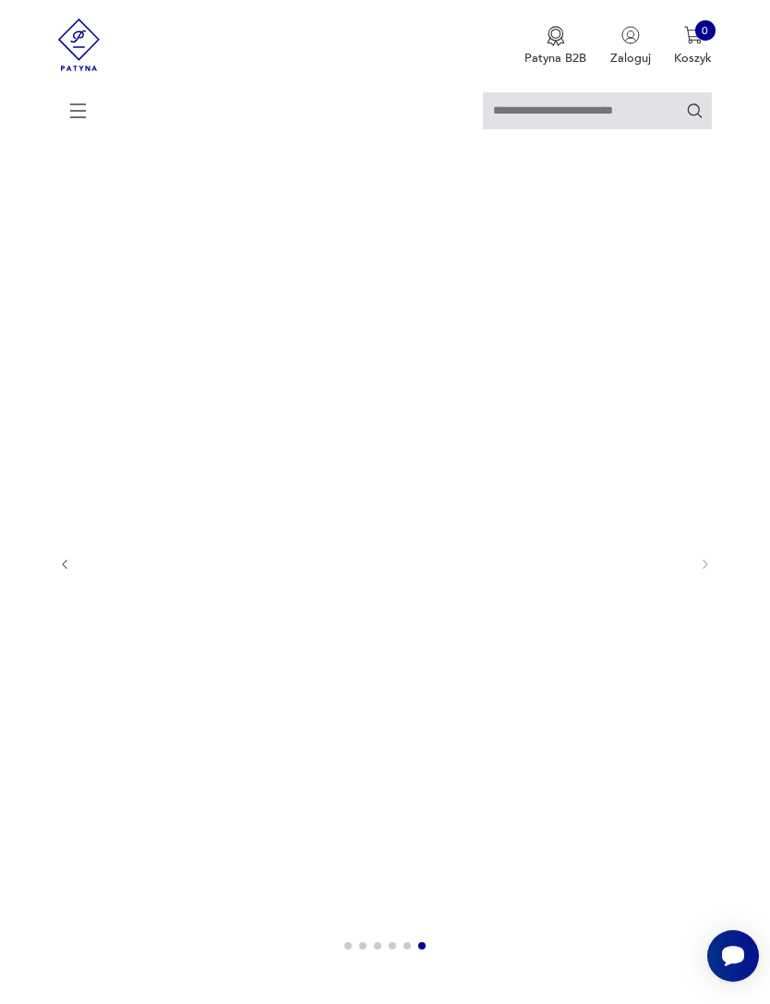
scroll to position [55, 0]
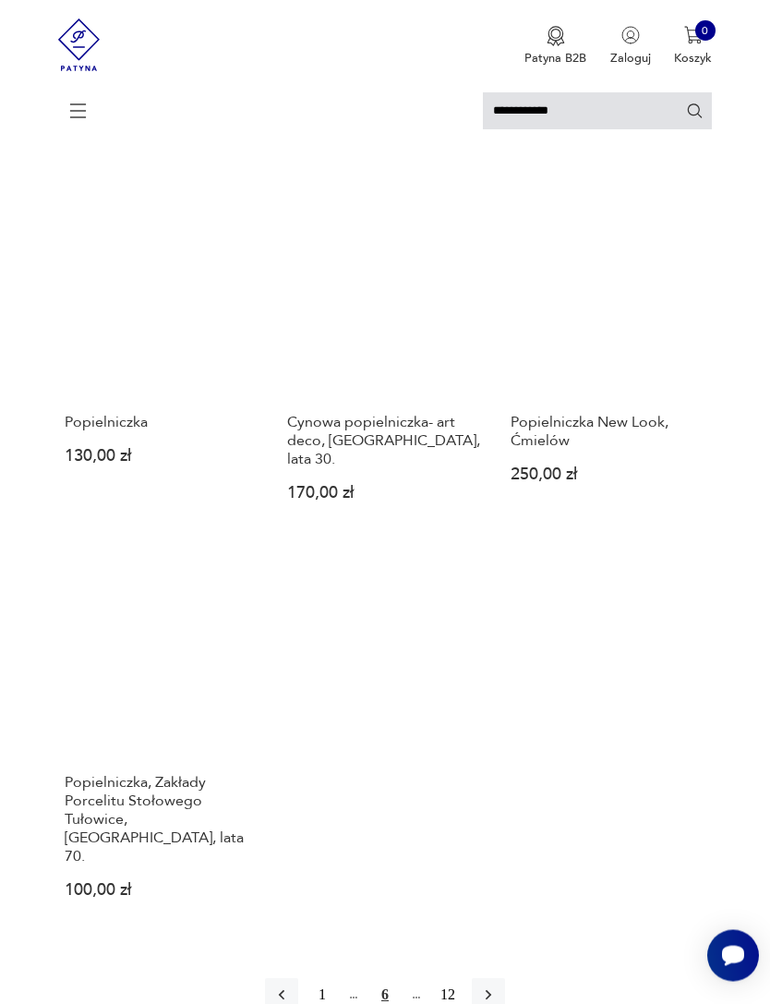
scroll to position [1729, 0]
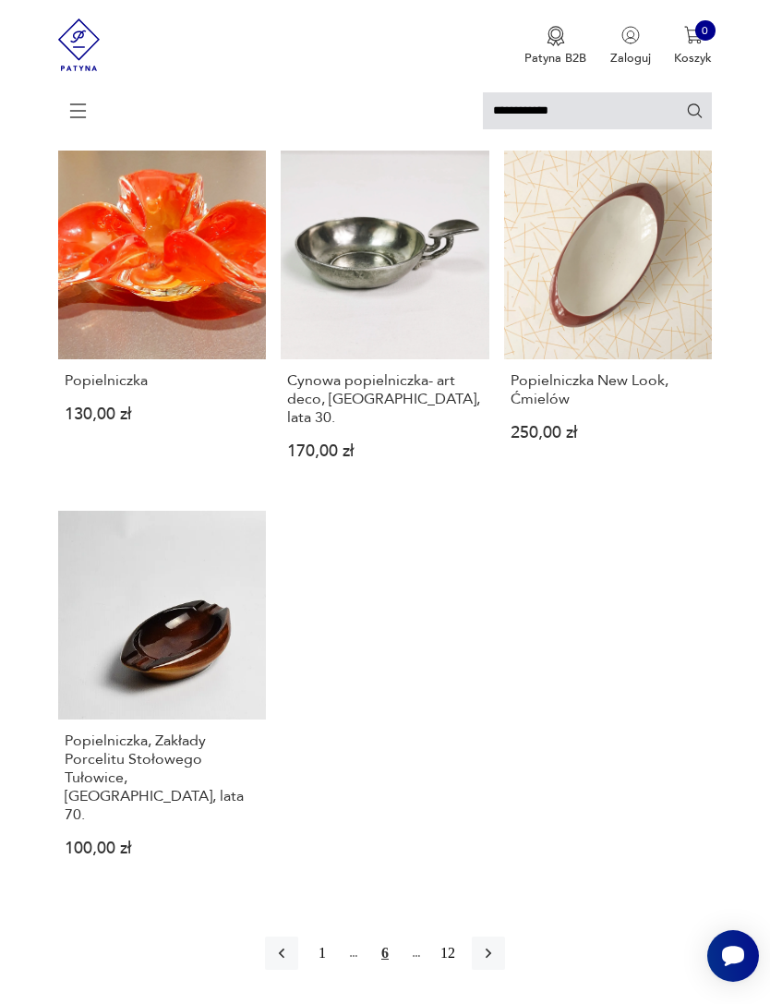
click at [498, 944] on icon "button" at bounding box center [488, 953] width 18 height 18
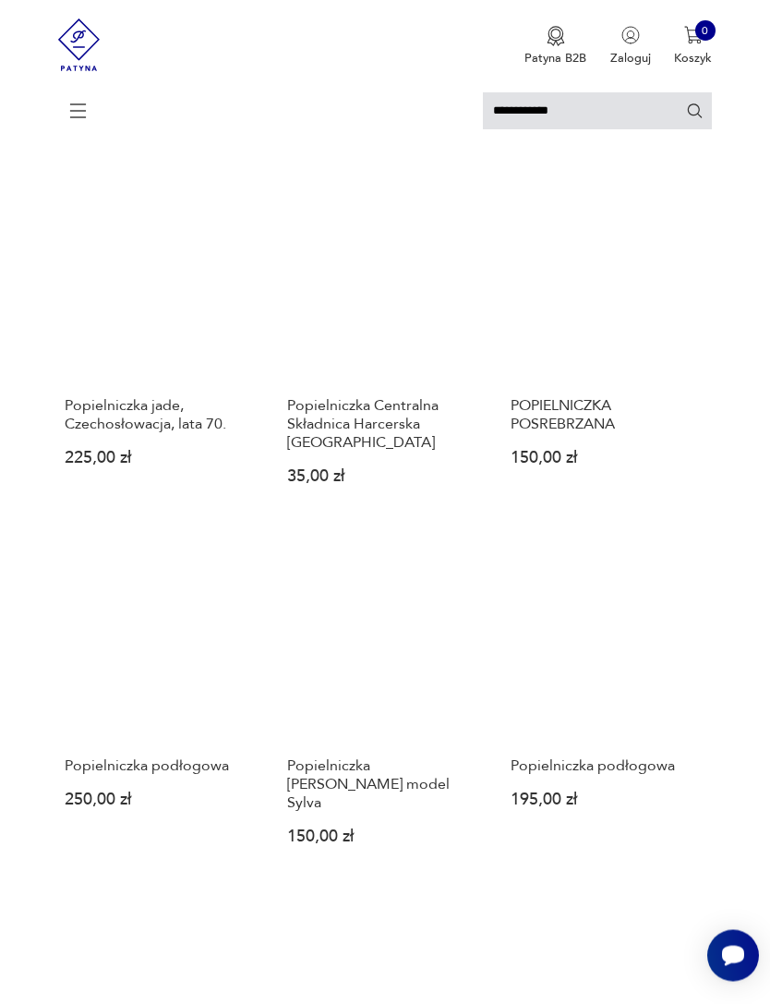
scroll to position [854, 0]
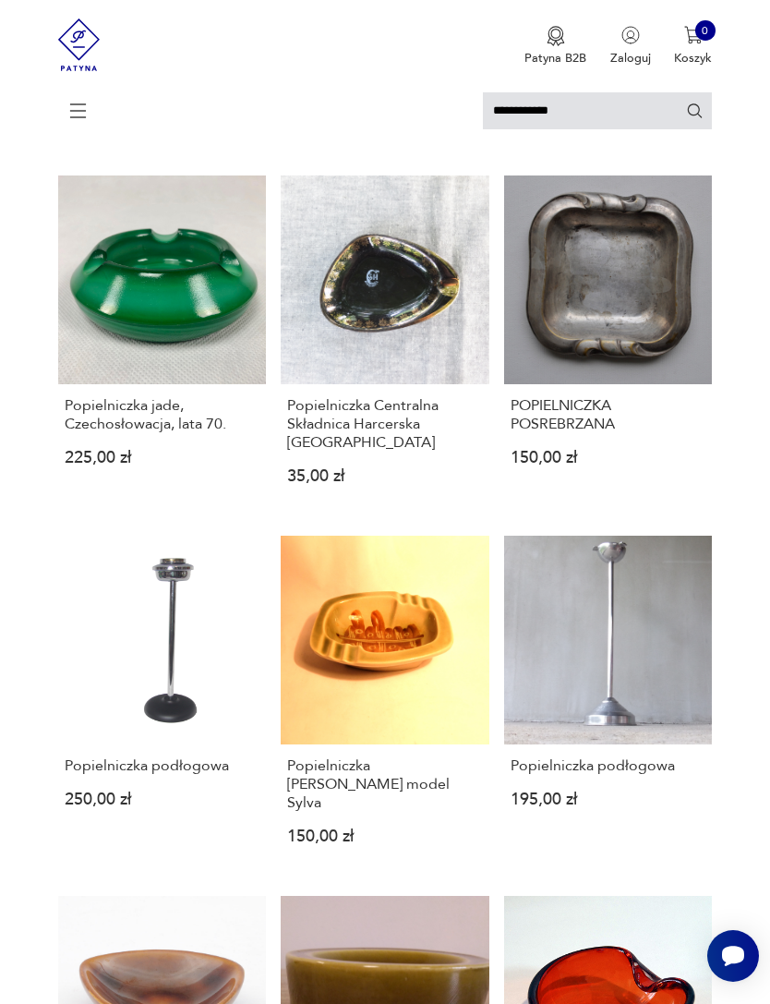
click at [602, 115] on input "**********" at bounding box center [597, 110] width 229 height 37
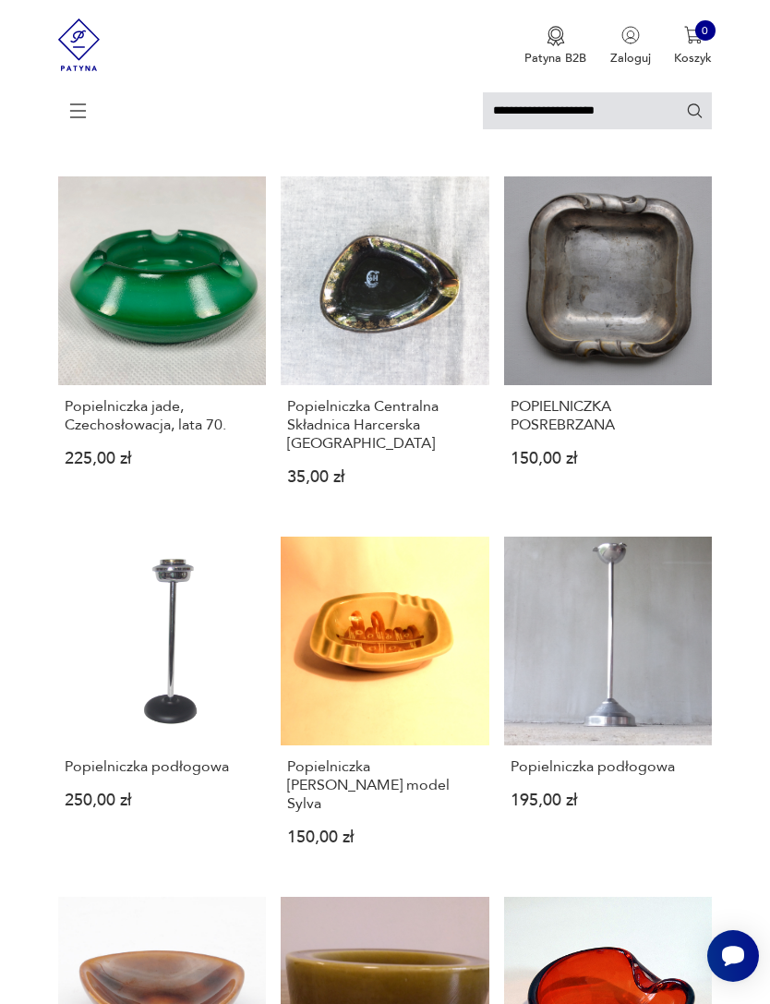
type input "**********"
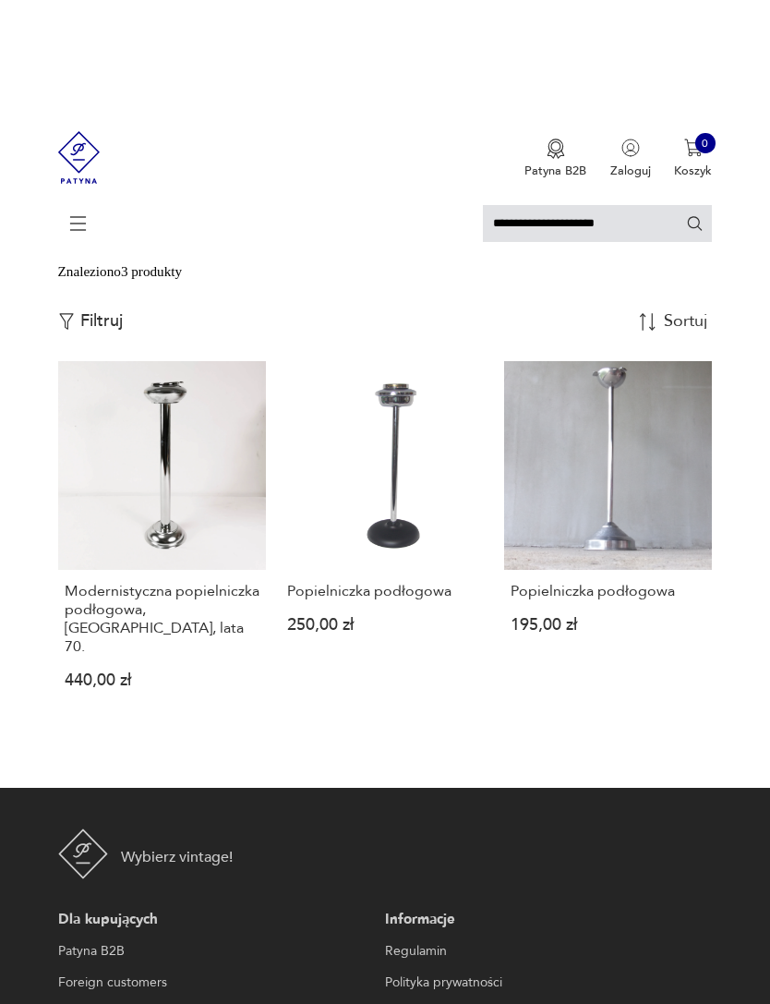
scroll to position [114, 0]
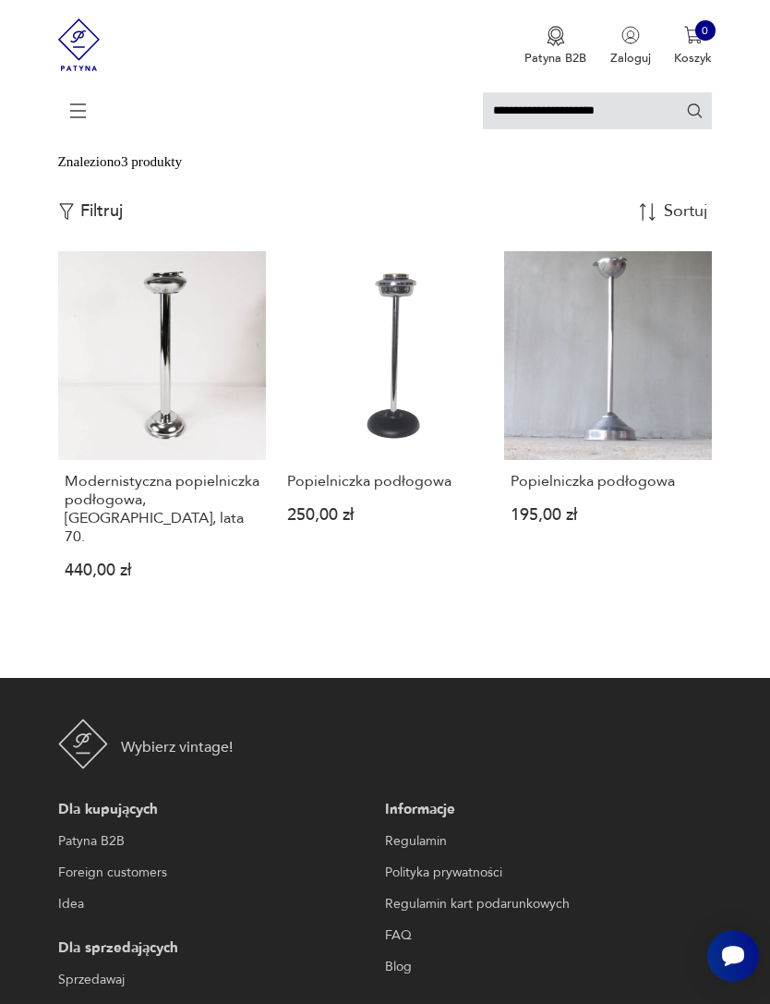
click at [631, 417] on link "Popielniczka podłogowa 195,00 zł" at bounding box center [608, 428] width 209 height 355
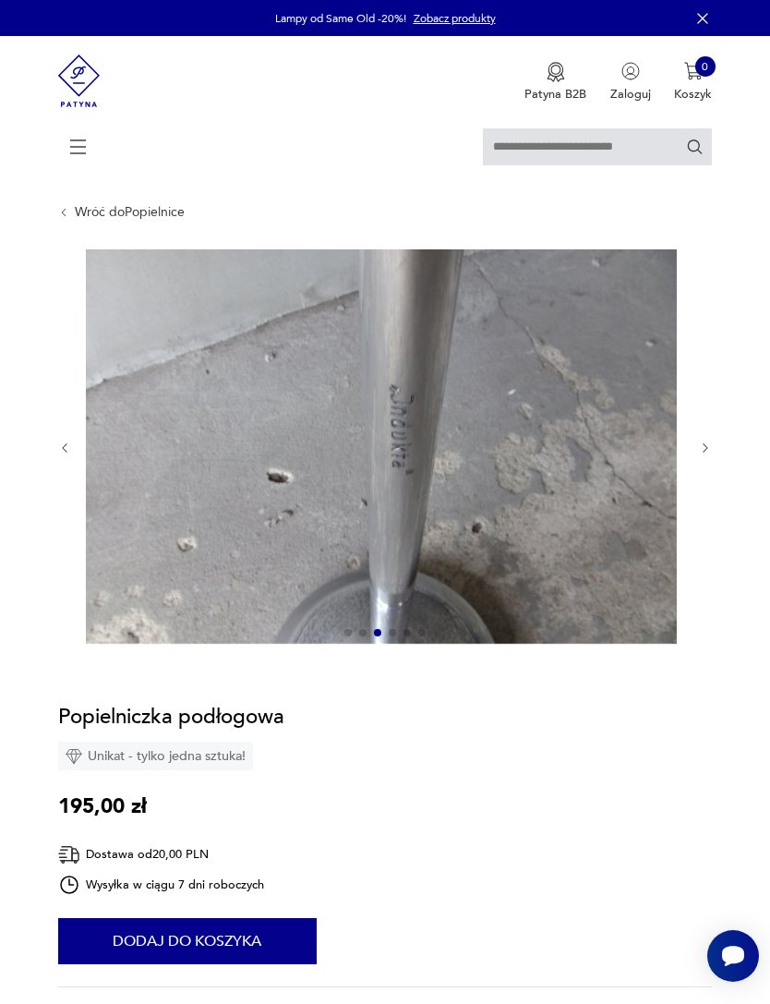
click at [472, 458] on img at bounding box center [381, 446] width 591 height 394
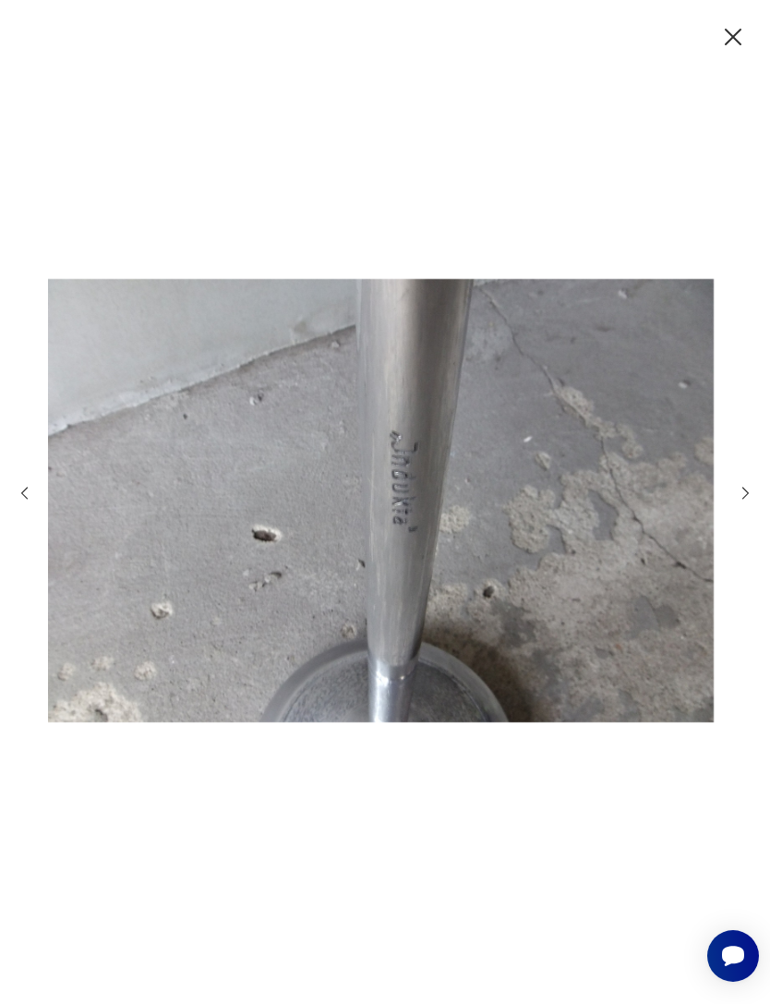
click at [434, 518] on img at bounding box center [381, 501] width 666 height 804
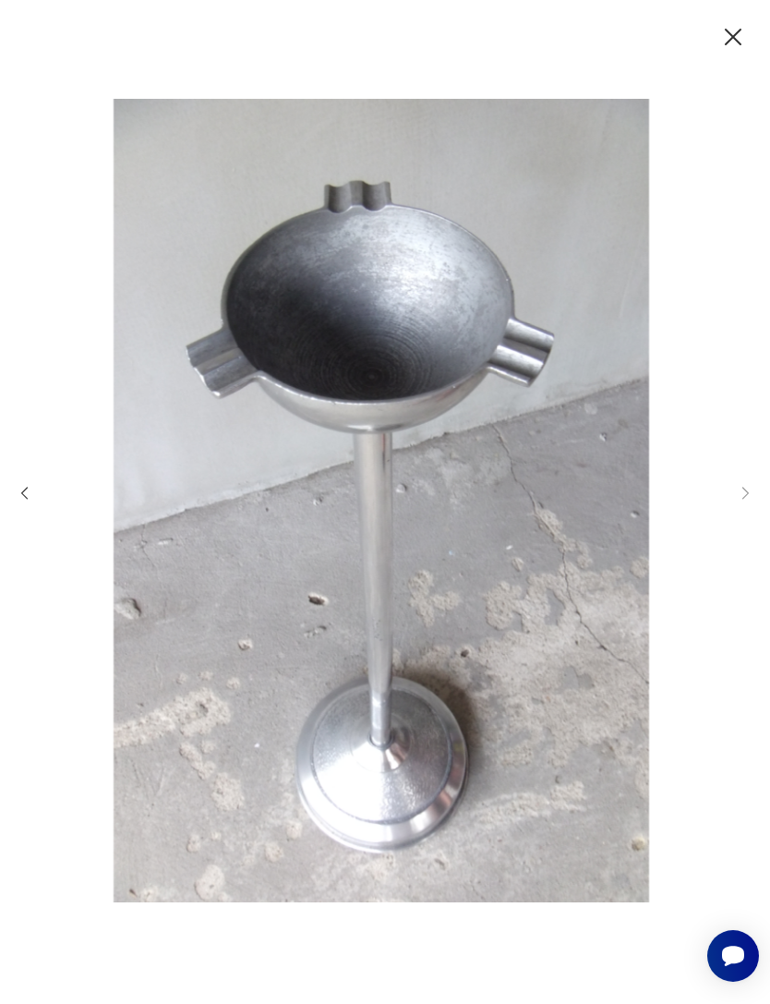
click at [728, 39] on icon "button" at bounding box center [734, 37] width 30 height 30
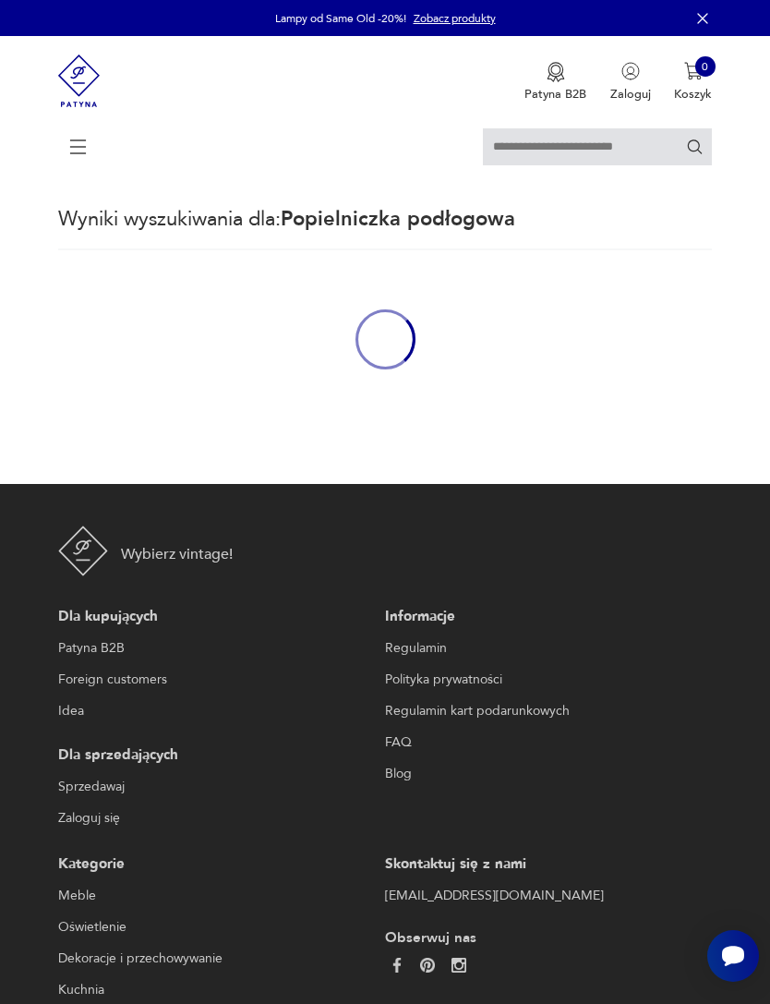
type input "**********"
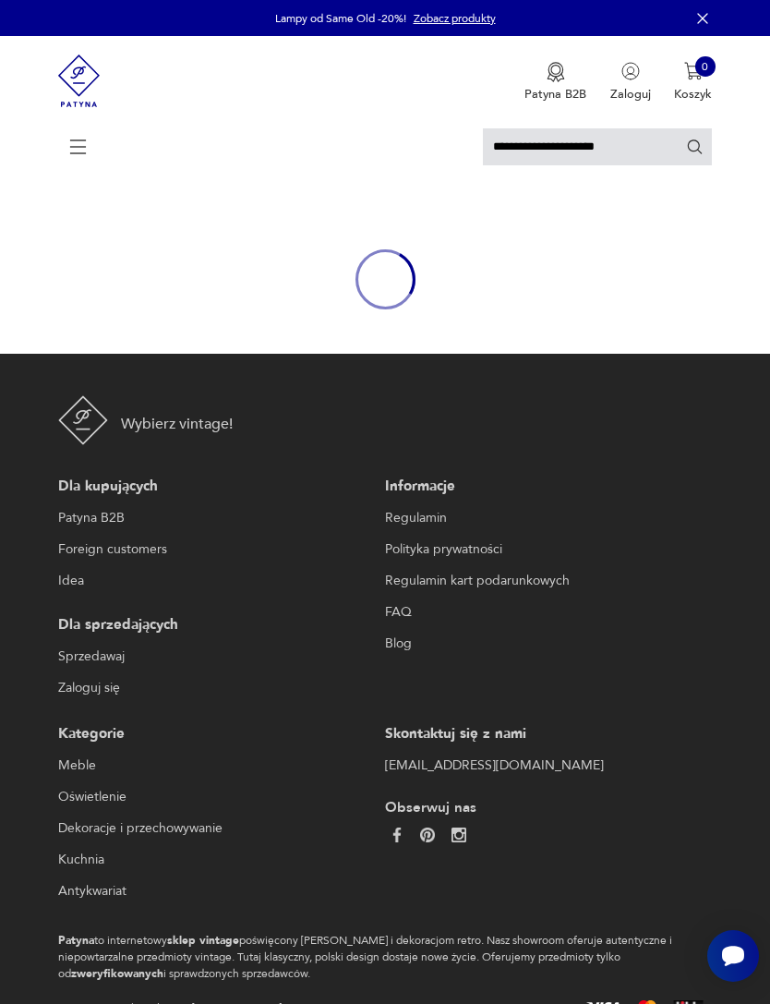
scroll to position [115, 0]
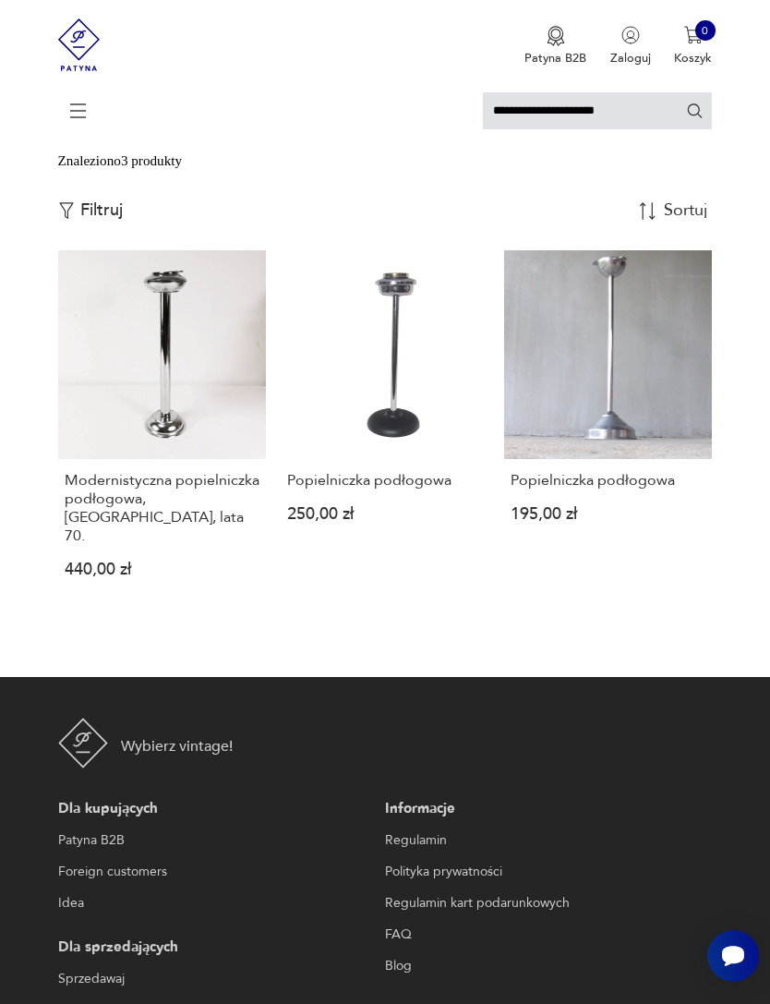
click at [420, 434] on link "Popielniczka podłogowa 250,00 zł" at bounding box center [385, 427] width 209 height 355
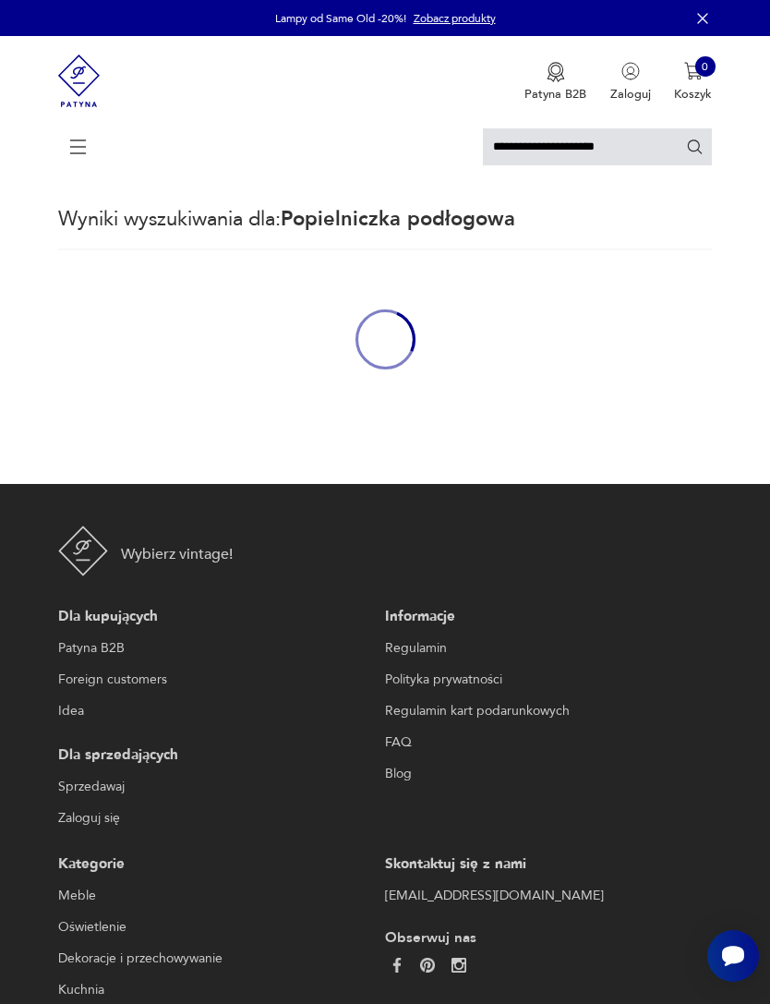
scroll to position [115, 0]
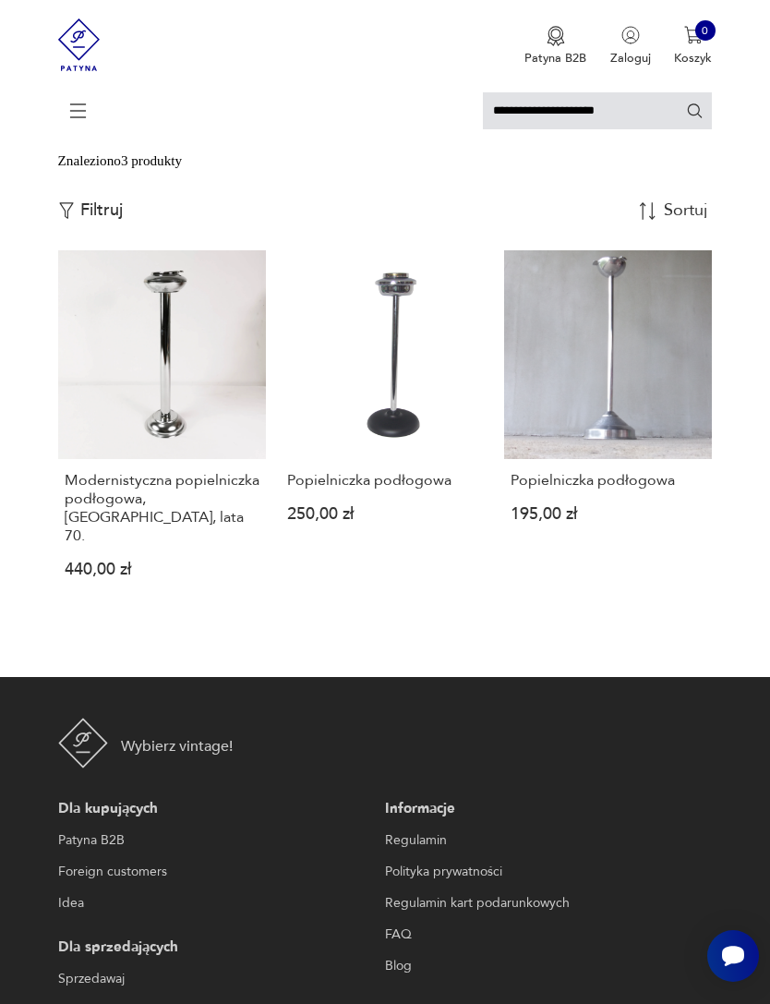
type input "**********"
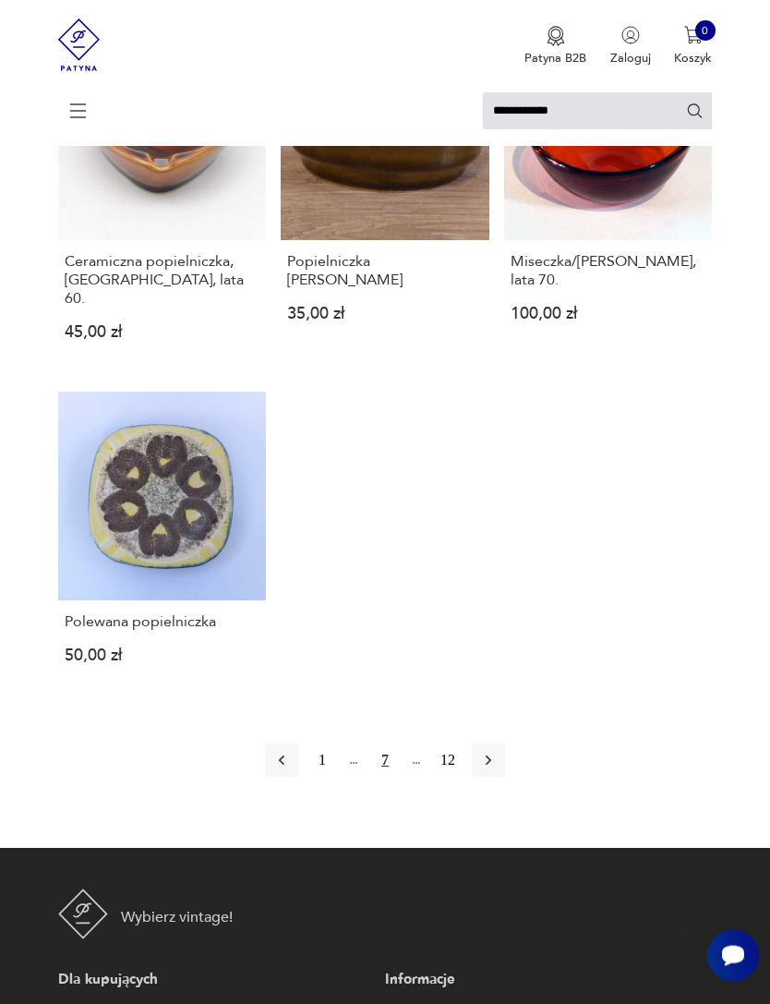
scroll to position [1725, 0]
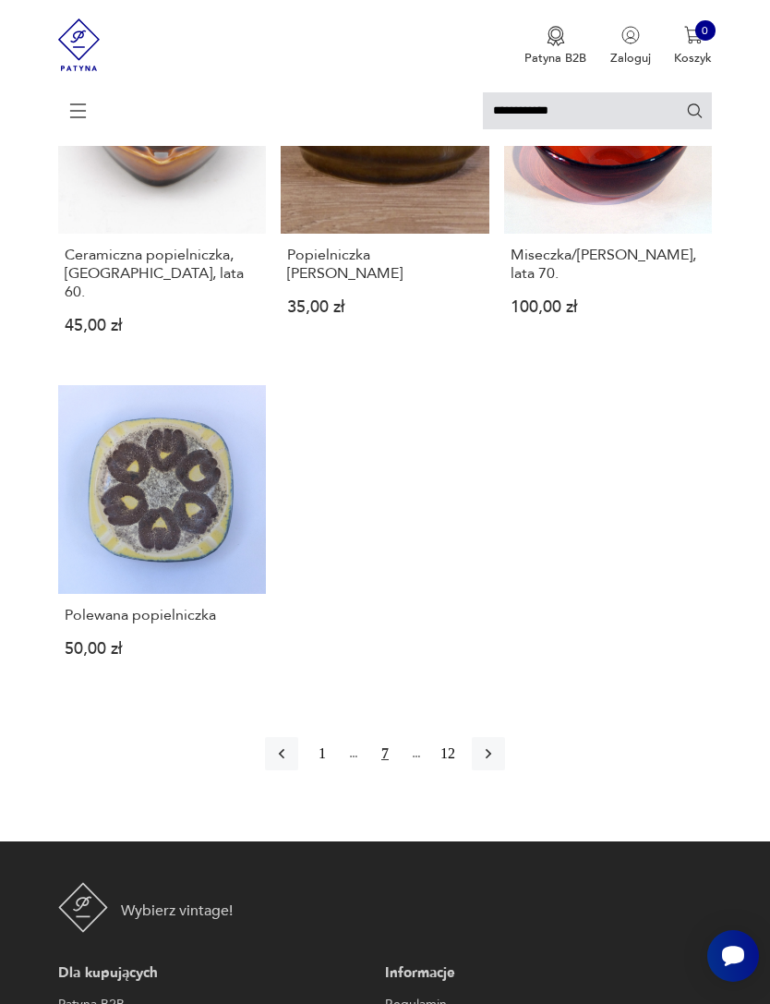
click at [498, 763] on icon "button" at bounding box center [488, 753] width 18 height 18
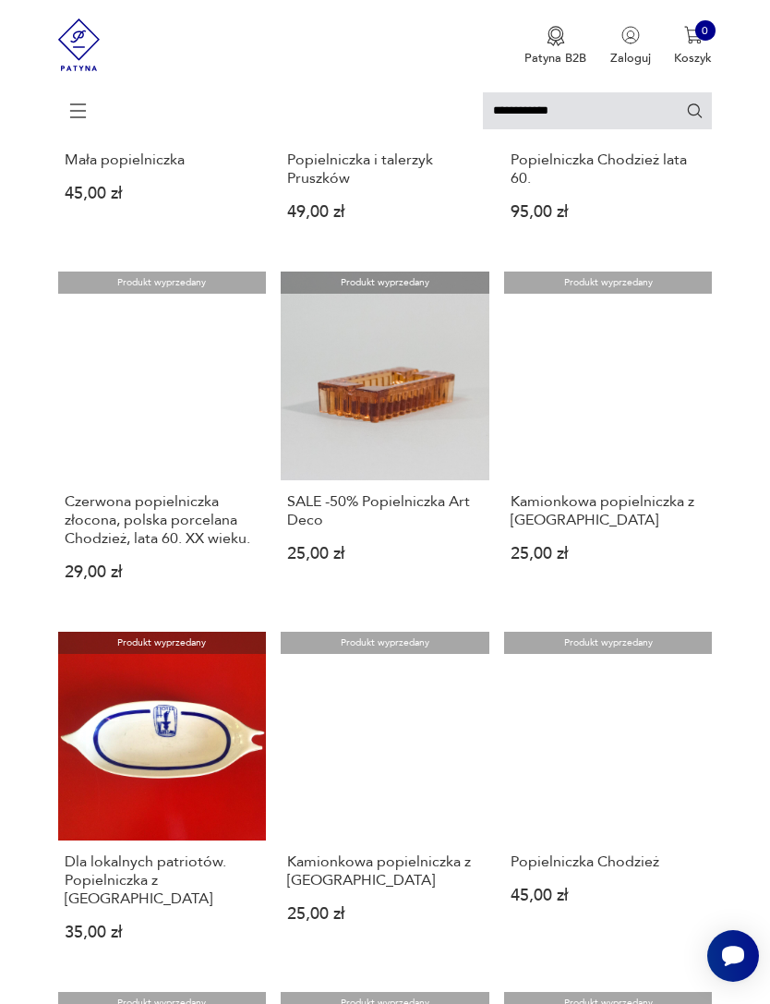
scroll to position [776, 0]
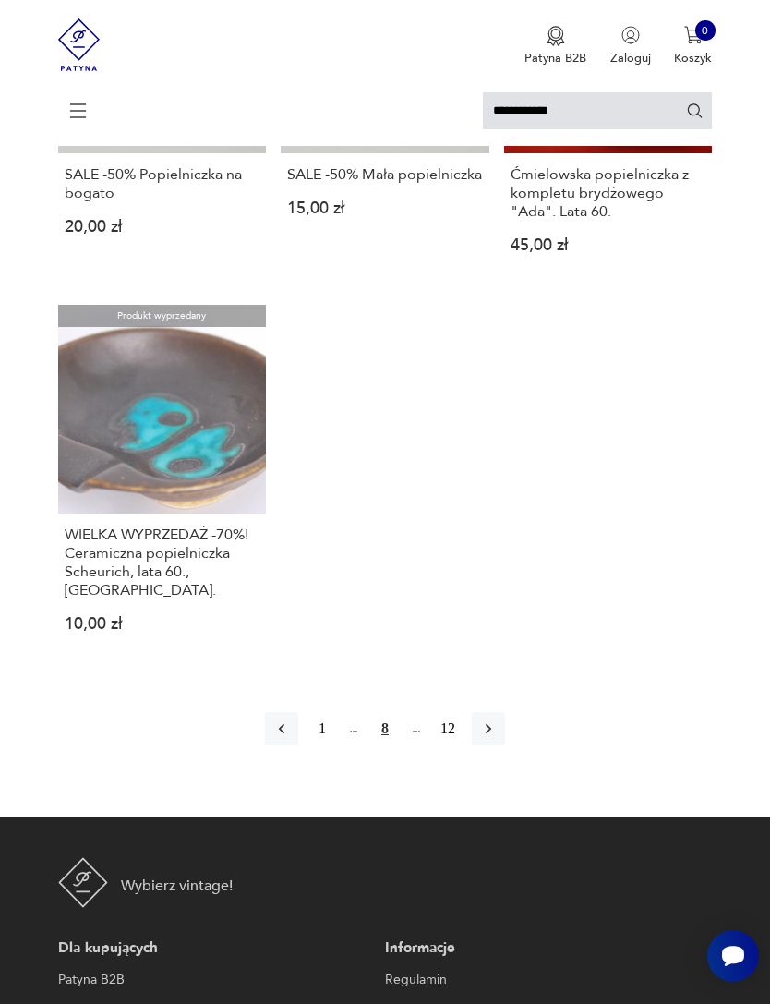
click at [498, 738] on icon "button" at bounding box center [488, 728] width 18 height 18
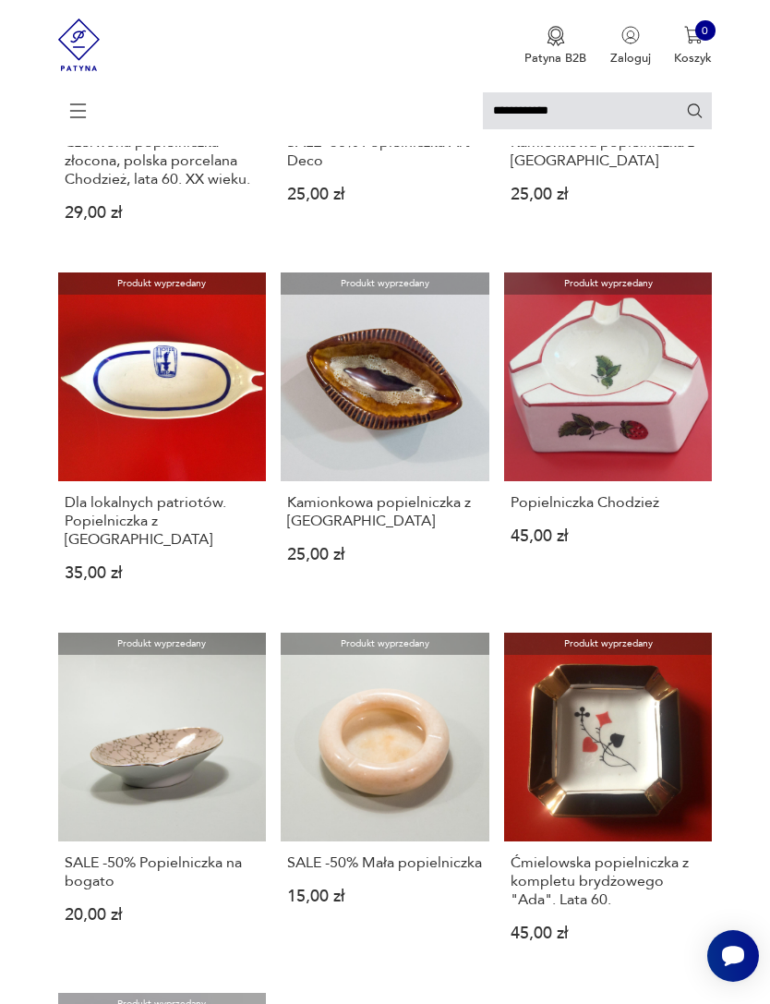
scroll to position [4, 0]
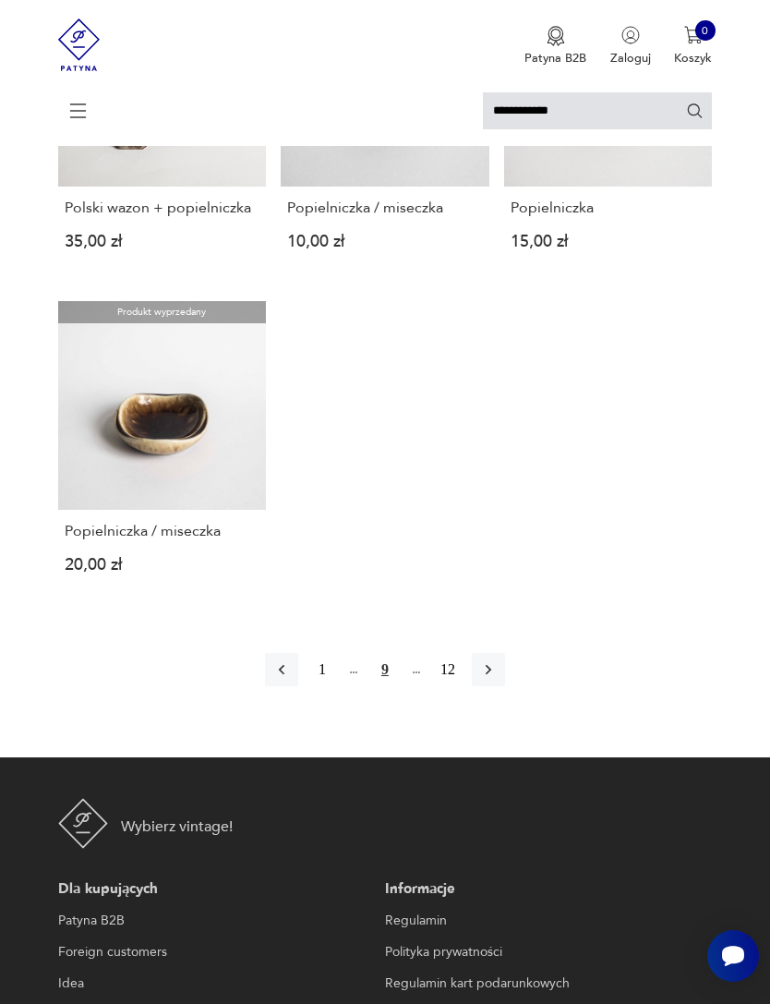
click at [498, 679] on icon "button" at bounding box center [488, 669] width 18 height 18
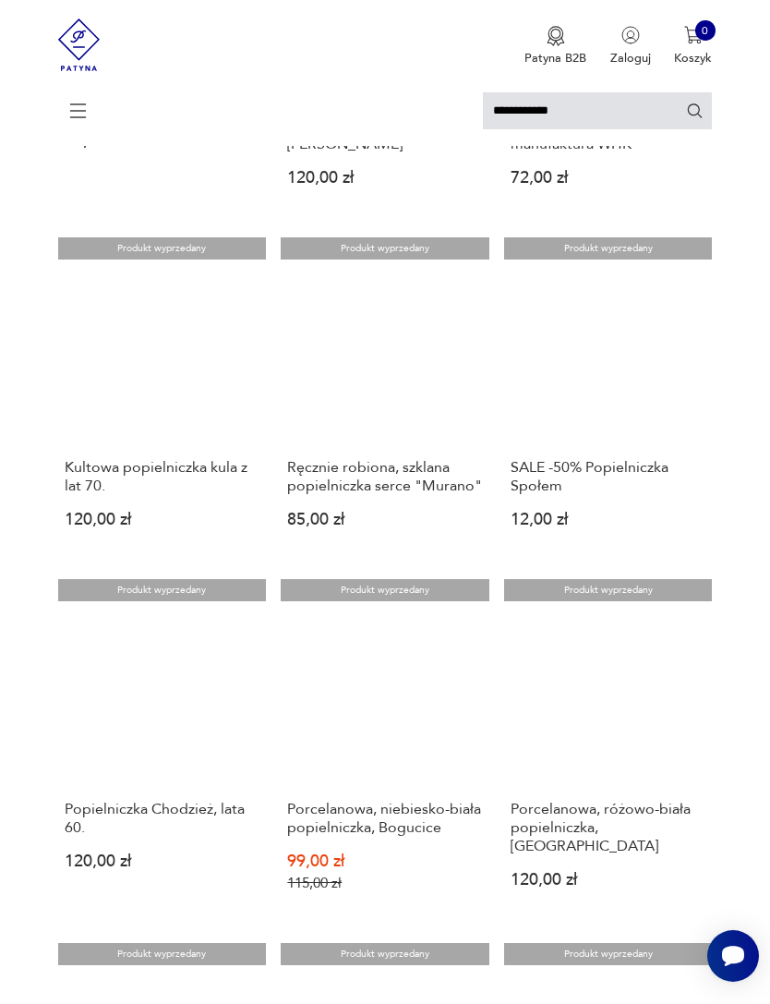
scroll to position [4, 0]
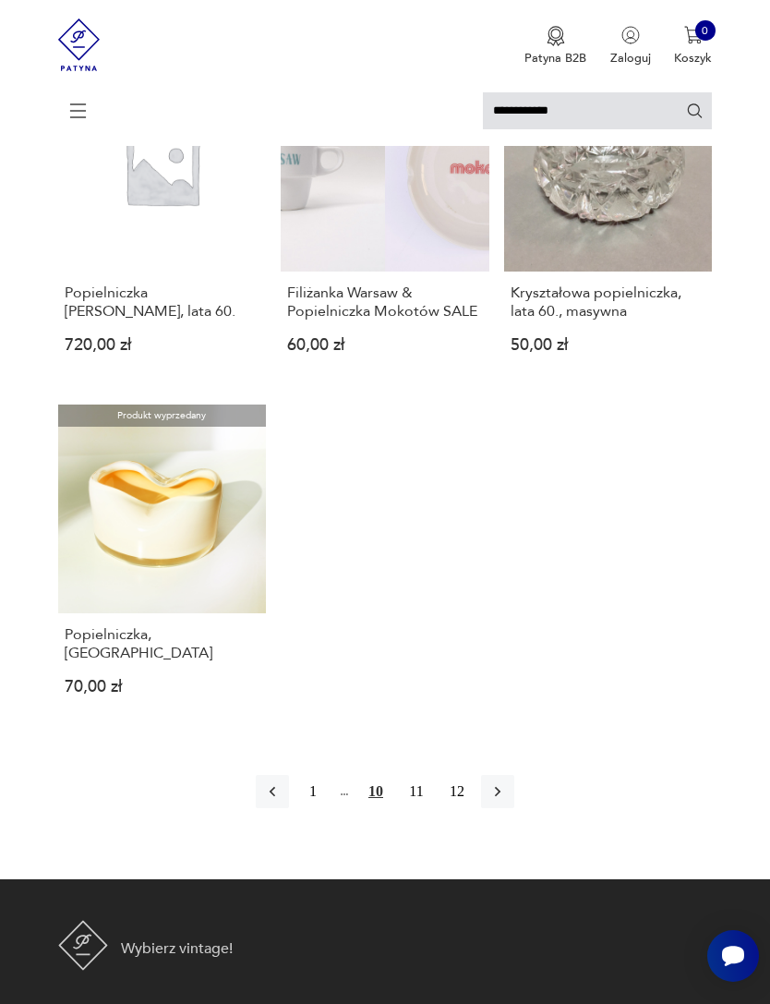
click at [505, 801] on icon "button" at bounding box center [498, 791] width 18 height 18
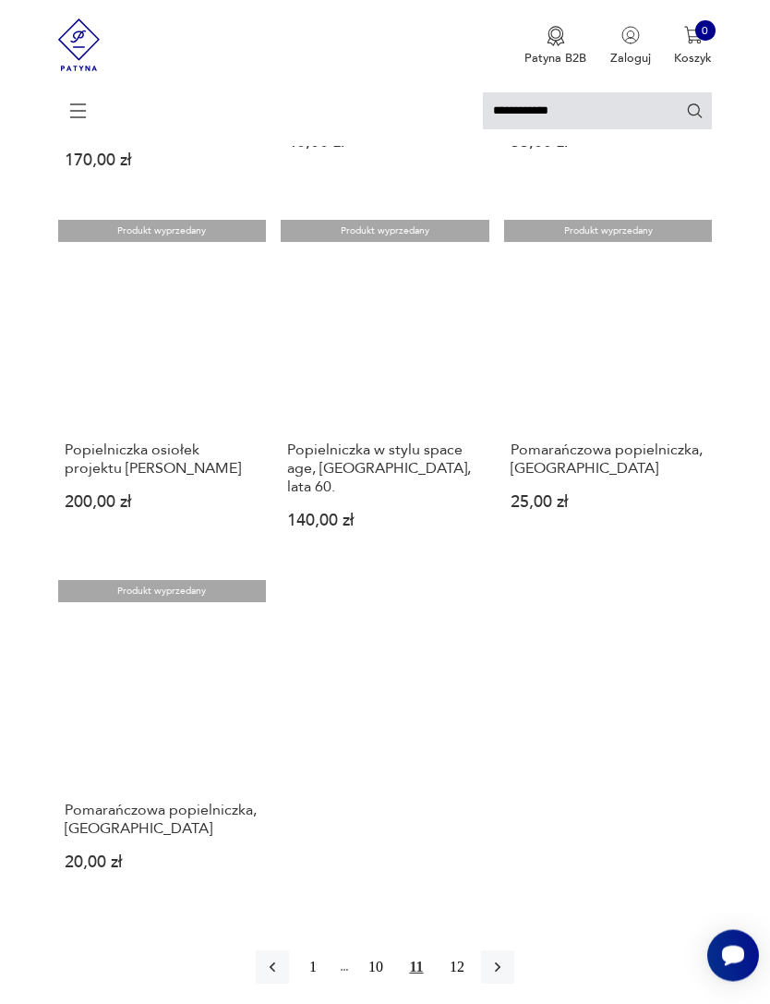
scroll to position [1624, 0]
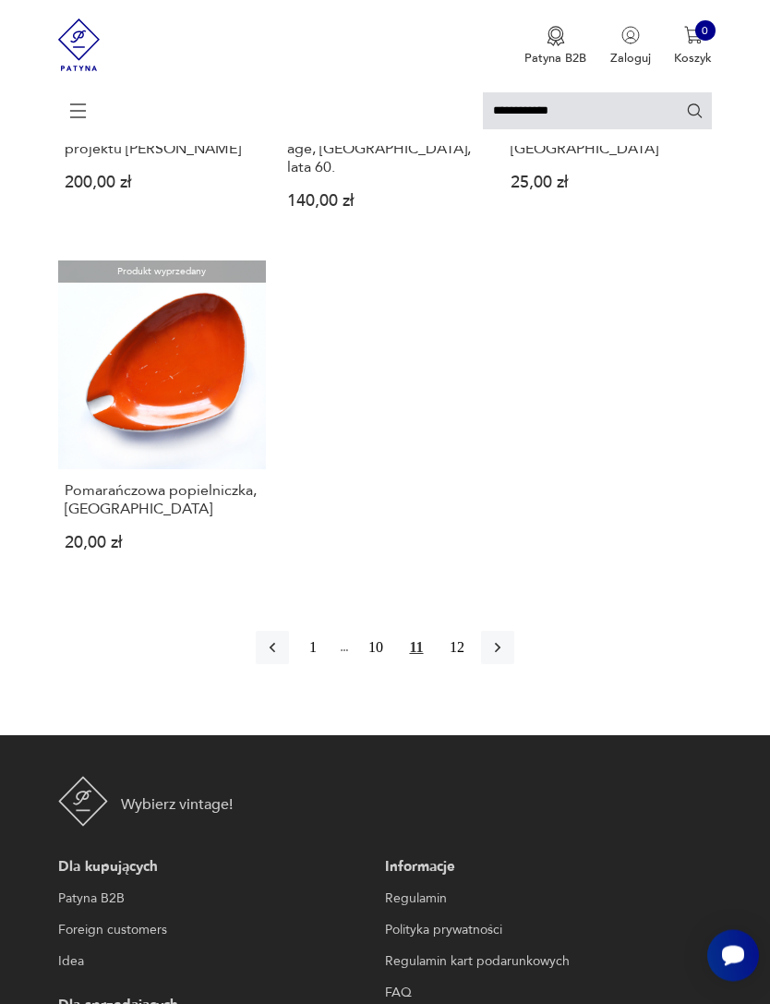
click at [501, 654] on icon "button" at bounding box center [498, 649] width 6 height 10
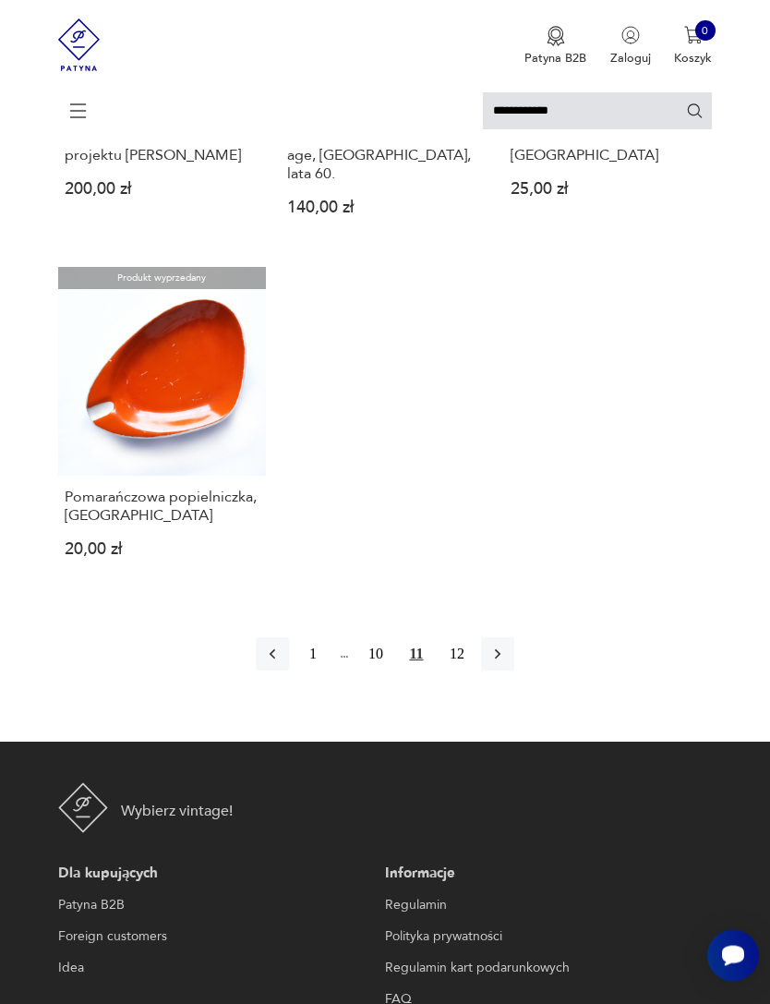
scroll to position [1952, 0]
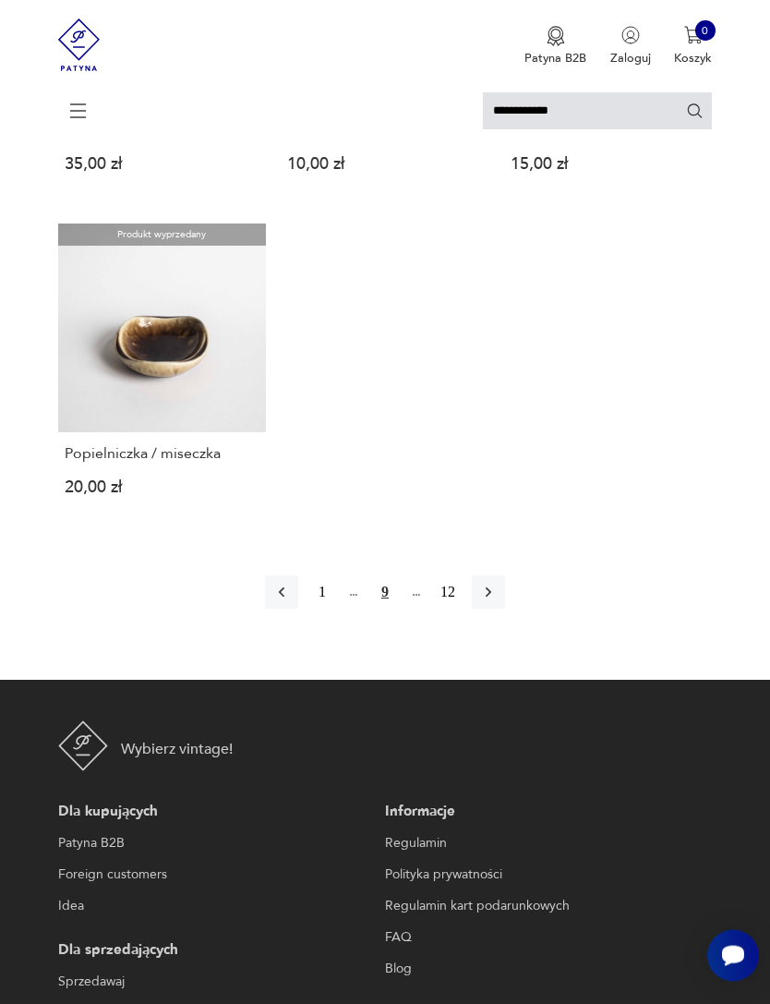
scroll to position [1927, 0]
click at [351, 609] on div "1 9 12" at bounding box center [385, 591] width 240 height 33
click at [343, 609] on div "1 9 12" at bounding box center [385, 591] width 240 height 33
click at [265, 609] on button "button" at bounding box center [281, 591] width 33 height 33
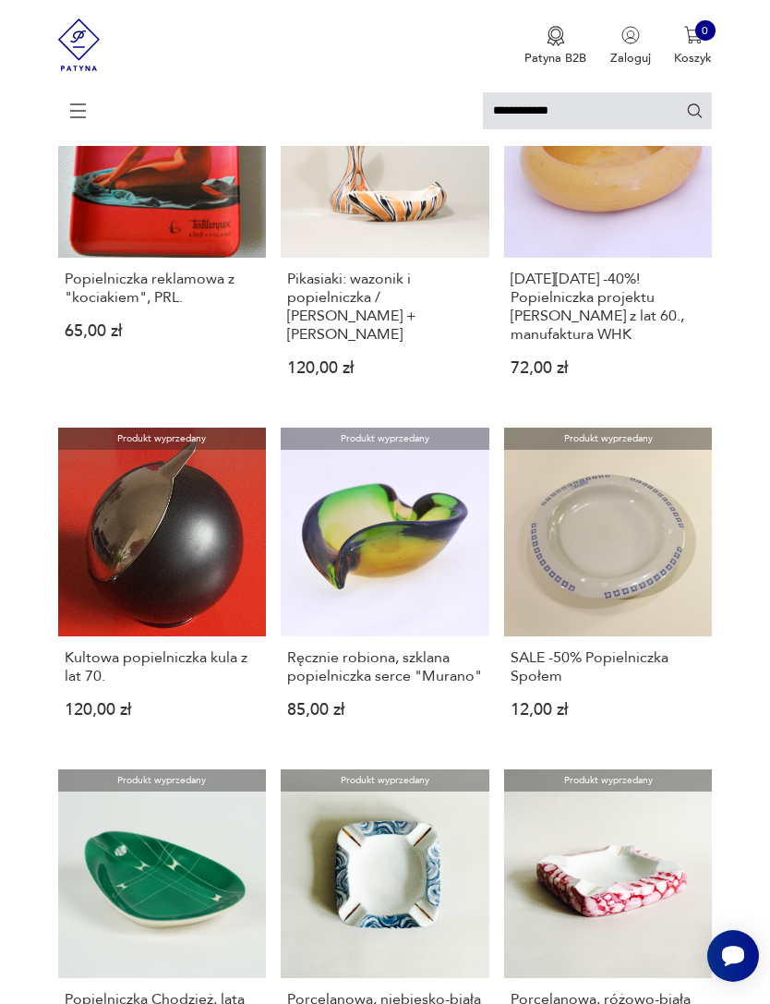
scroll to position [4, 0]
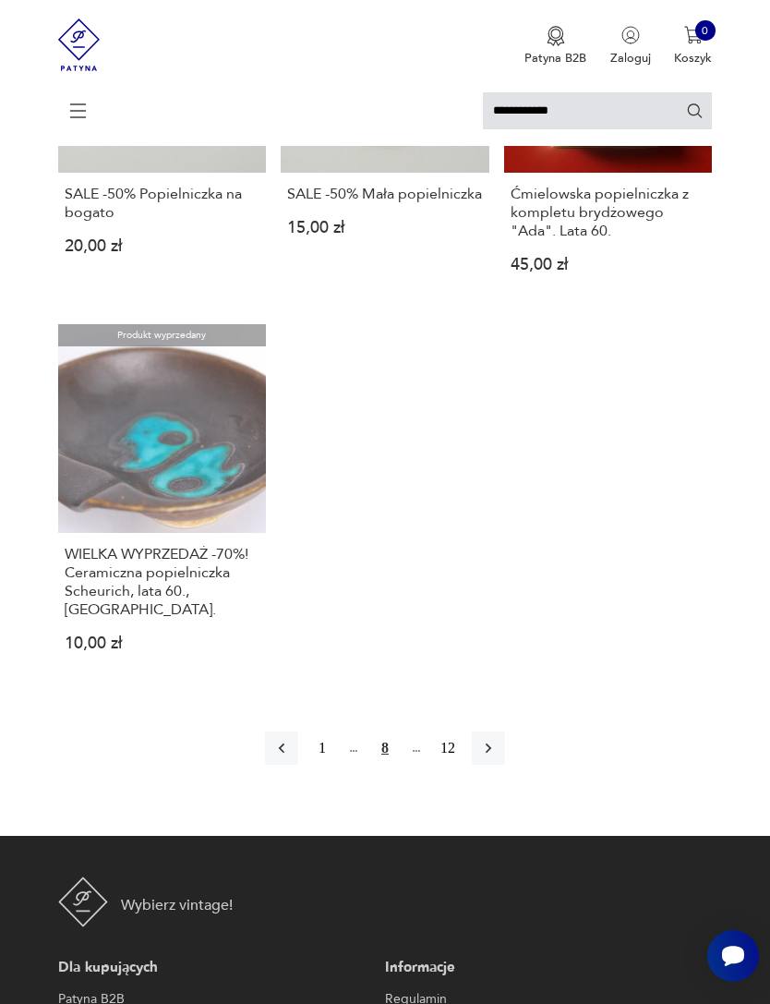
click at [265, 765] on button "button" at bounding box center [281, 747] width 33 height 33
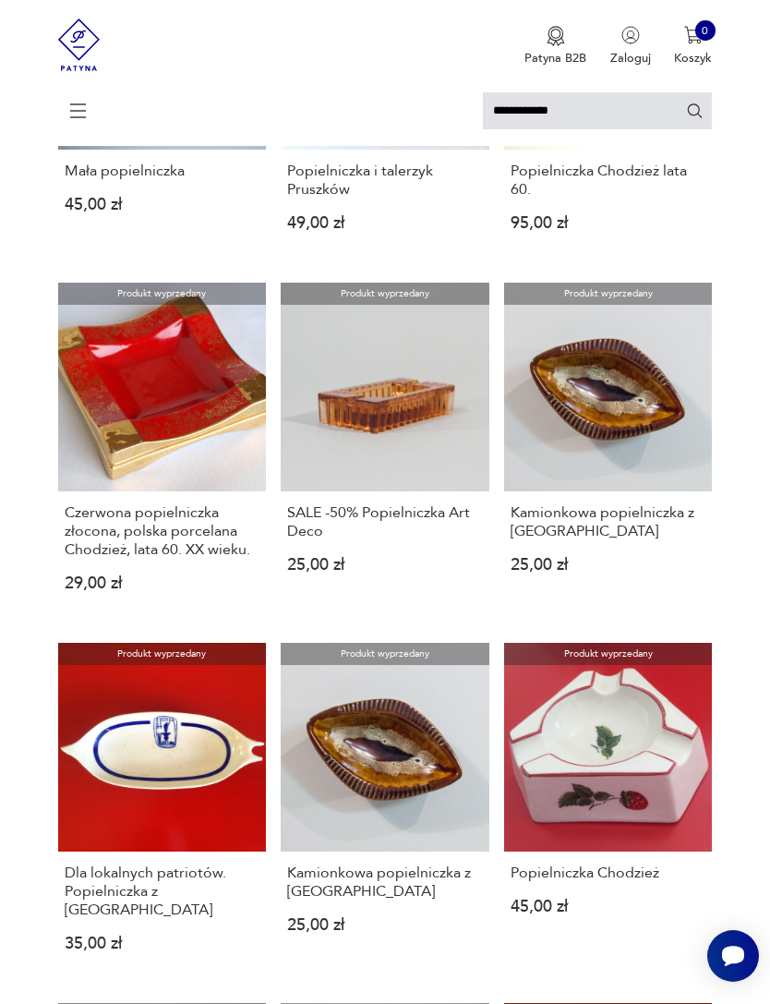
scroll to position [4, 0]
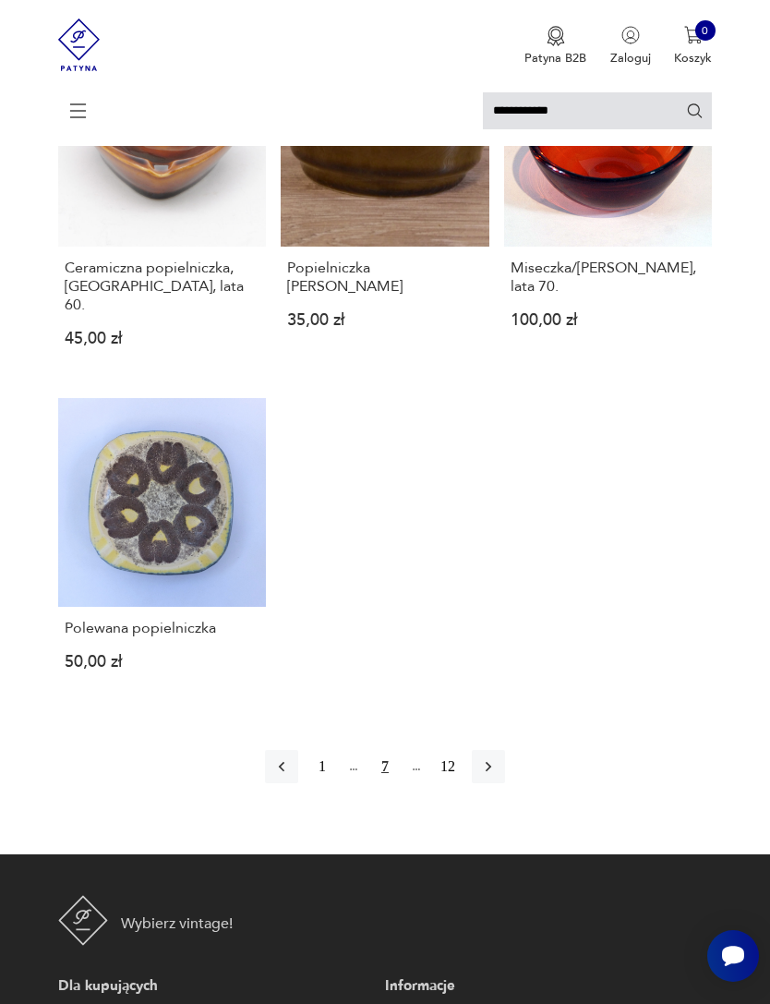
click at [272, 776] on icon "button" at bounding box center [281, 766] width 18 height 18
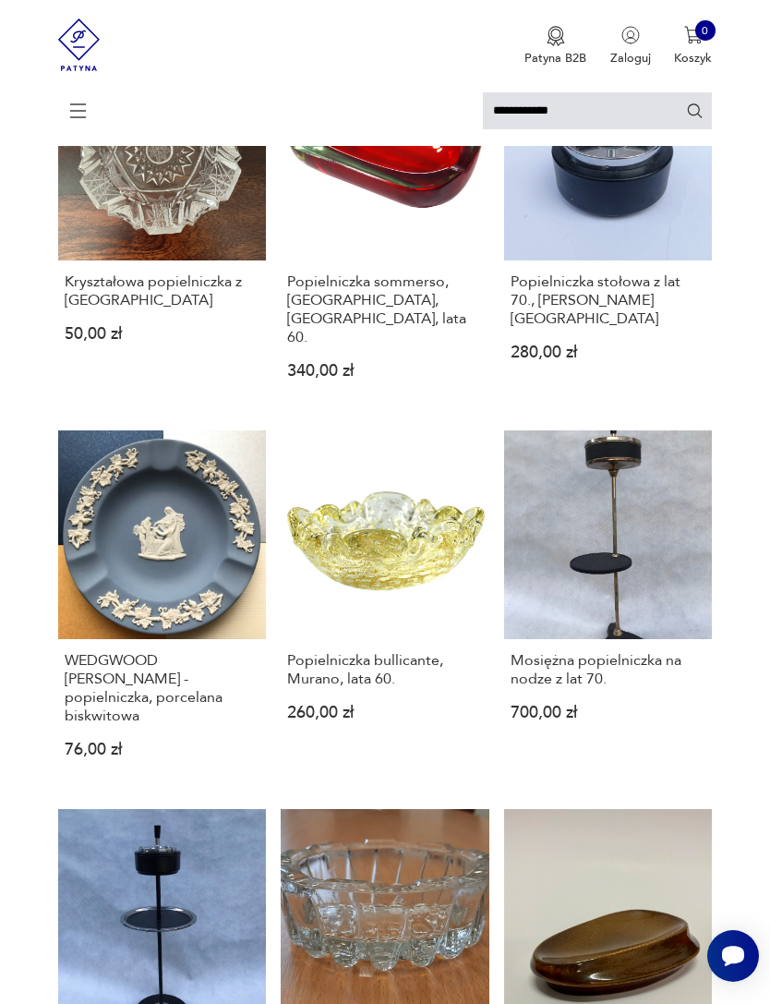
scroll to position [315, 0]
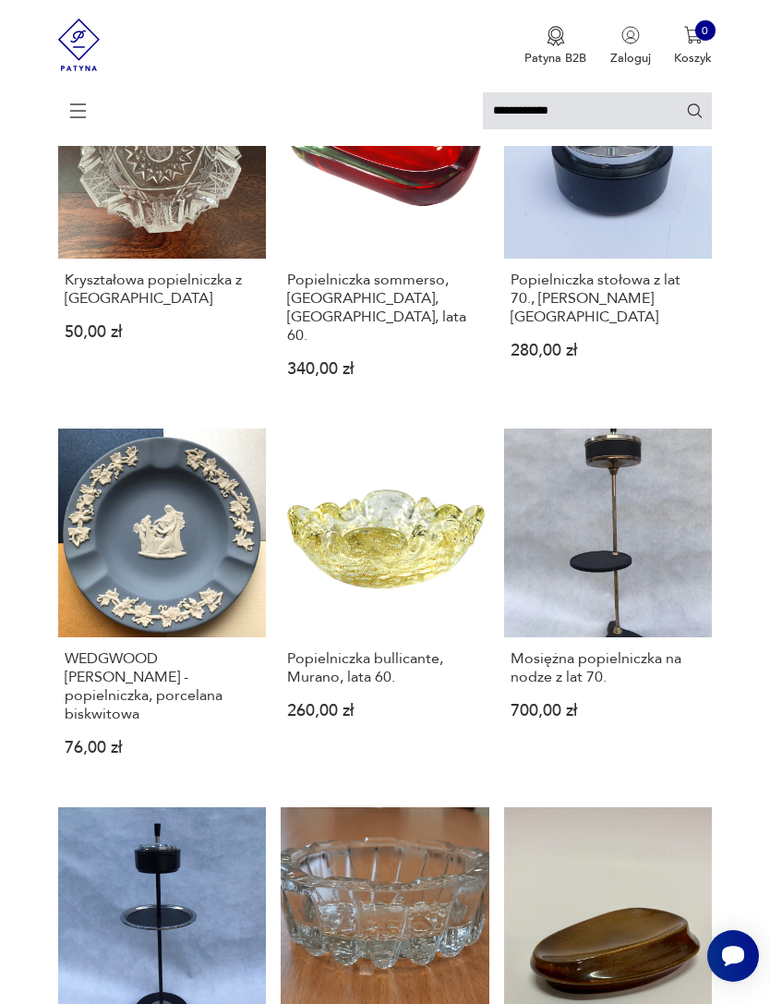
click at [652, 562] on link "Mosiężna popielniczka na nodze z lat 70. 700,00 zł" at bounding box center [608, 606] width 209 height 355
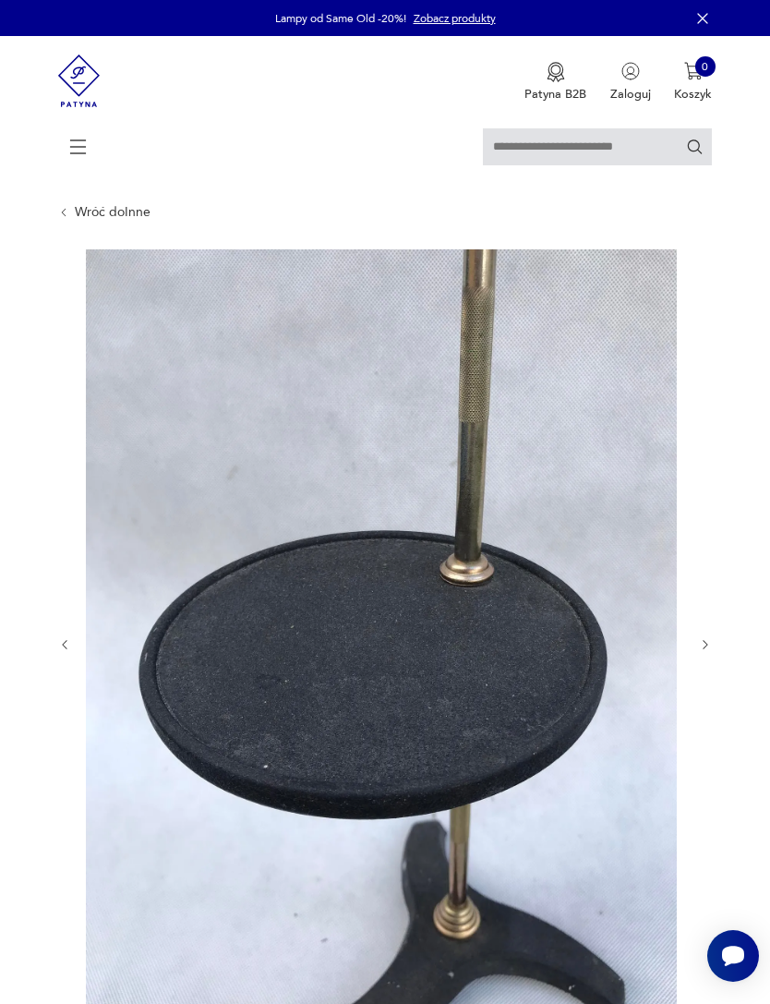
click at [457, 698] on img at bounding box center [381, 643] width 591 height 788
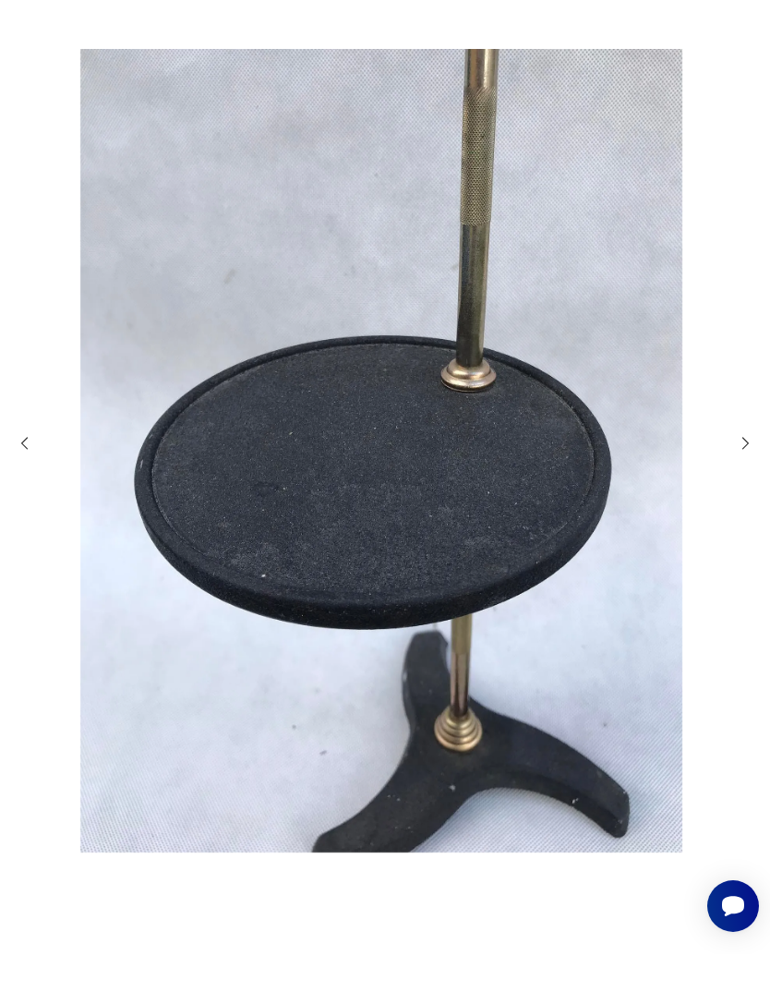
scroll to position [54, 0]
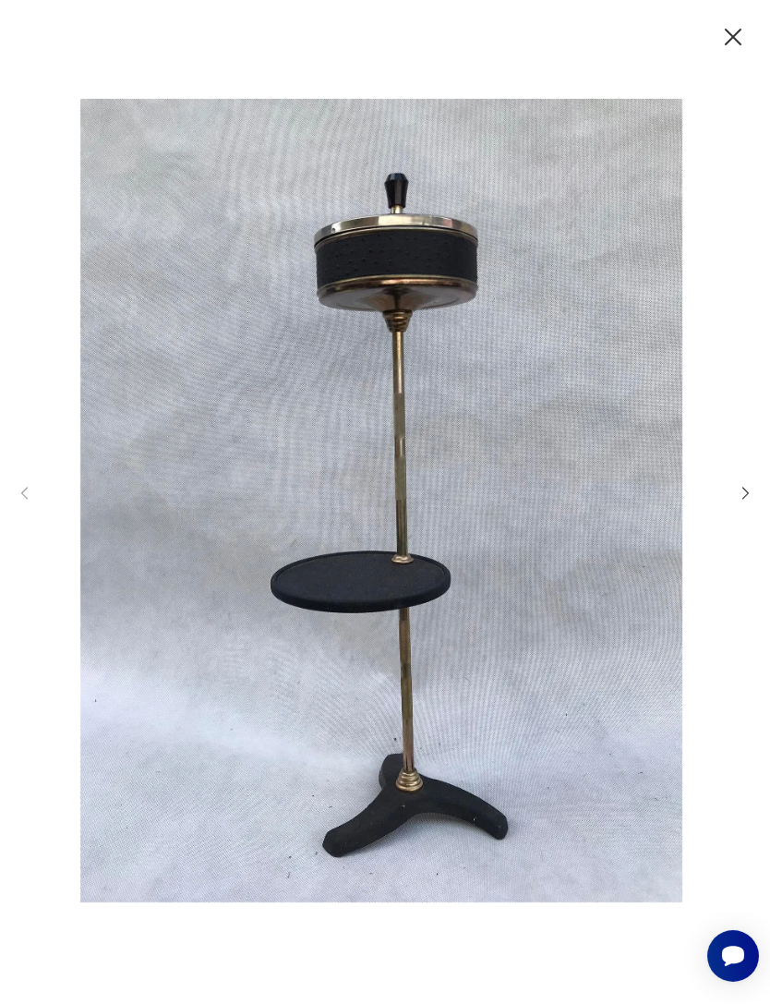
click at [719, 37] on icon "button" at bounding box center [734, 37] width 30 height 30
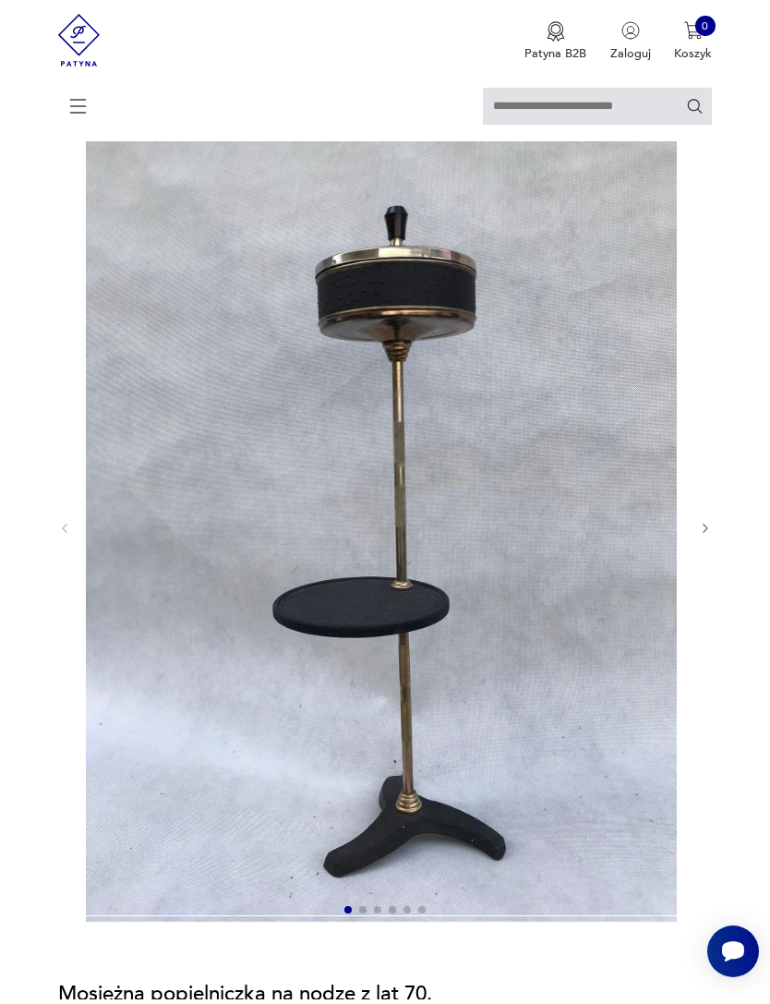
scroll to position [115, 0]
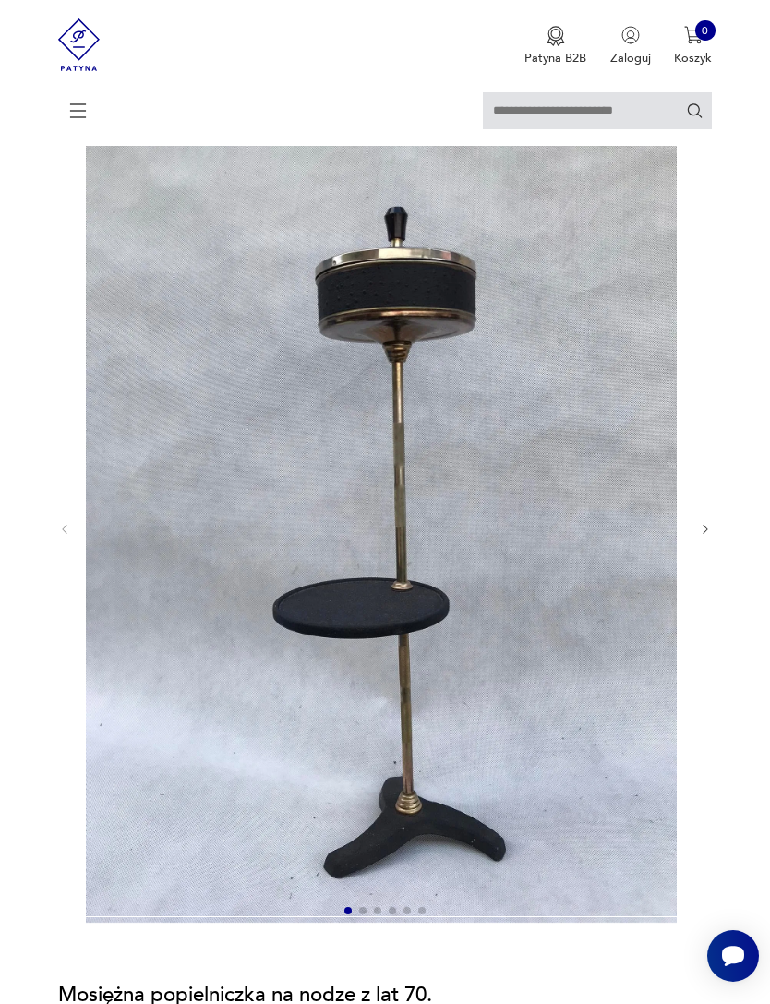
click at [426, 796] on img at bounding box center [381, 528] width 591 height 788
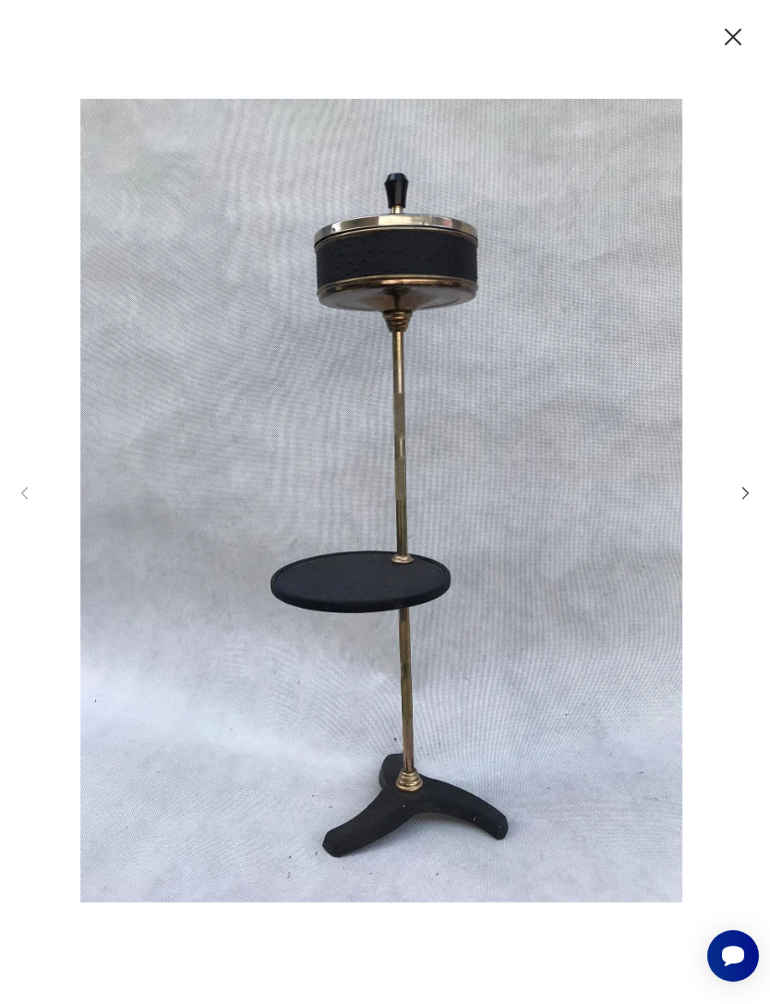
click at [725, 35] on icon "button" at bounding box center [733, 37] width 17 height 17
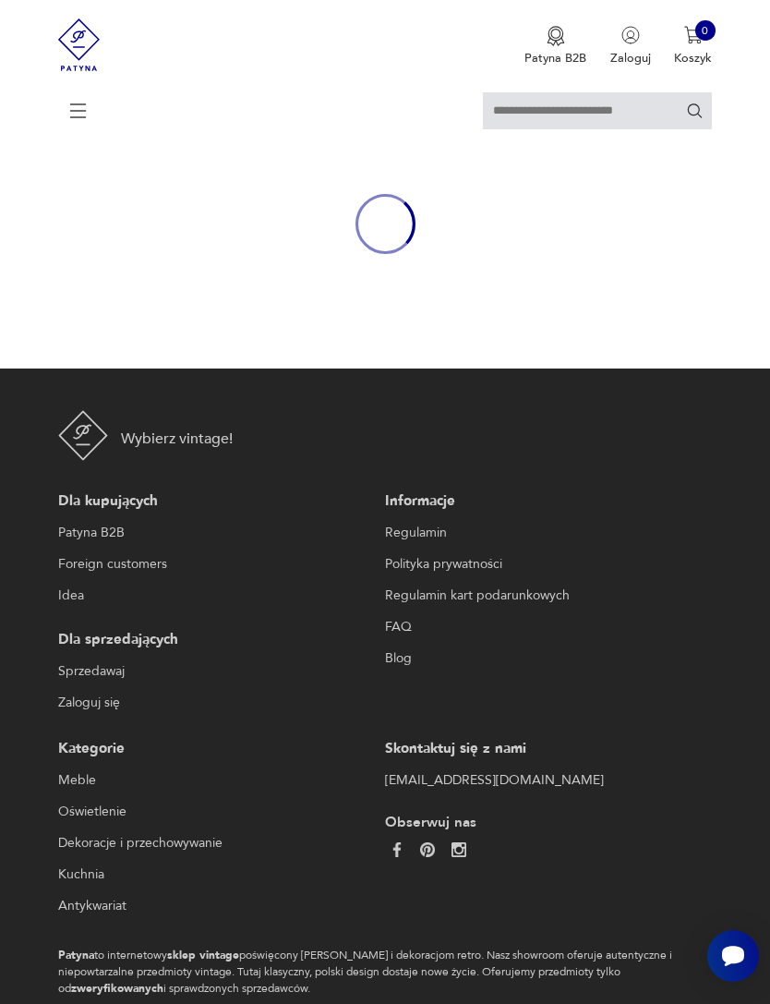
type input "**********"
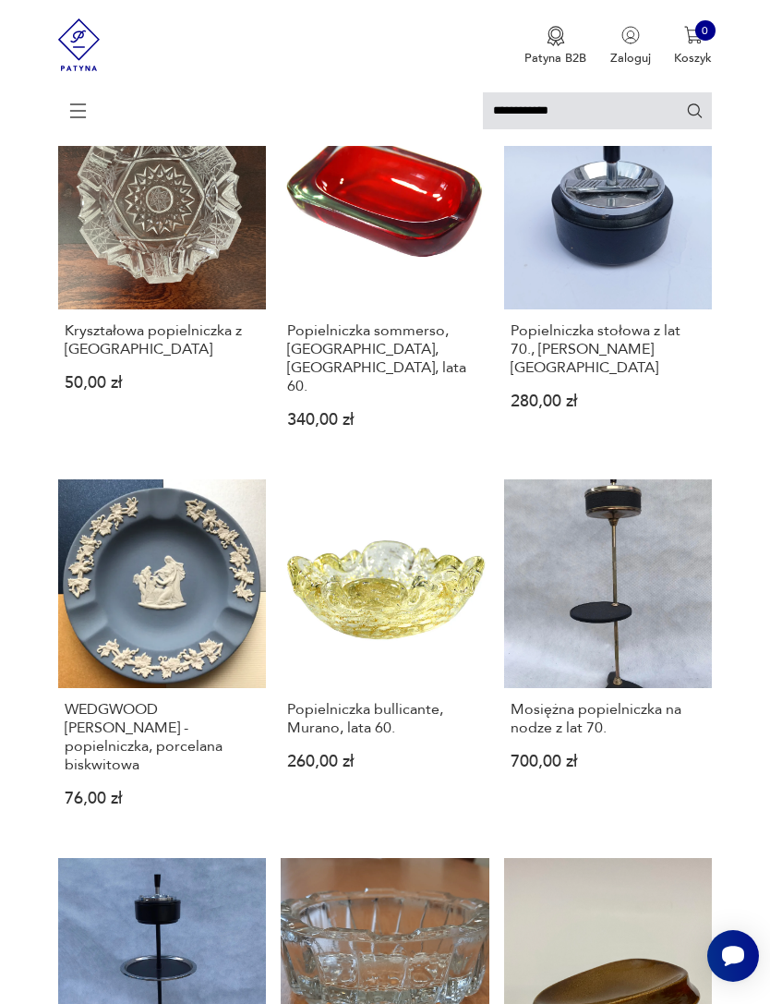
scroll to position [442, 0]
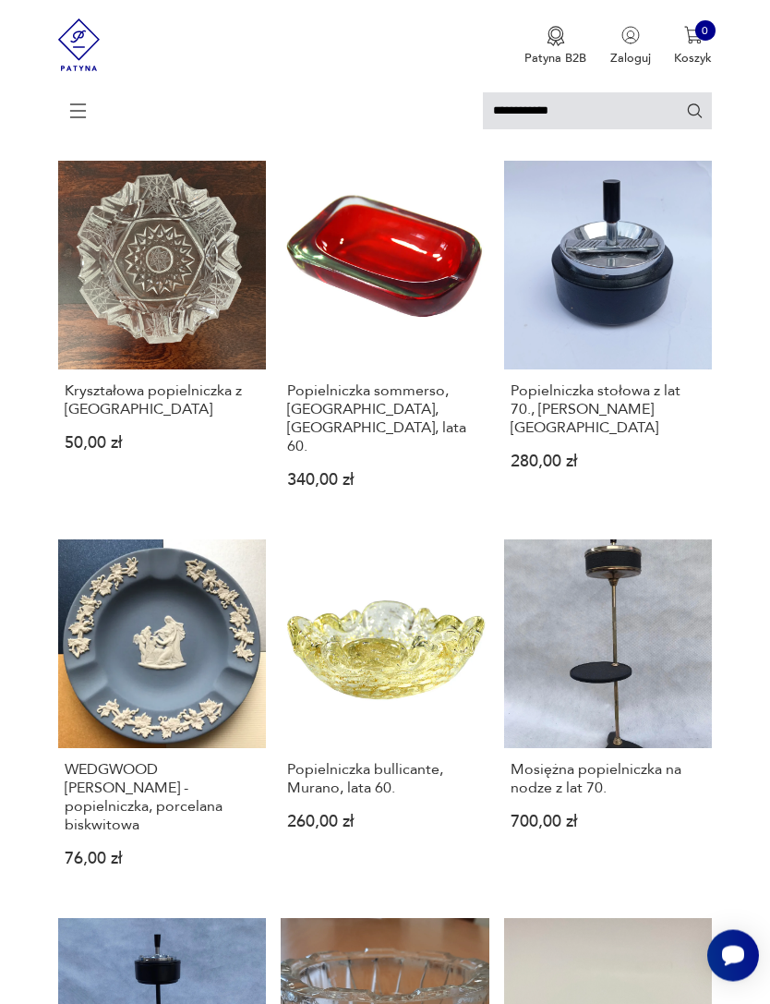
click at [671, 706] on link "Mosiężna popielniczka na nodze z lat 70. 700,00 zł" at bounding box center [608, 717] width 209 height 355
